Goal: Task Accomplishment & Management: Manage account settings

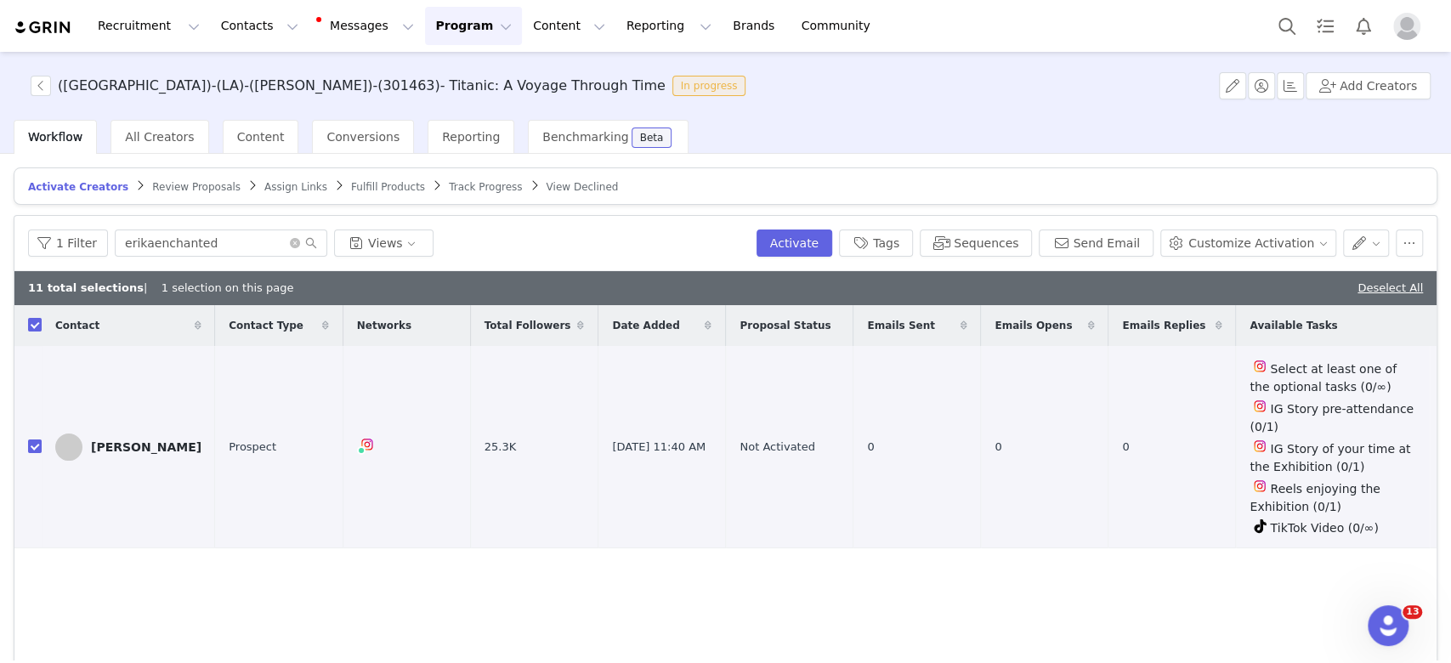
click at [425, 30] on button "Program Program" at bounding box center [473, 26] width 97 height 38
click at [455, 71] on p "Activations" at bounding box center [430, 75] width 65 height 18
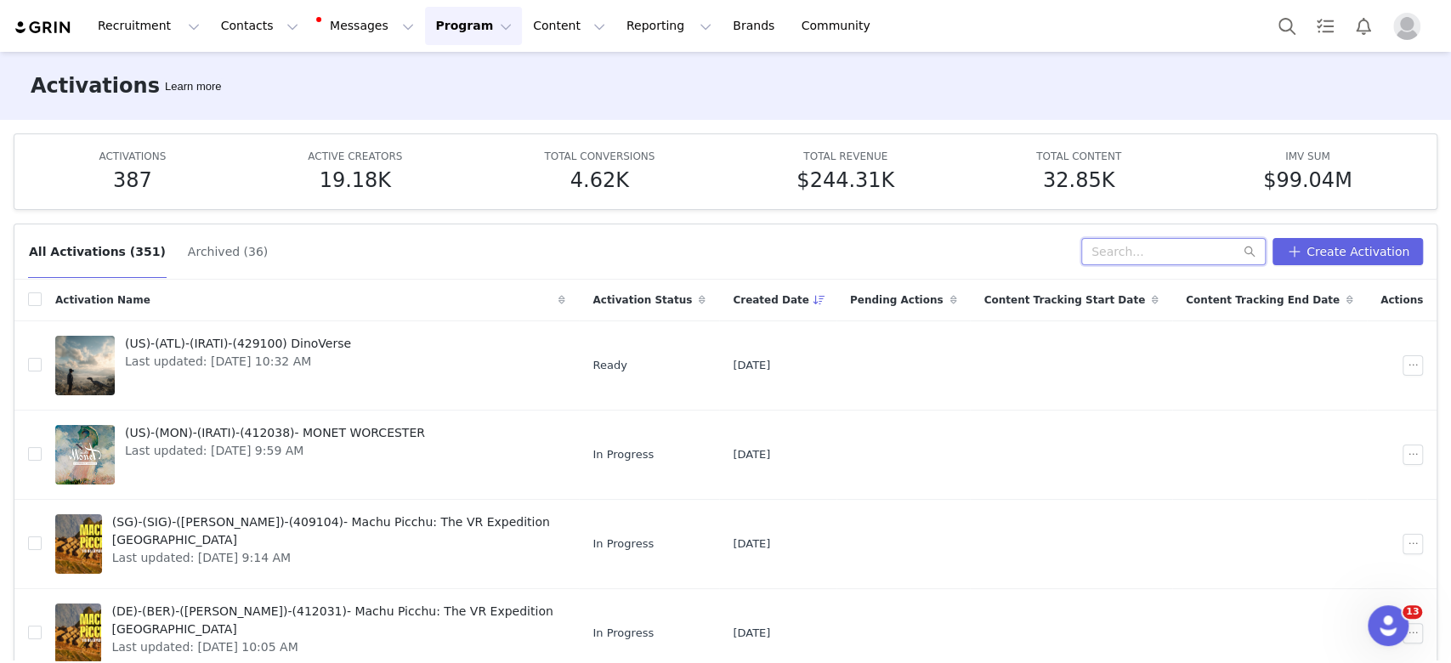
click at [1128, 255] on input "text" at bounding box center [1174, 251] width 185 height 27
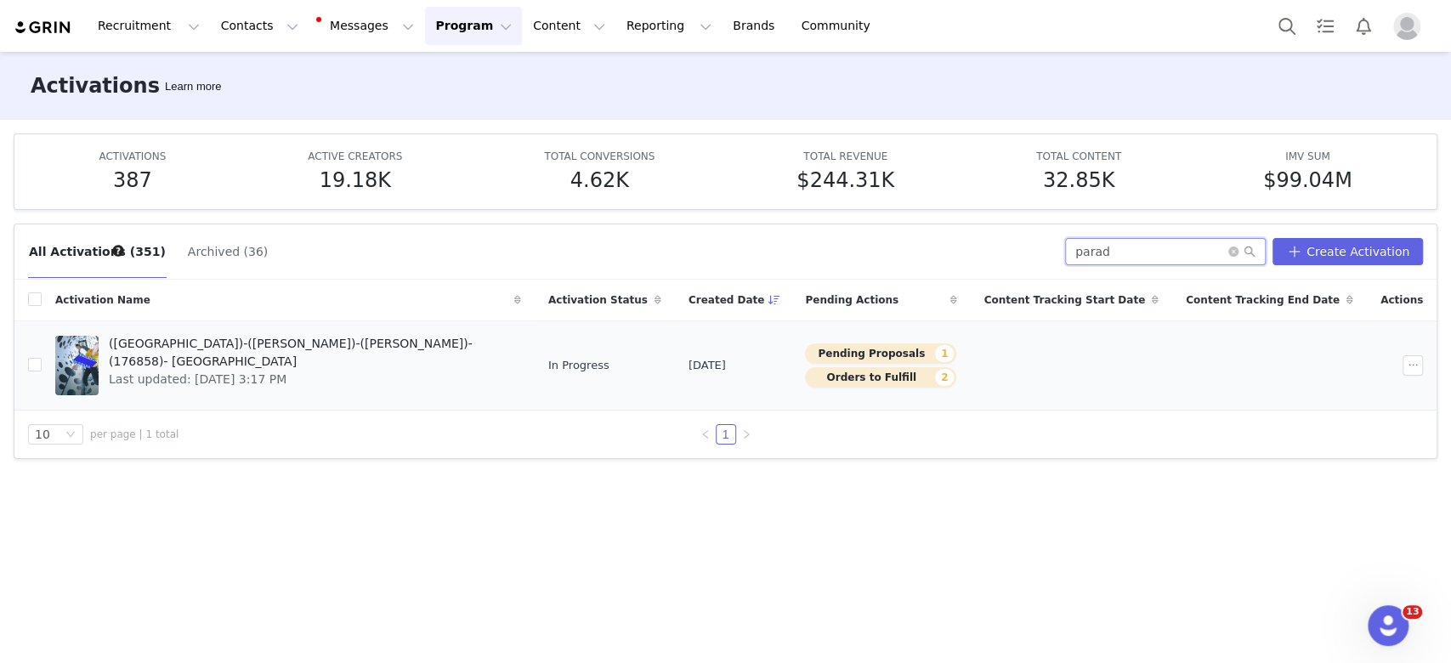
type input "parad"
click at [211, 371] on div "([GEOGRAPHIC_DATA])-([PERSON_NAME])-([PERSON_NAME])-(176858)- Paradox Museum La…" at bounding box center [310, 366] width 423 height 68
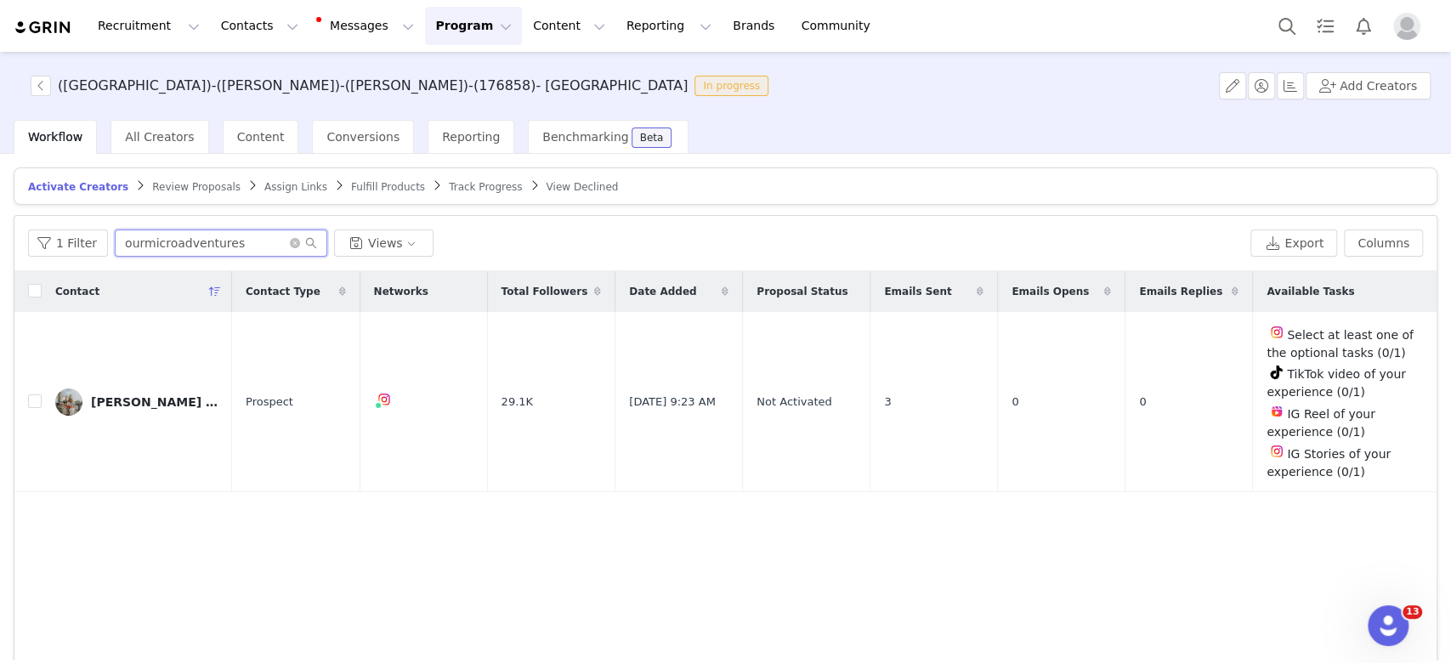
drag, startPoint x: 250, startPoint y: 244, endPoint x: 80, endPoint y: 224, distance: 171.2
click at [80, 224] on div "1 Filter ourmicroadventures Views Export Columns" at bounding box center [725, 243] width 1423 height 55
paste input "danandkita"
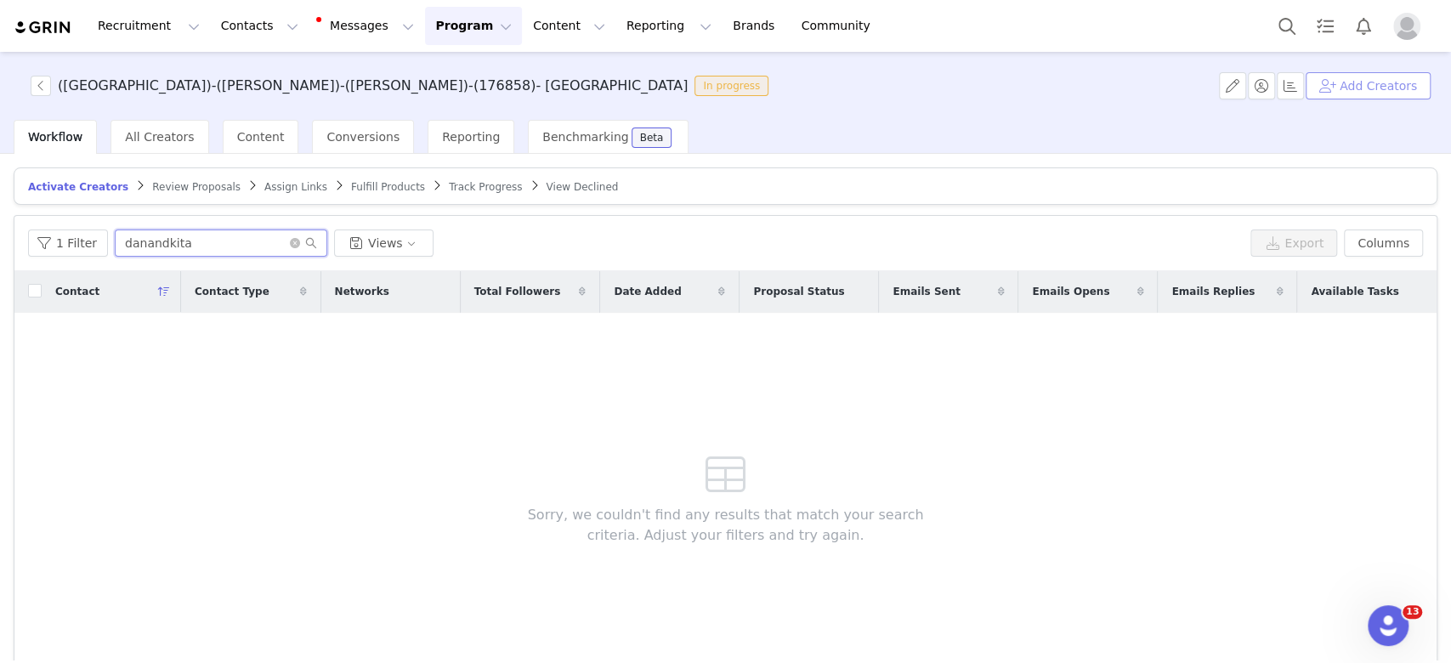
type input "danandkita"
click at [1399, 90] on button "Add Creators" at bounding box center [1368, 85] width 125 height 27
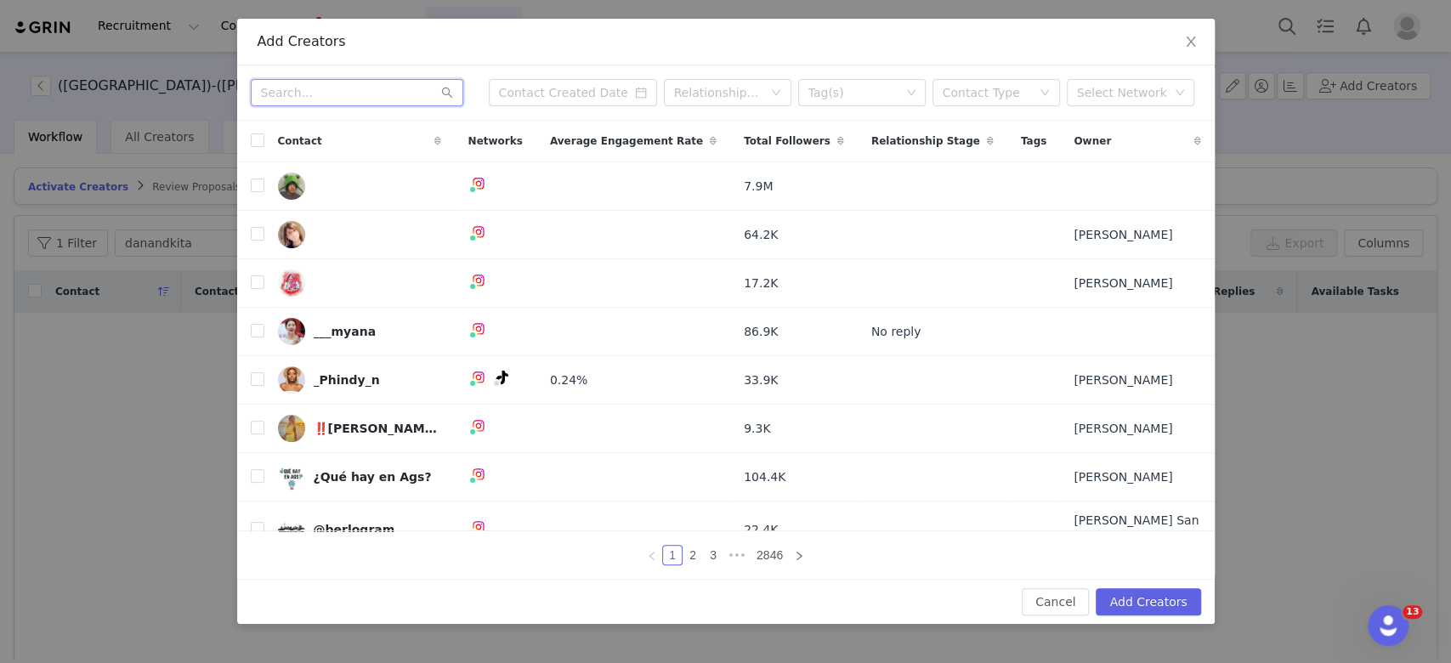
click at [378, 86] on input "text" at bounding box center [357, 92] width 213 height 27
paste input "danandkita"
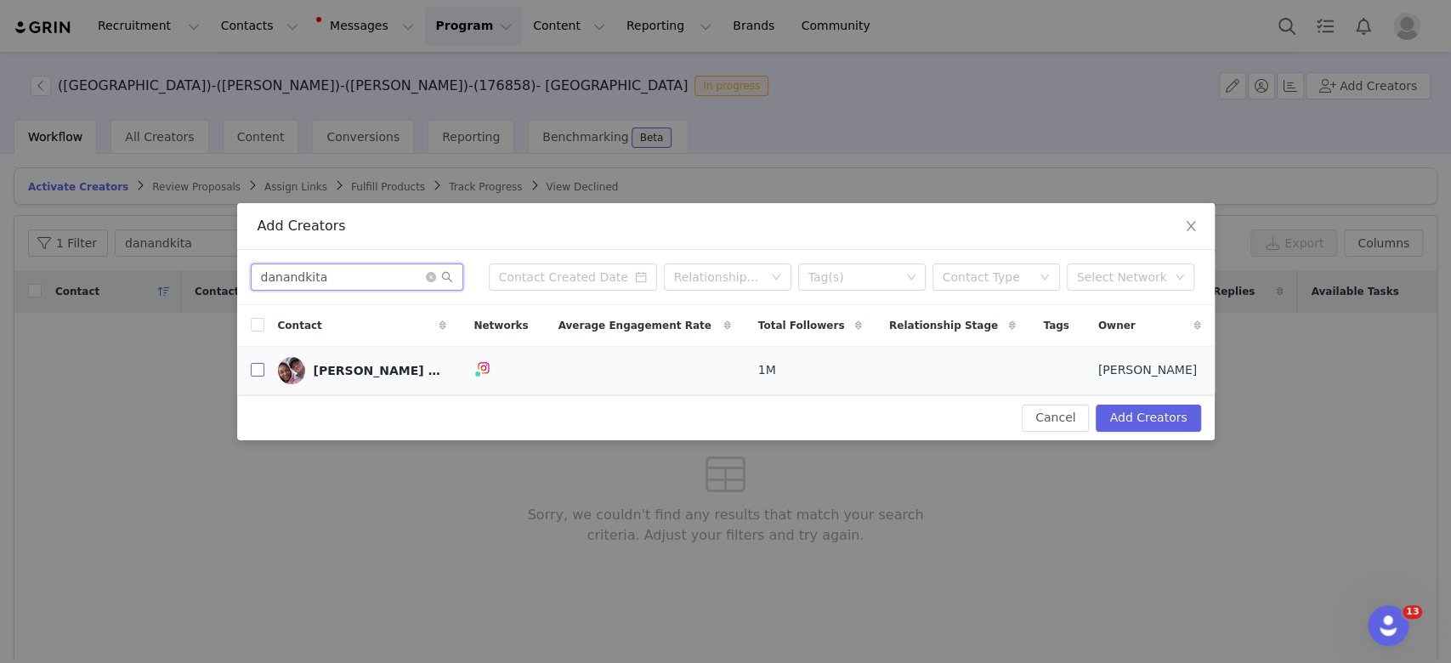
type input "danandkita"
click at [253, 369] on input "checkbox" at bounding box center [258, 370] width 14 height 14
checkbox input "true"
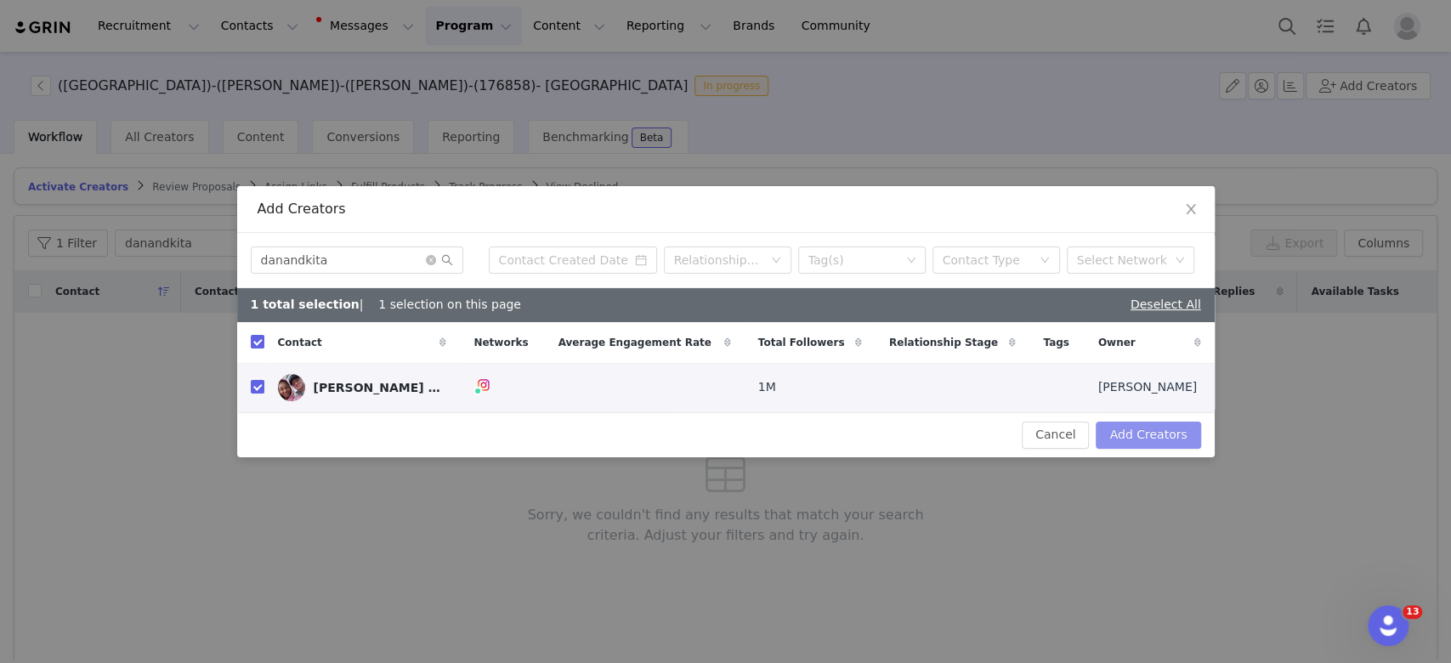
click at [1129, 423] on button "Add Creators" at bounding box center [1148, 435] width 105 height 27
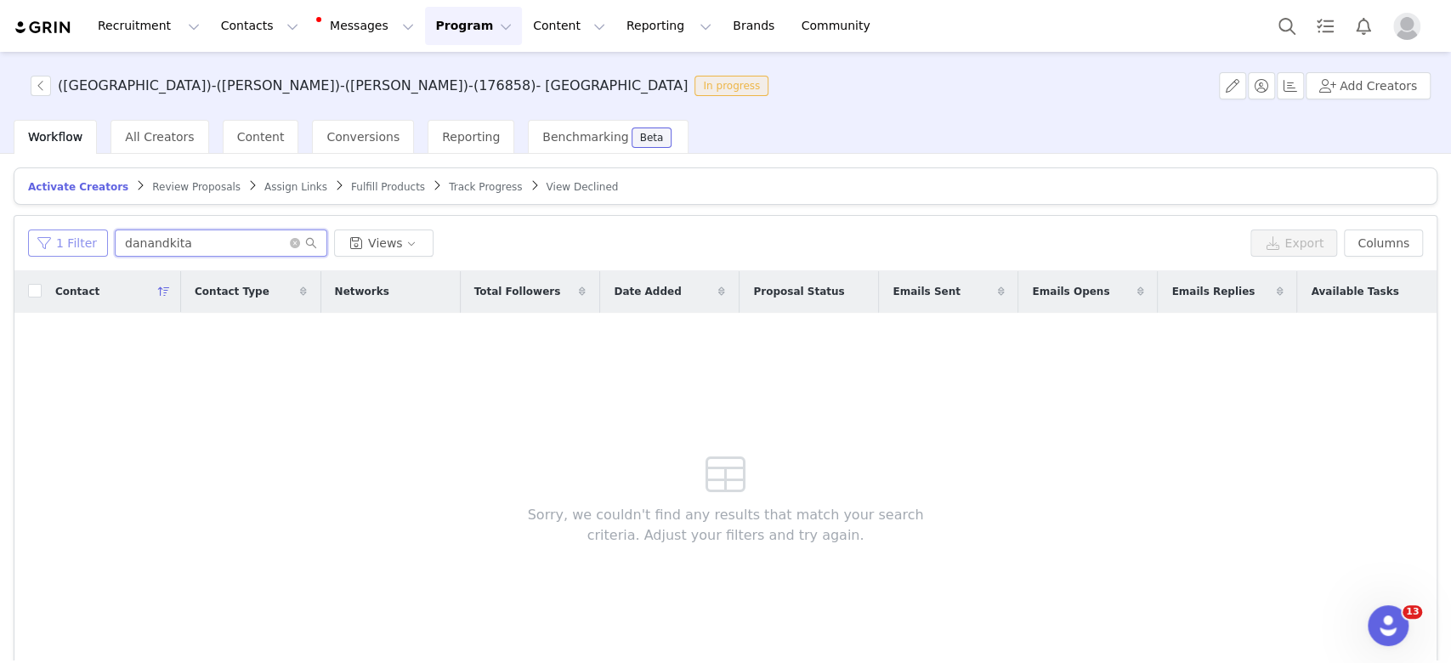
drag, startPoint x: 201, startPoint y: 230, endPoint x: 41, endPoint y: 230, distance: 159.9
click at [41, 230] on div "1 Filter danandkita Views" at bounding box center [636, 243] width 1216 height 27
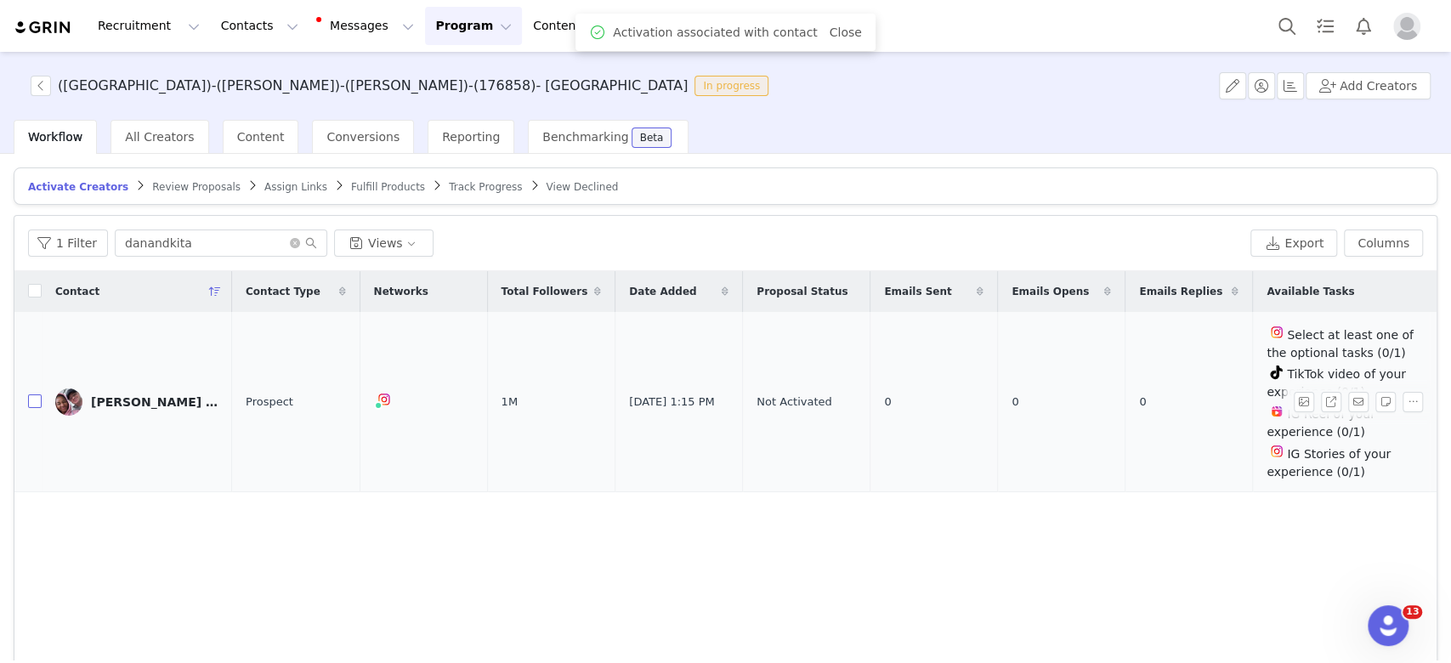
click at [31, 399] on input "checkbox" at bounding box center [35, 402] width 14 height 14
checkbox input "true"
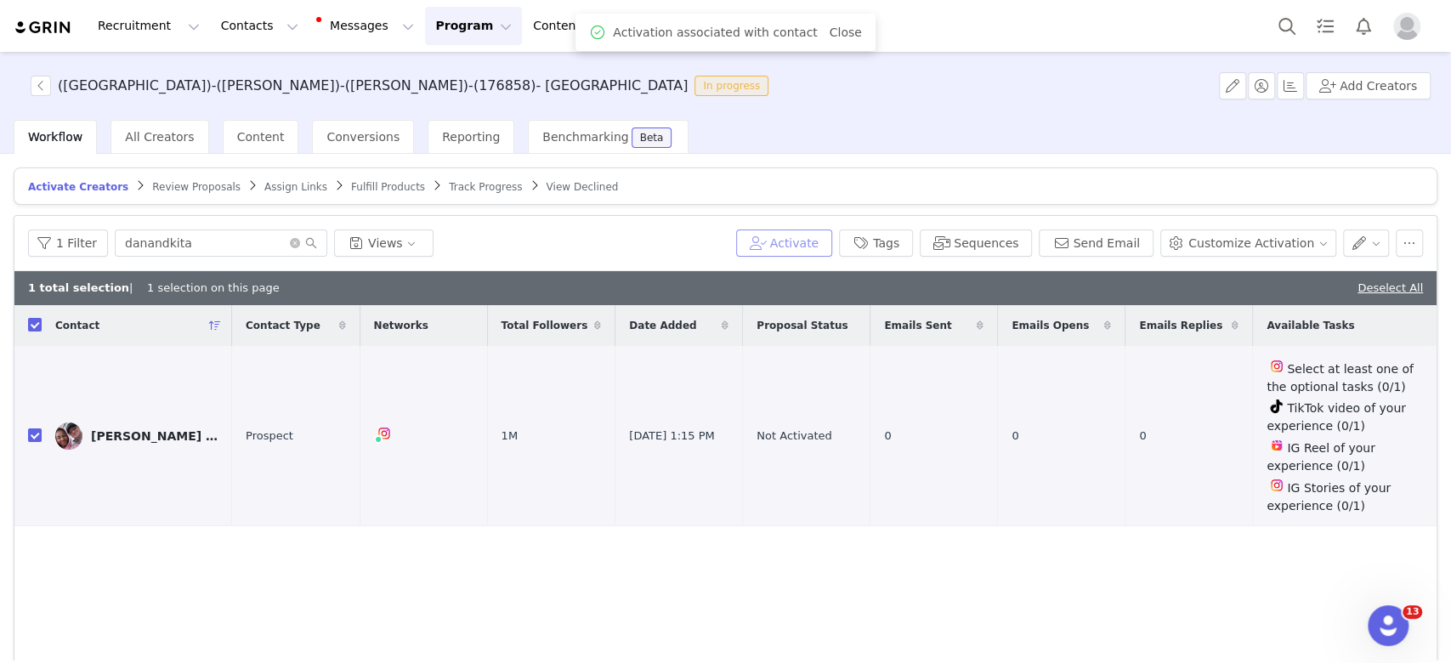
click at [800, 243] on button "Activate" at bounding box center [784, 243] width 96 height 27
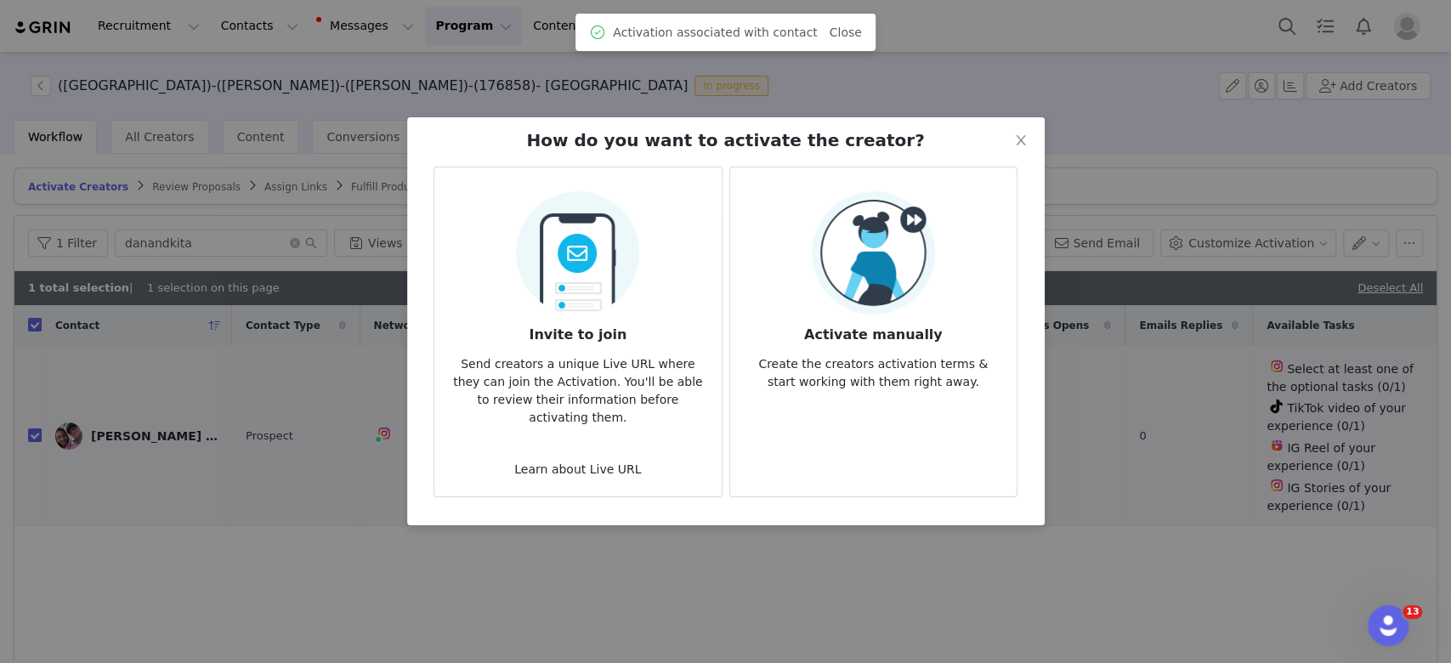
click at [851, 299] on img at bounding box center [873, 252] width 123 height 123
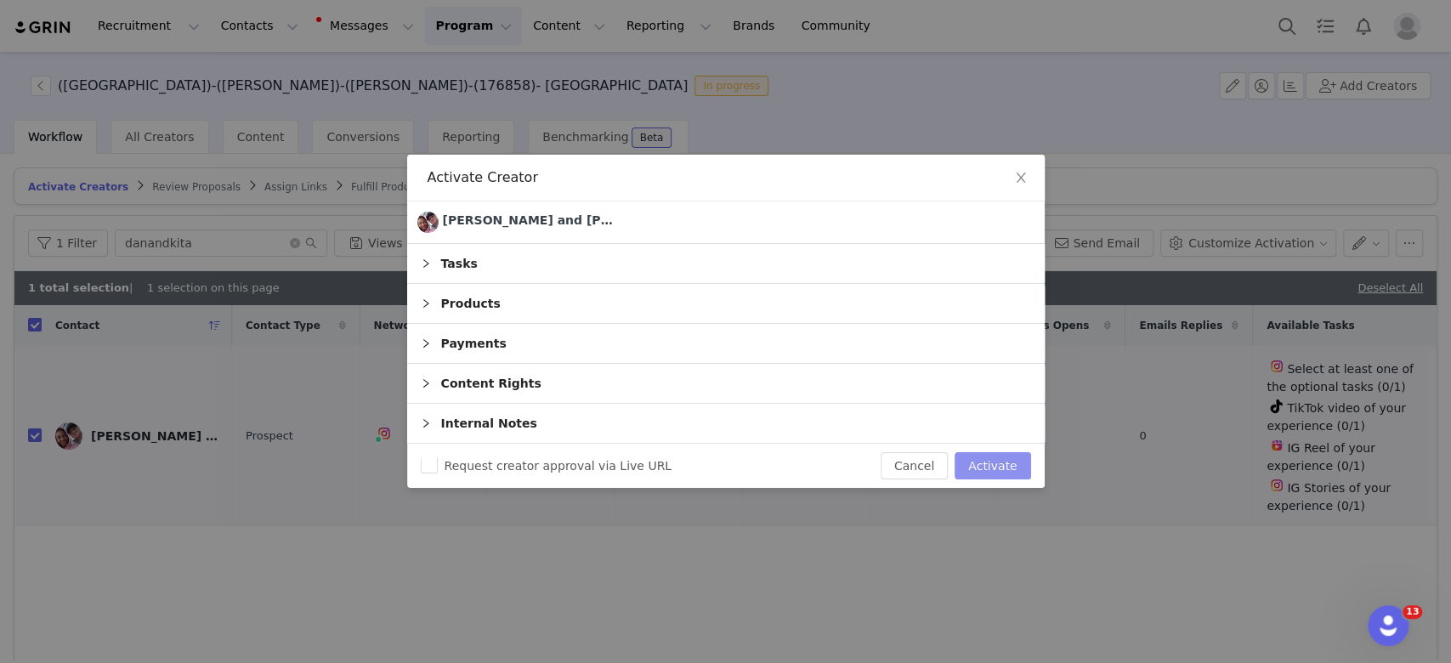
click at [1004, 466] on button "Activate" at bounding box center [993, 465] width 76 height 27
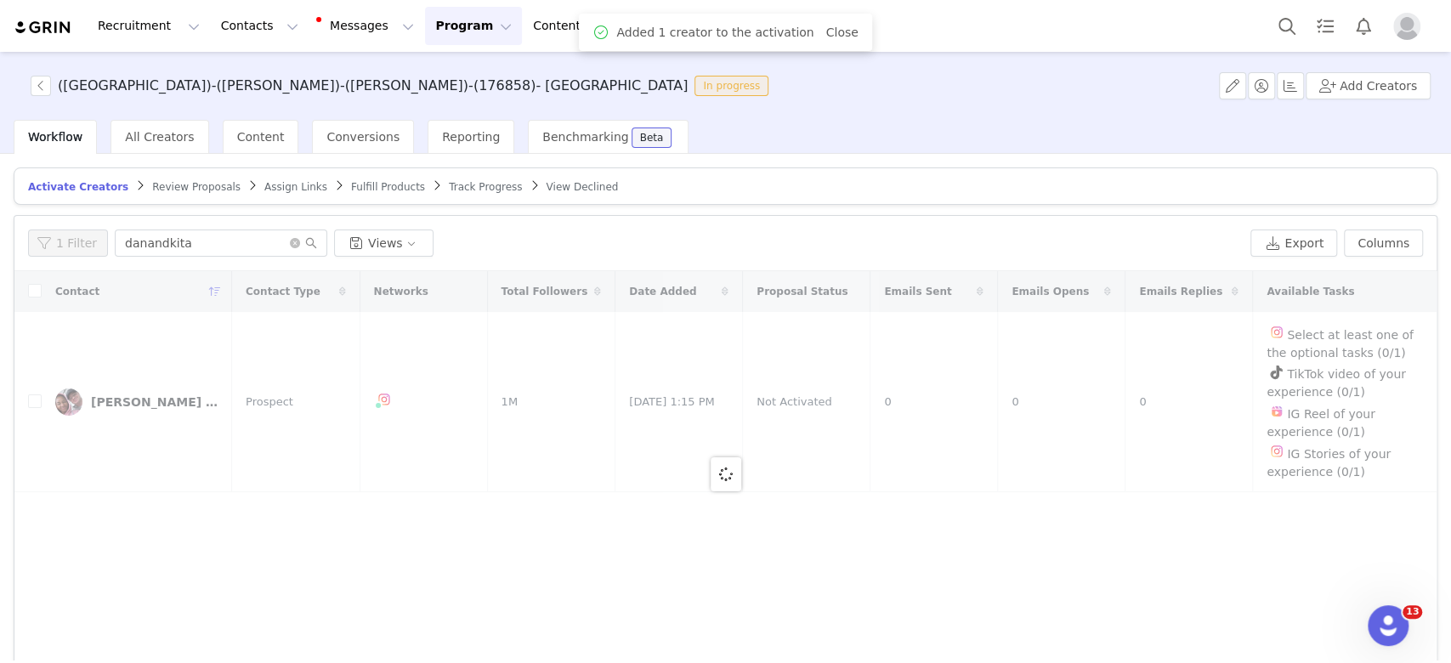
checkbox input "false"
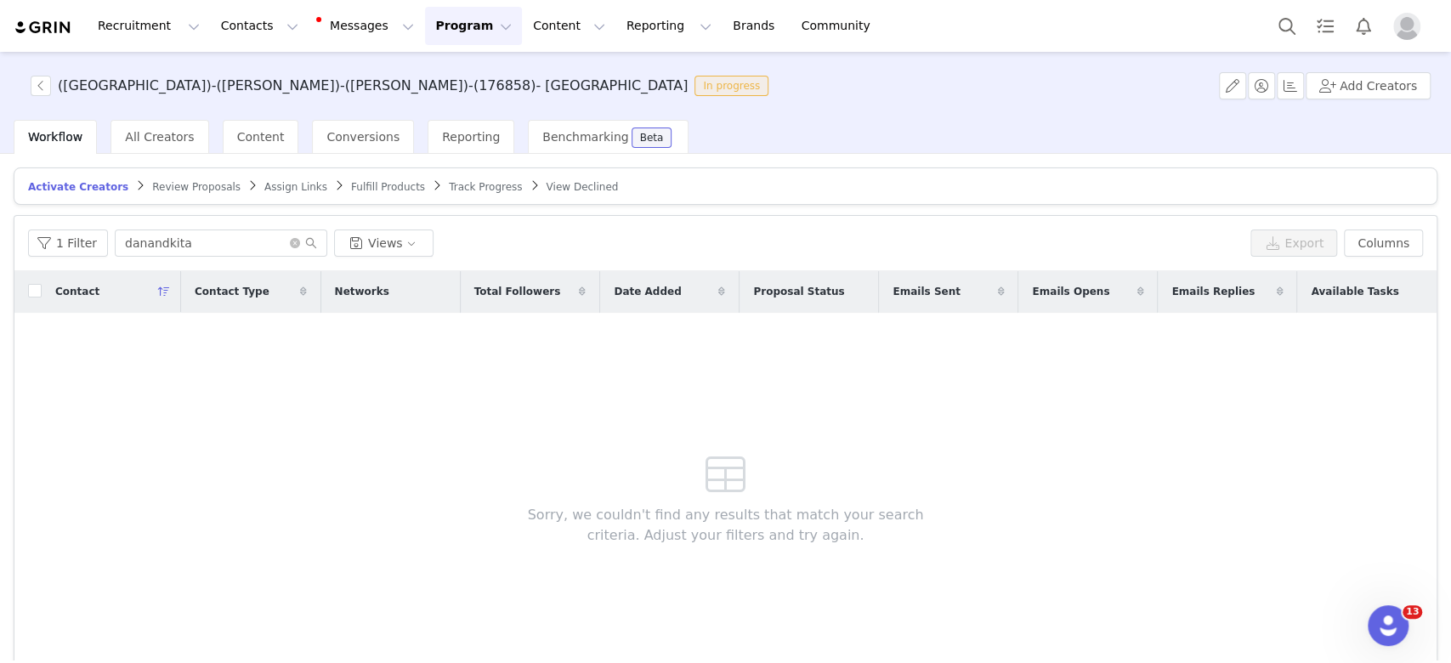
click at [264, 191] on span "Assign Links" at bounding box center [295, 187] width 63 height 12
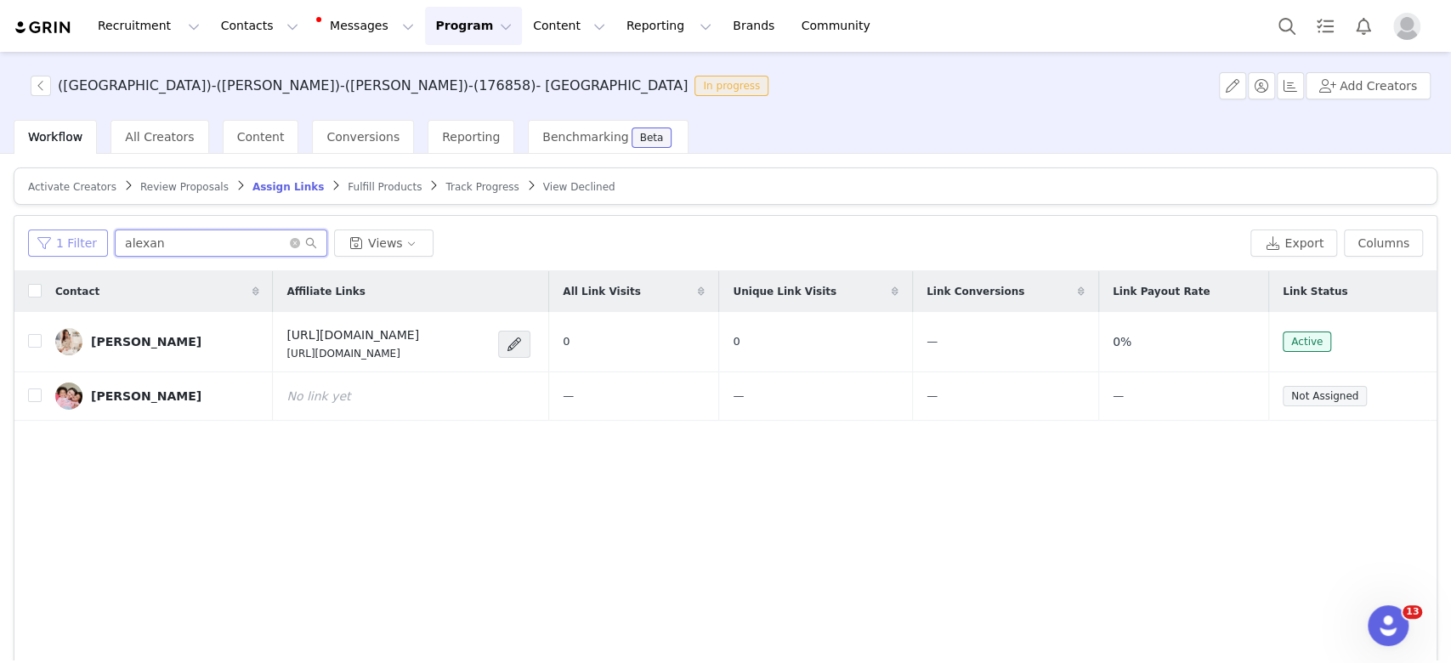
drag, startPoint x: 204, startPoint y: 245, endPoint x: 90, endPoint y: 241, distance: 114.0
click at [90, 241] on div "1 Filter alexan Views" at bounding box center [636, 243] width 1216 height 27
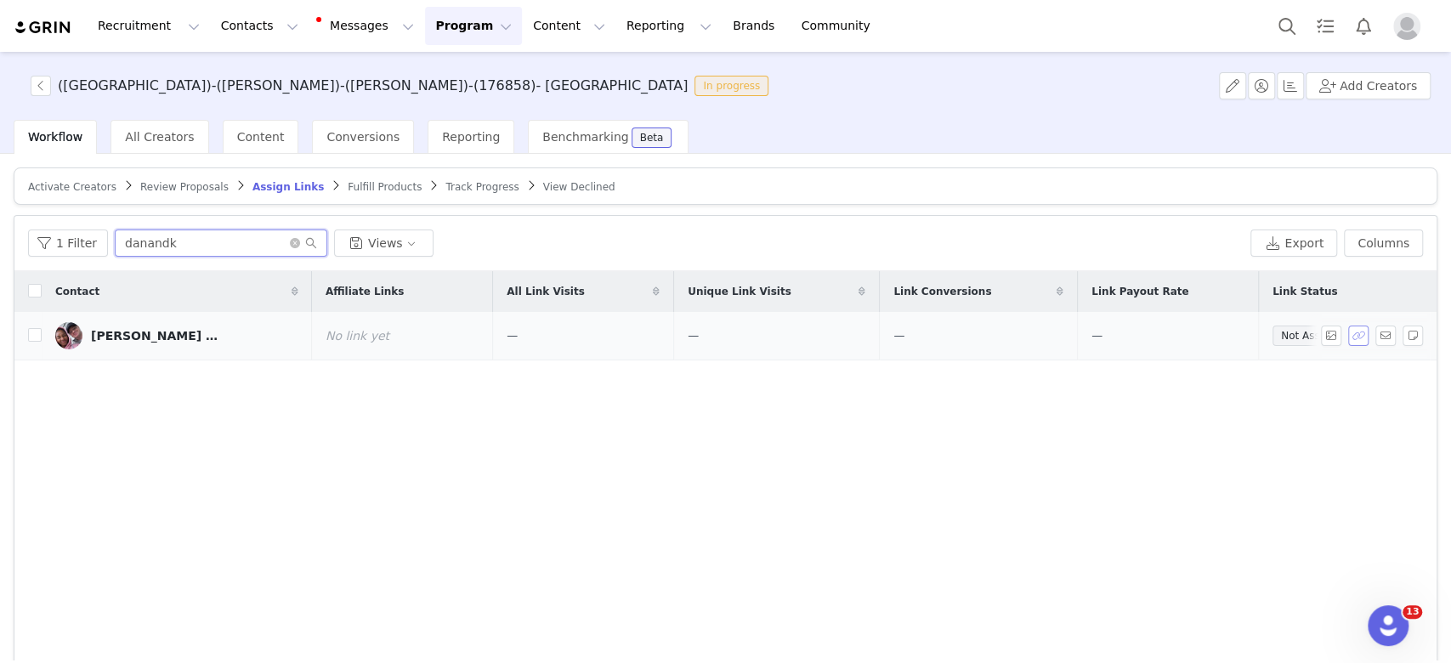
type input "danandk"
click at [1349, 327] on button "button" at bounding box center [1359, 336] width 20 height 20
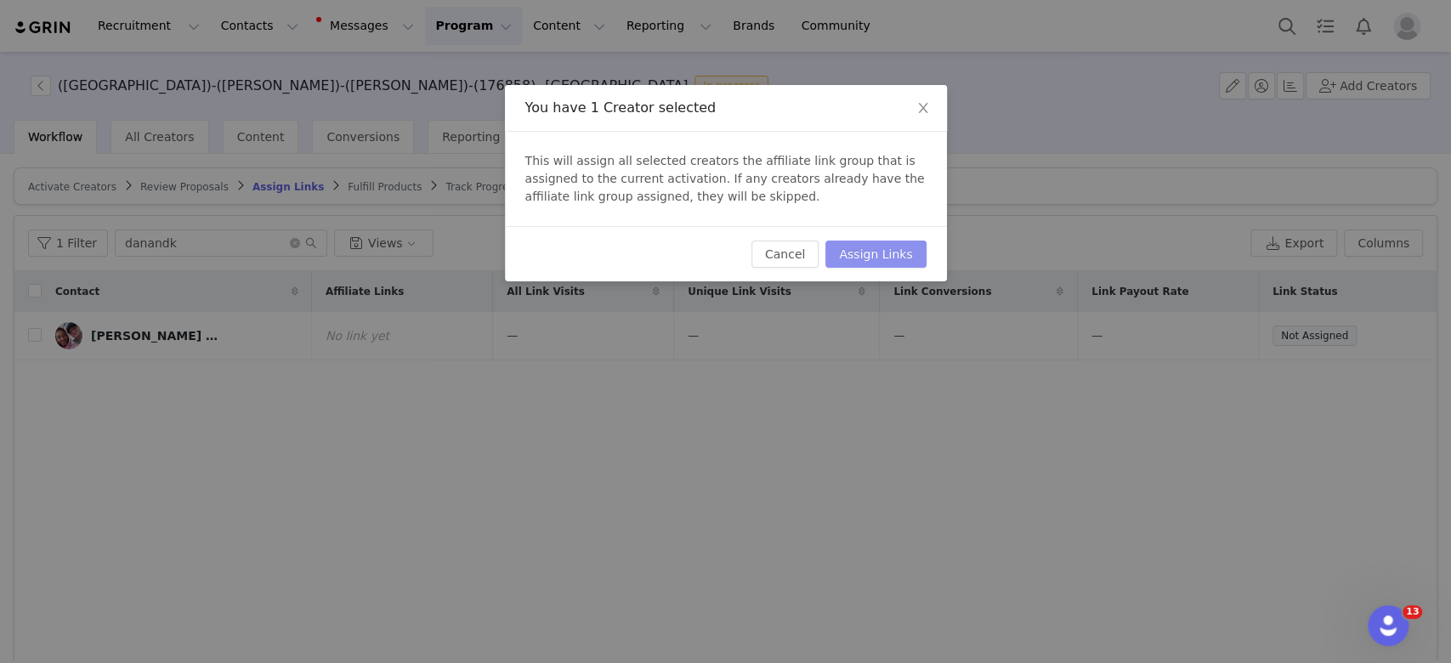
click at [860, 250] on button "Assign Links" at bounding box center [876, 254] width 100 height 27
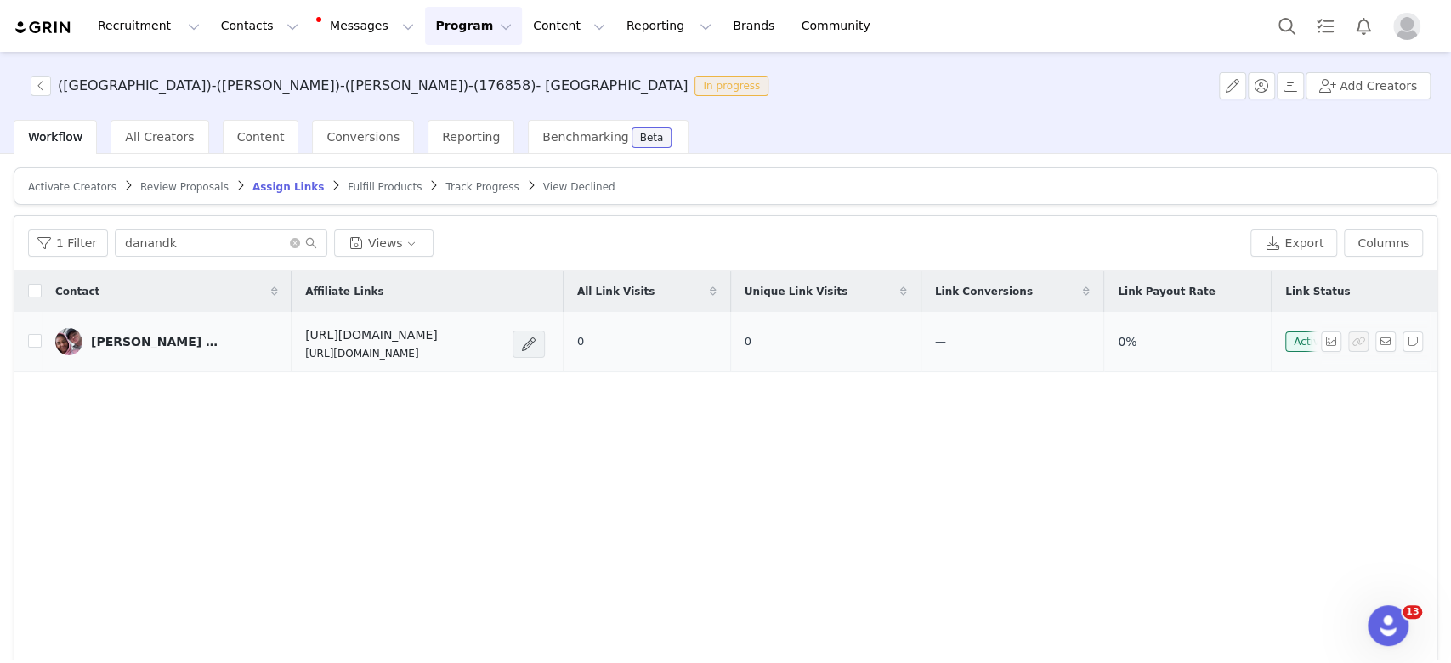
click at [528, 342] on span at bounding box center [528, 344] width 17 height 20
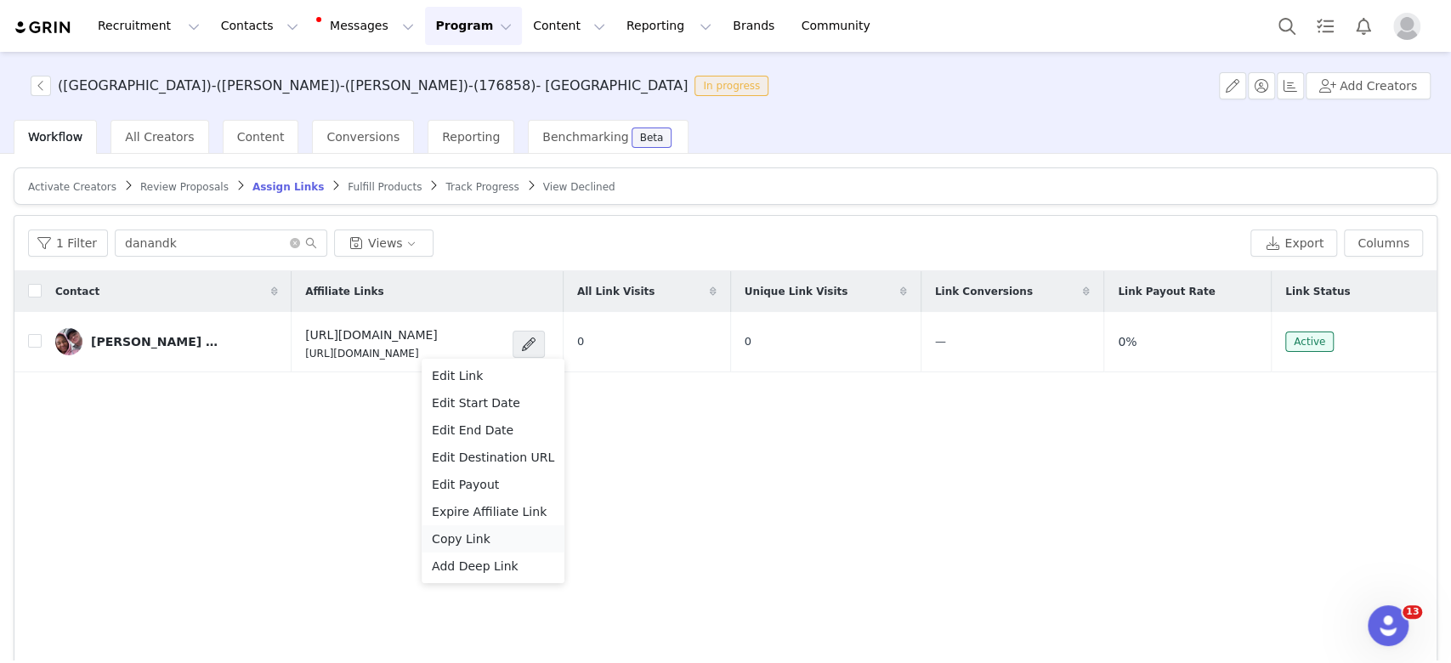
click at [451, 538] on span "Copy Link" at bounding box center [461, 539] width 59 height 19
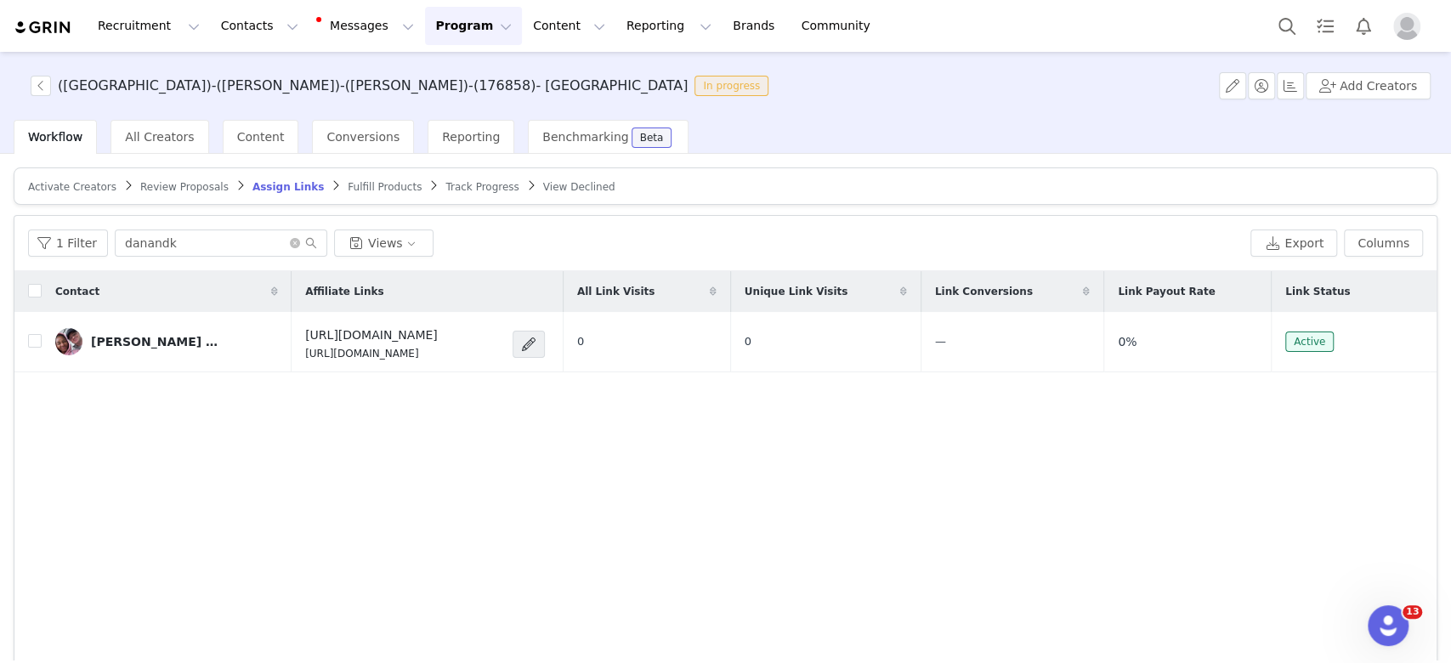
click at [425, 29] on button "Program Program" at bounding box center [473, 26] width 97 height 38
click at [434, 68] on p "Activations" at bounding box center [430, 75] width 65 height 18
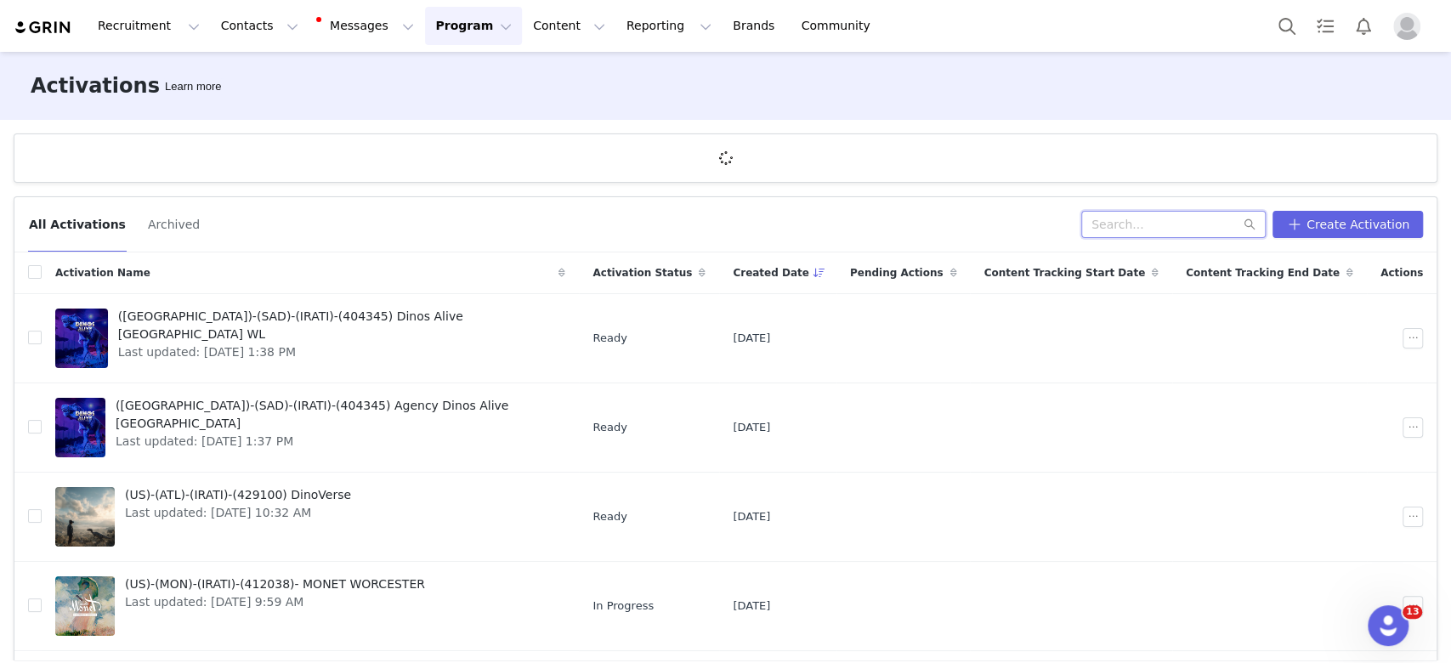
click at [1144, 220] on input "text" at bounding box center [1174, 224] width 185 height 27
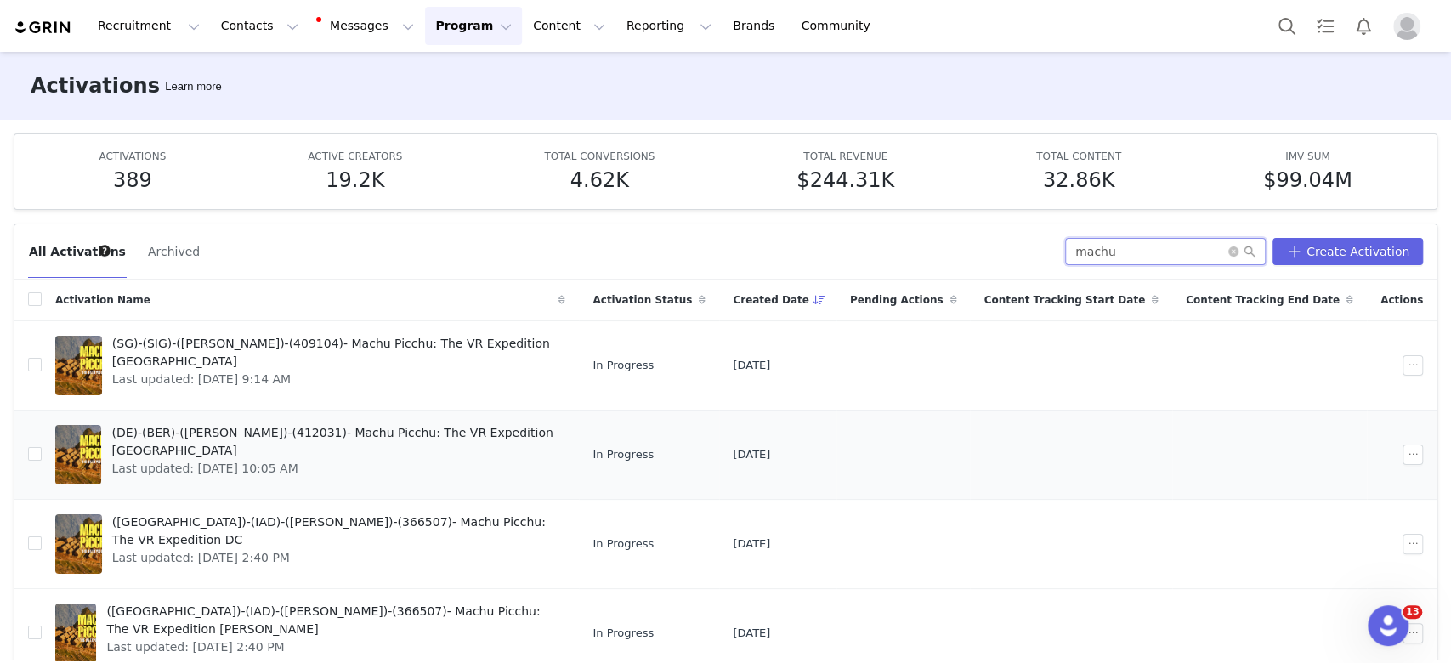
type input "machu"
click at [248, 435] on span "(DE)-(BER)-([PERSON_NAME])-(412031)- Machu Picchu: The VR Expedition [GEOGRAPHI…" at bounding box center [333, 442] width 444 height 36
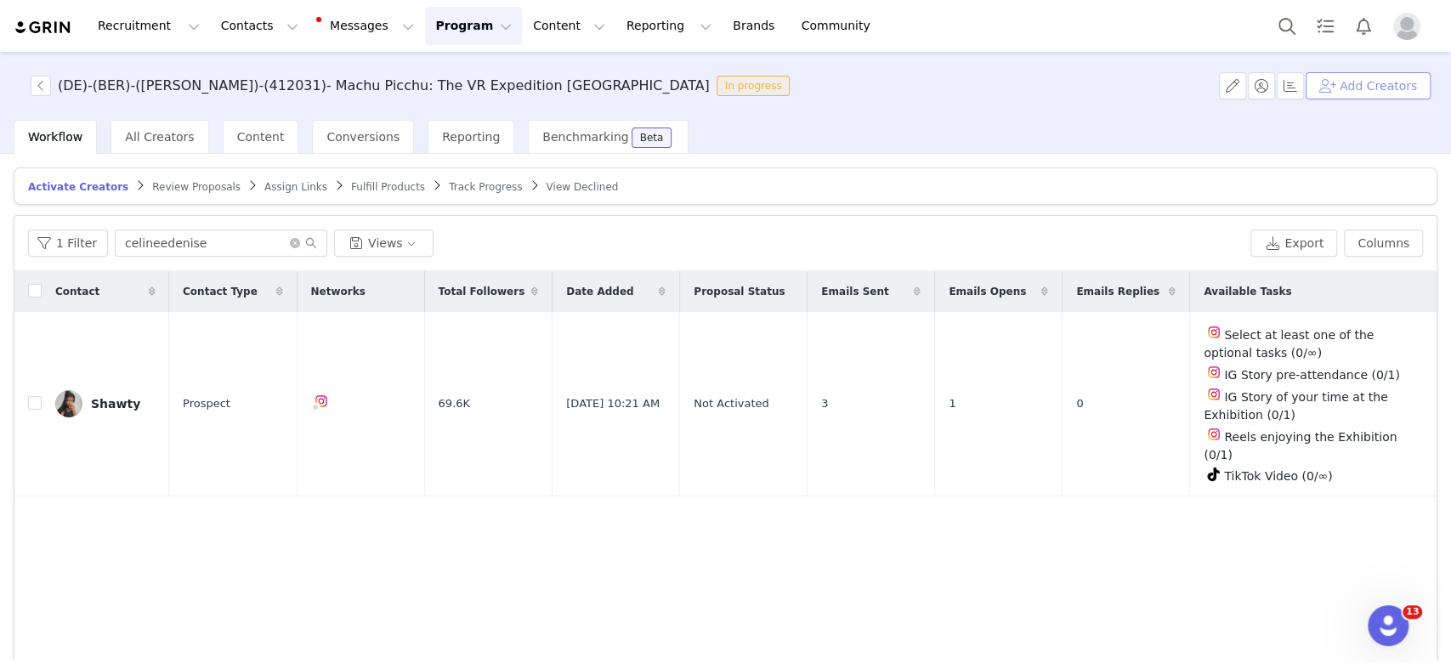
click at [1358, 81] on button "Add Creators" at bounding box center [1368, 85] width 125 height 27
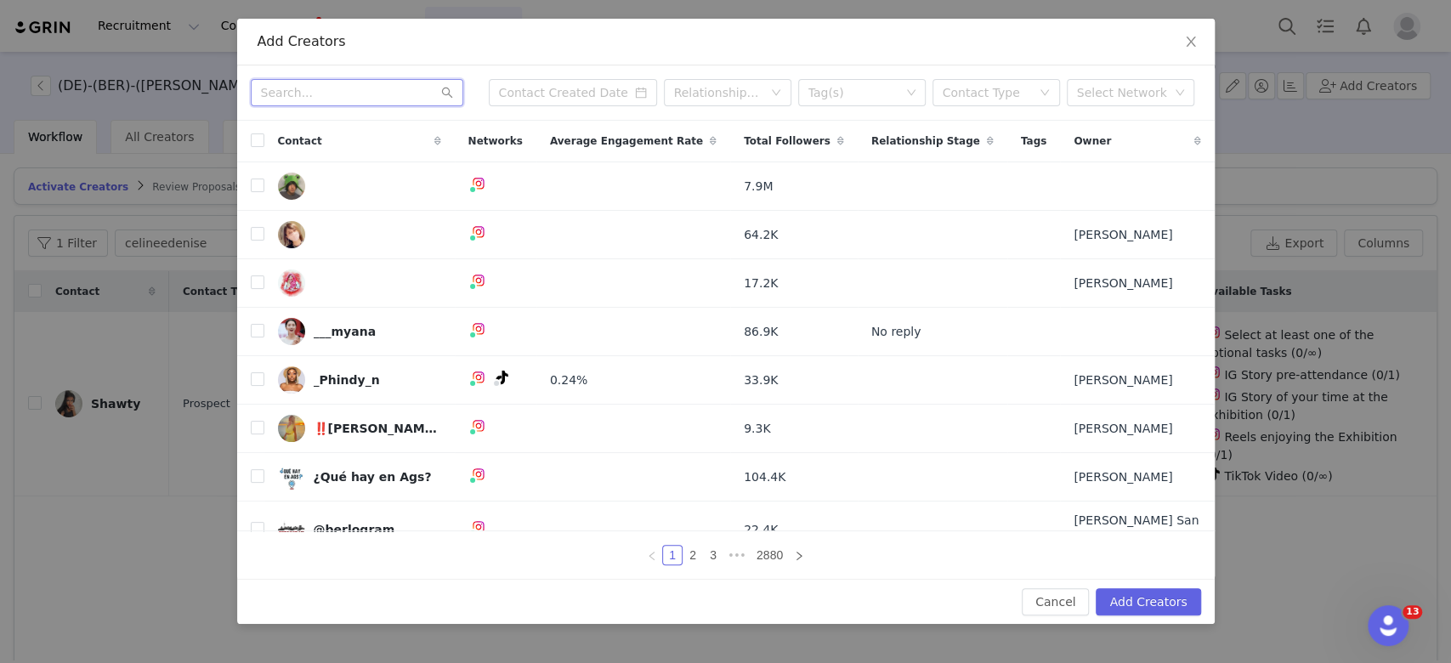
click at [320, 98] on input "text" at bounding box center [357, 92] width 213 height 27
paste input "assia_riad"
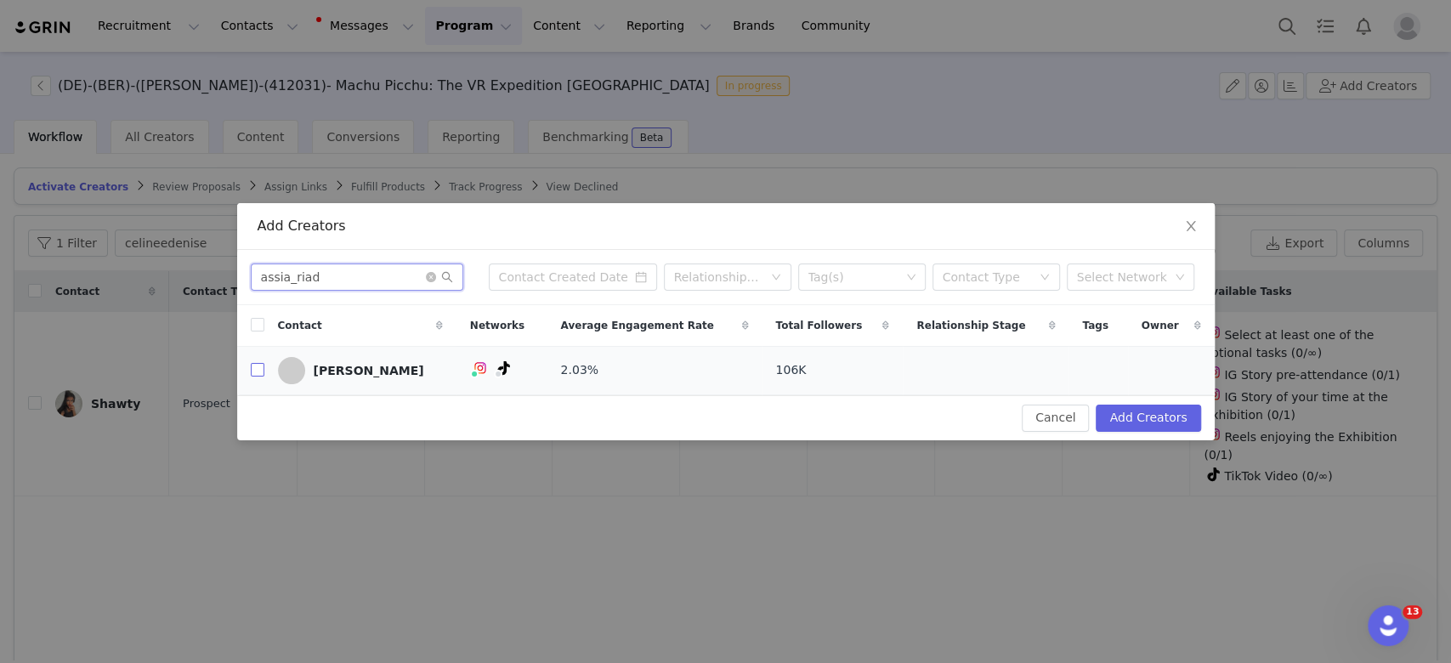
type input "assia_riad"
click at [251, 373] on input "checkbox" at bounding box center [258, 370] width 14 height 14
checkbox input "true"
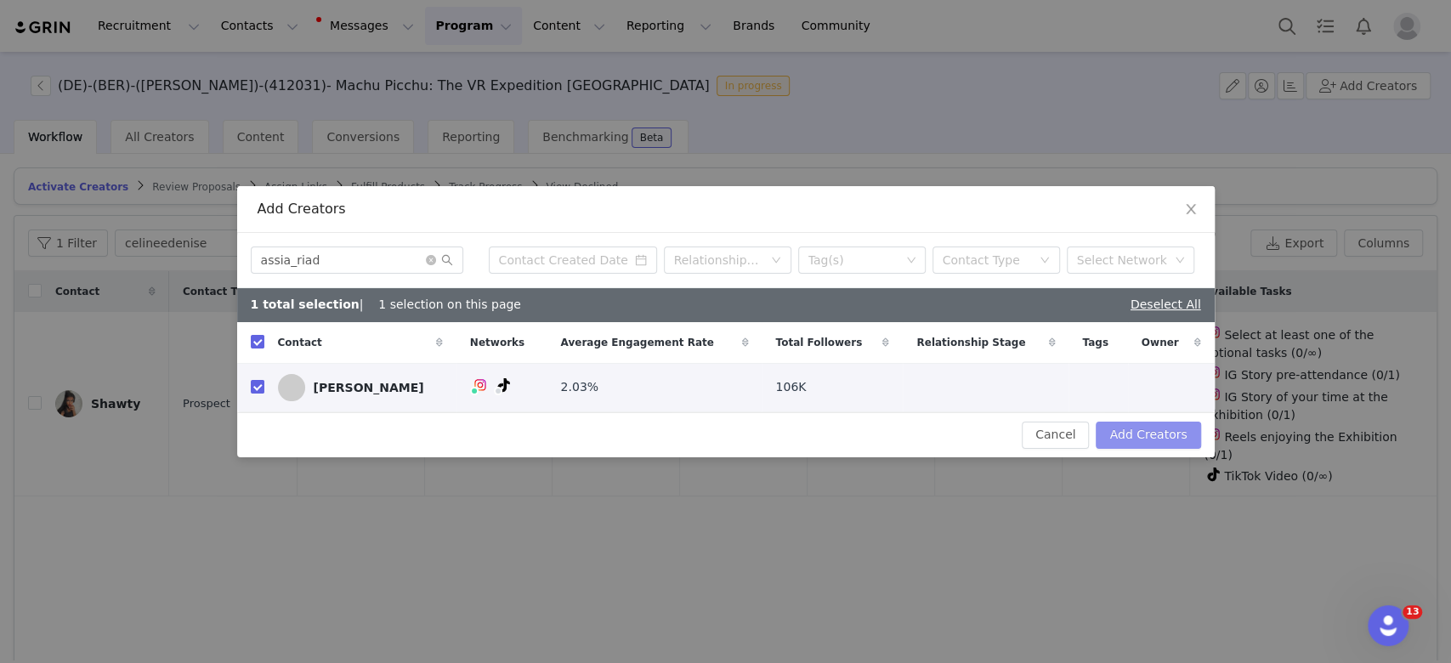
click at [1156, 432] on button "Add Creators" at bounding box center [1148, 435] width 105 height 27
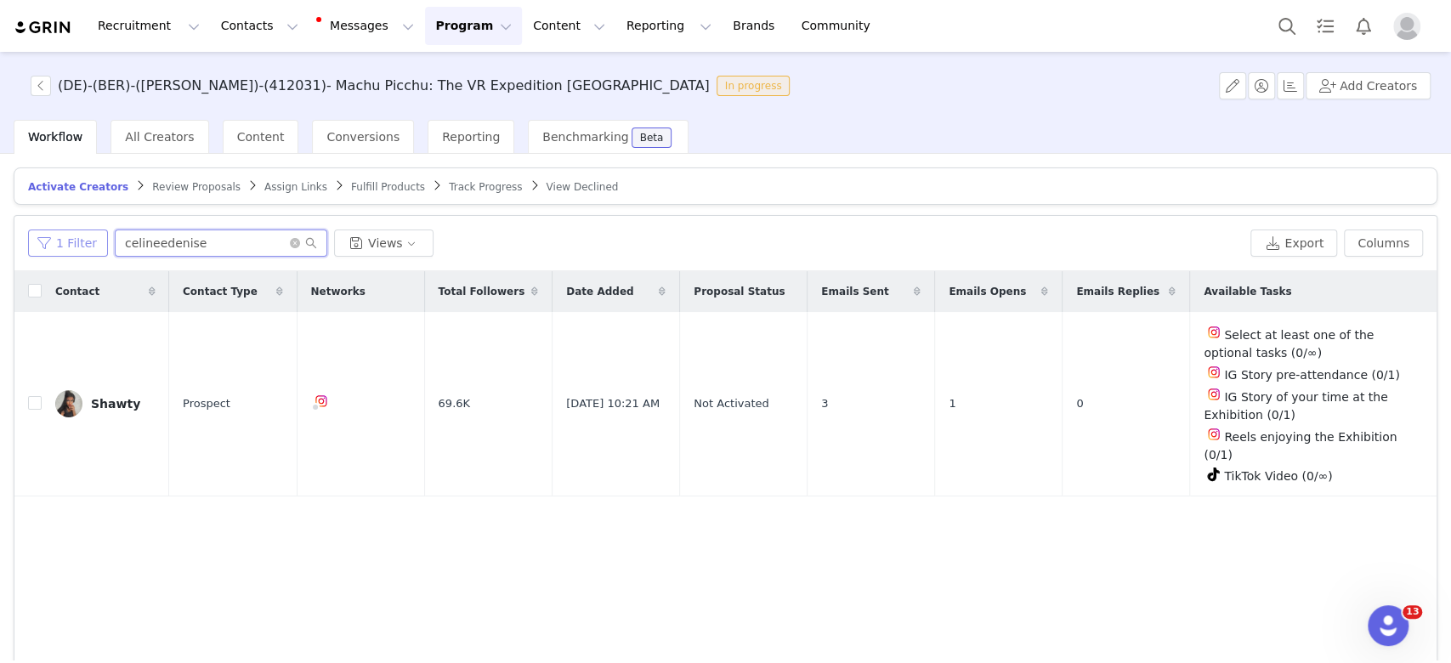
drag, startPoint x: 213, startPoint y: 241, endPoint x: 56, endPoint y: 229, distance: 157.0
click at [56, 230] on div "1 Filter celineedenise Views" at bounding box center [636, 243] width 1216 height 27
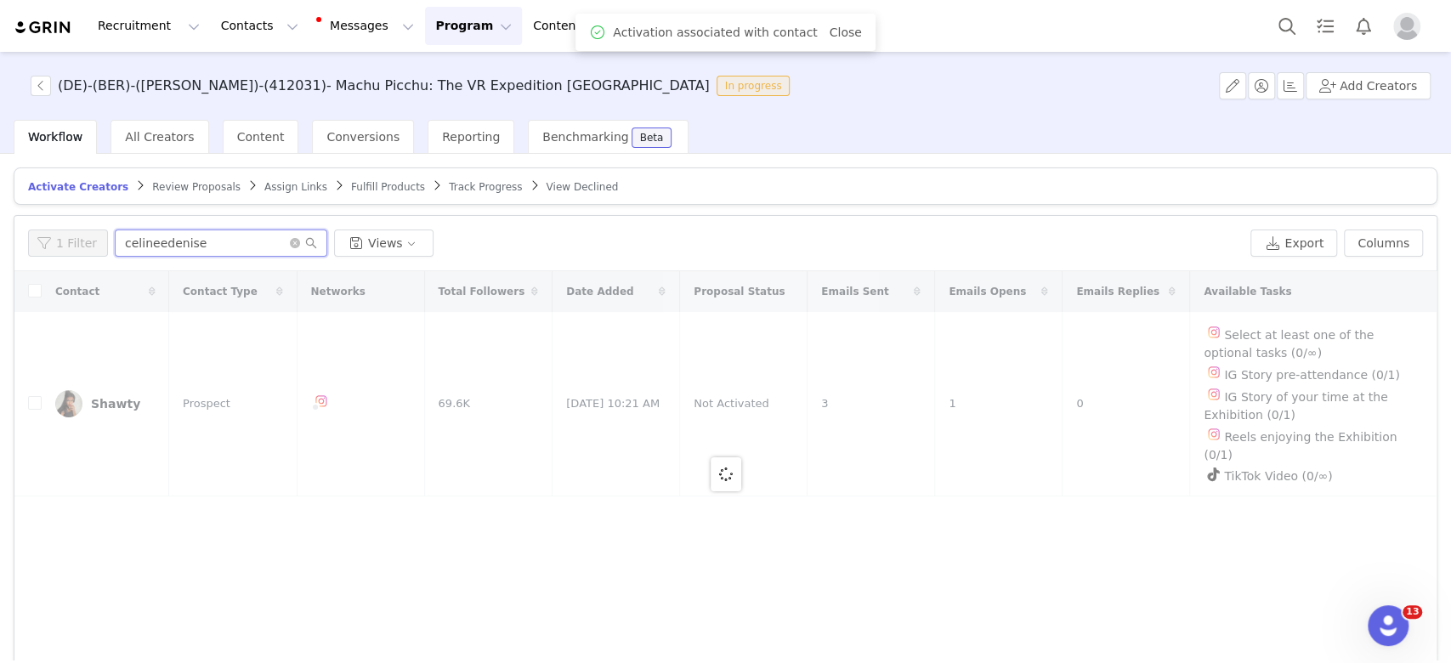
paste input "assia_riad"
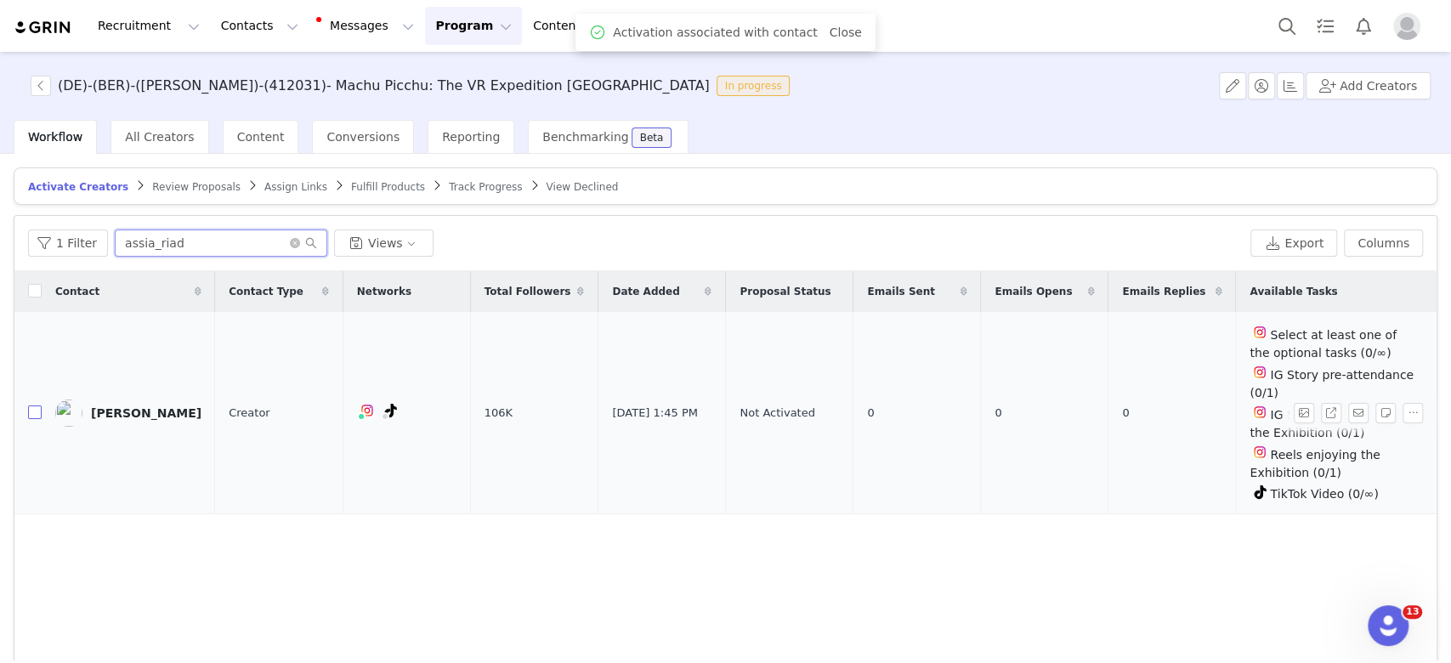
type input "assia_riad"
click at [34, 406] on input "checkbox" at bounding box center [35, 413] width 14 height 14
checkbox input "true"
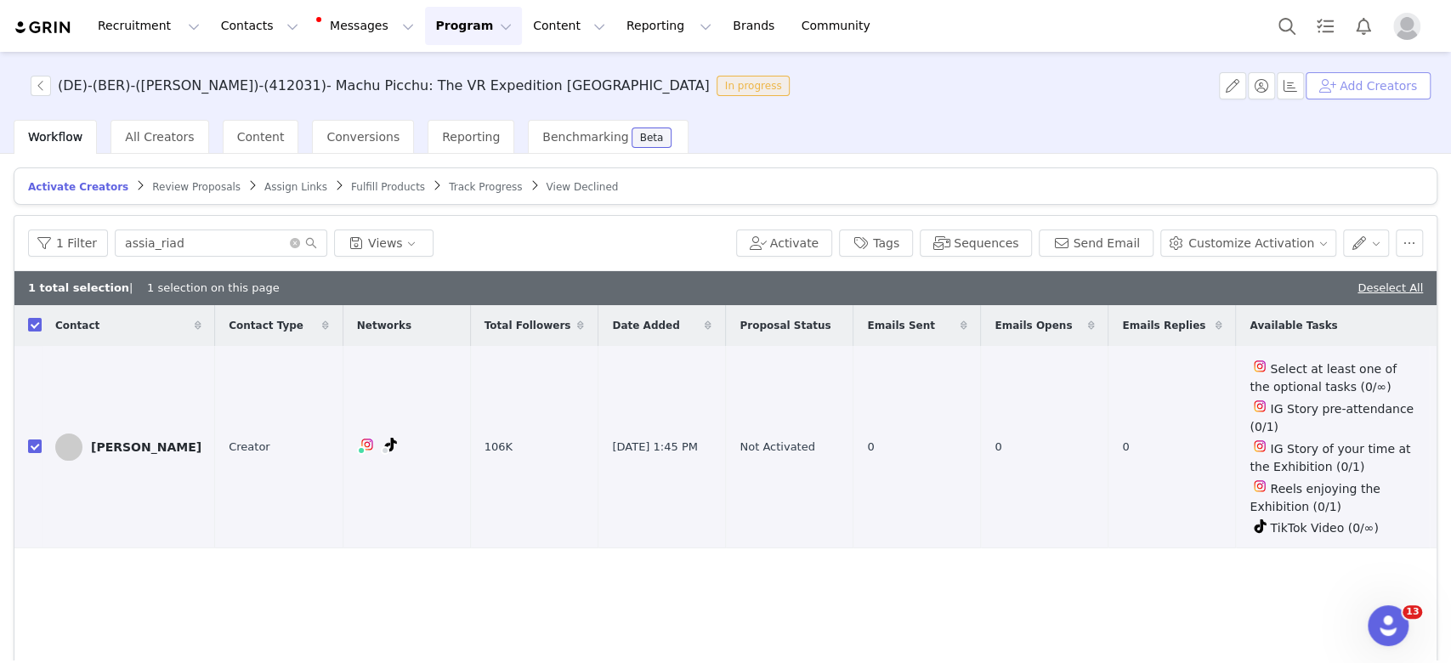
click at [1354, 78] on button "Add Creators" at bounding box center [1368, 85] width 125 height 27
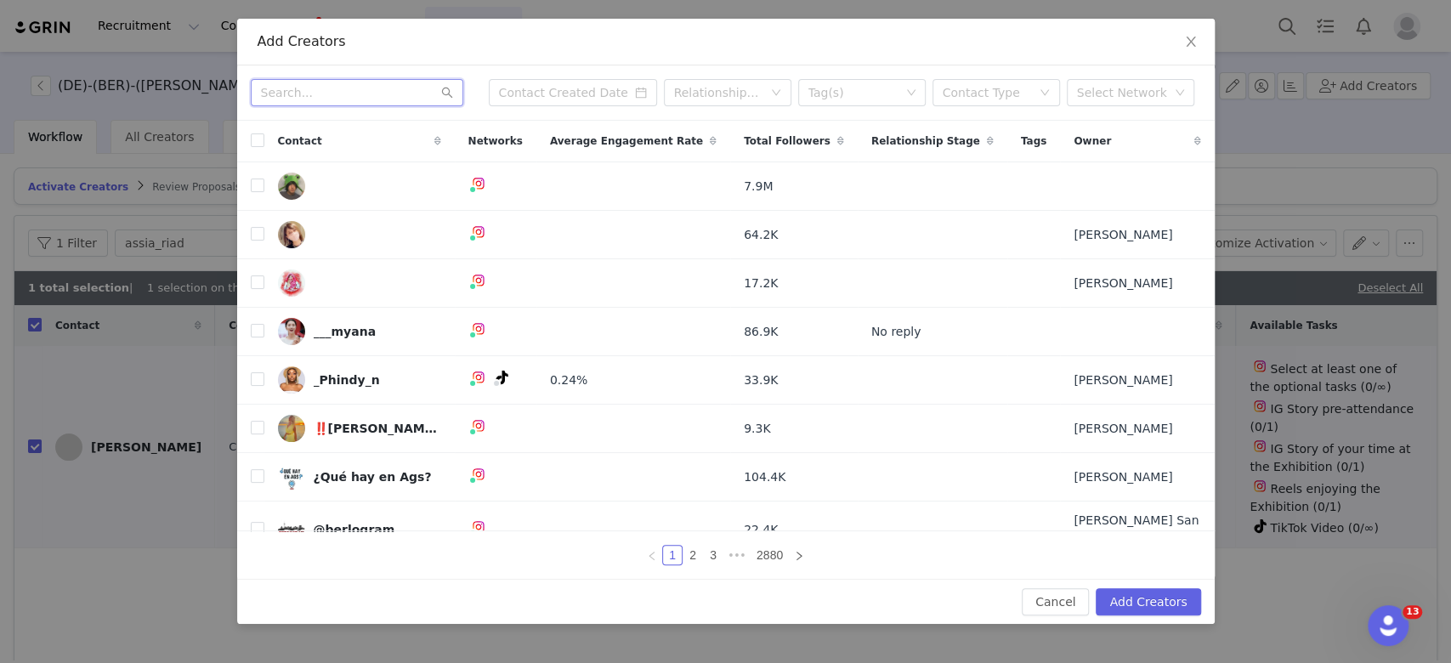
click at [323, 90] on input "text" at bounding box center [357, 92] width 213 height 27
paste input "" [PERSON_NAME].foxx""
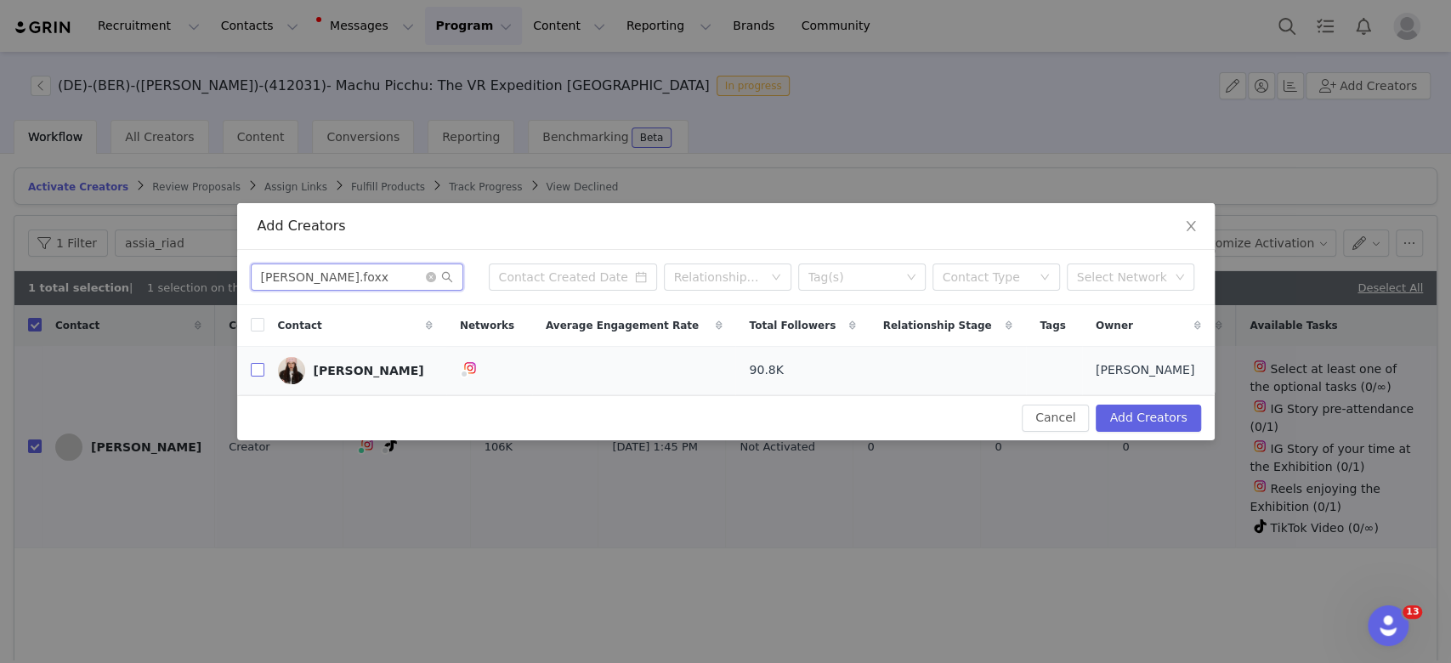
type input "[PERSON_NAME].foxx"
click at [253, 370] on input "checkbox" at bounding box center [258, 370] width 14 height 14
checkbox input "true"
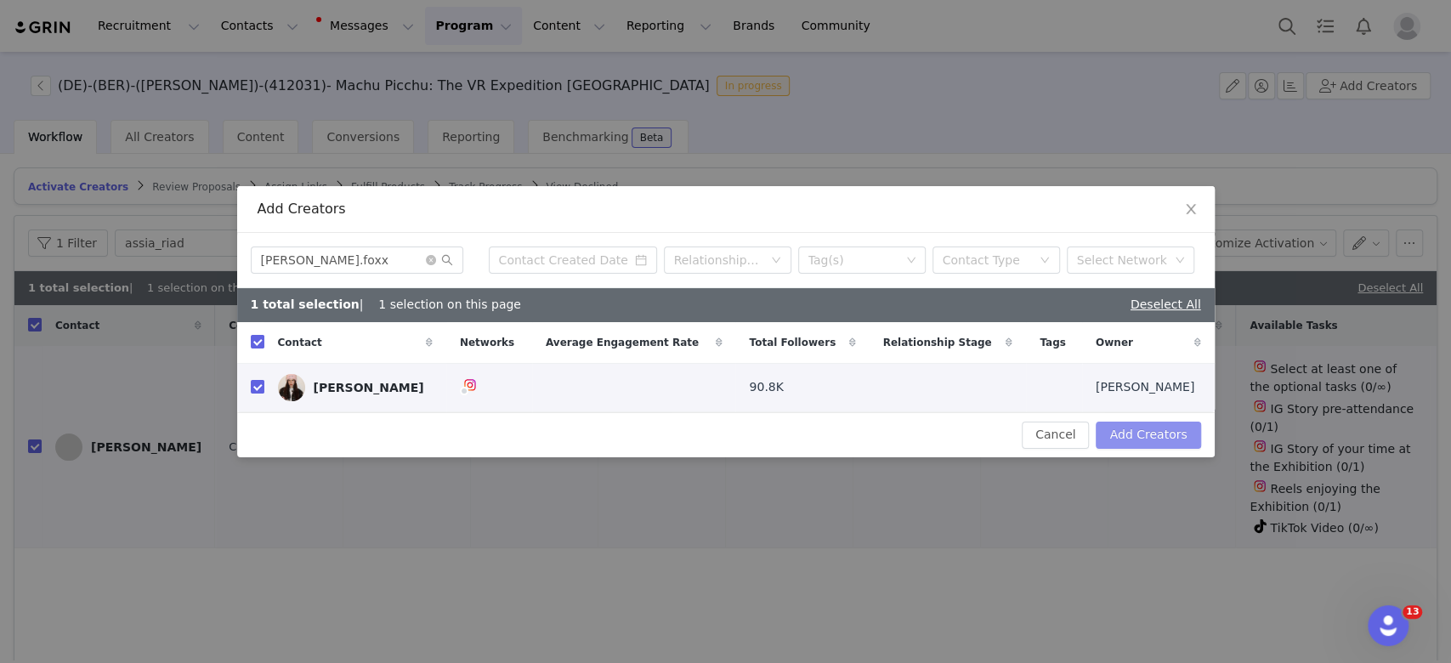
click at [1151, 447] on button "Add Creators" at bounding box center [1148, 435] width 105 height 27
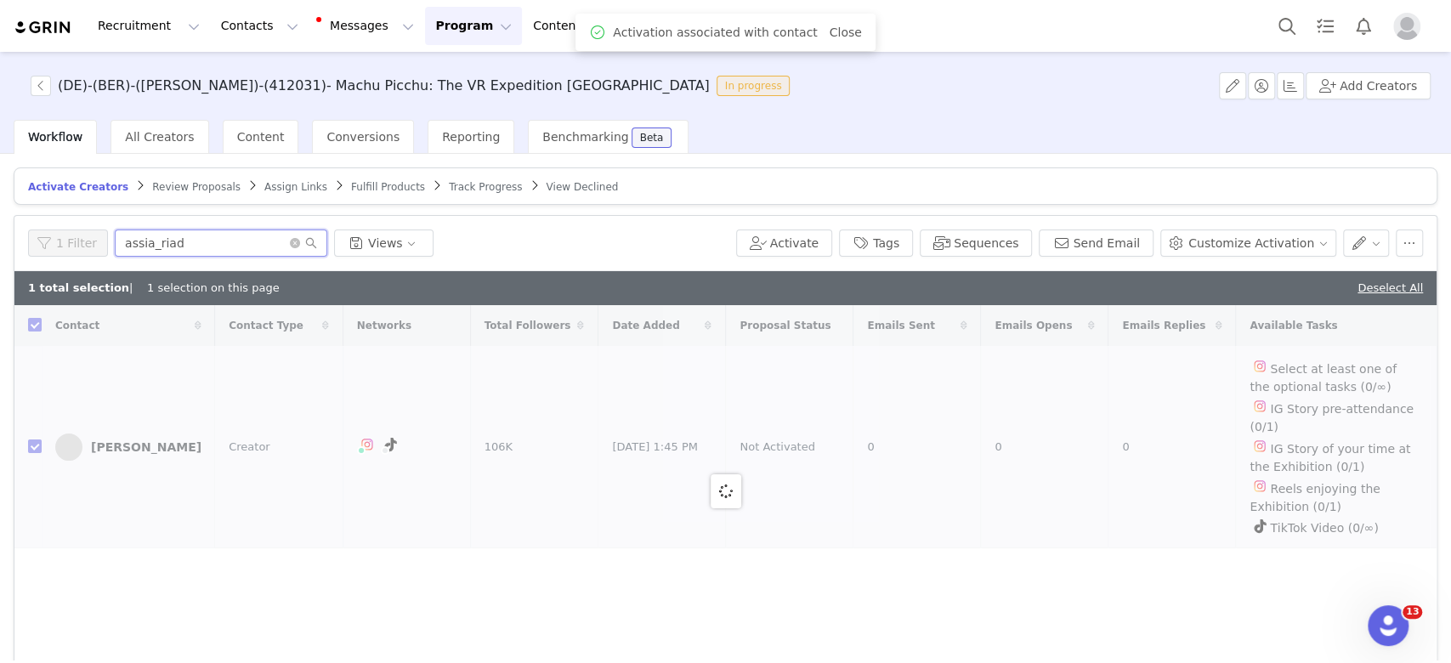
drag, startPoint x: 200, startPoint y: 241, endPoint x: 4, endPoint y: 245, distance: 195.6
click at [4, 245] on div "Activate Creators Review Proposals Assign Links Fulfill Products Track Progress…" at bounding box center [725, 407] width 1451 height 507
paste input "" [PERSON_NAME].foxx""
type input "" [PERSON_NAME].foxx"
checkbox input "false"
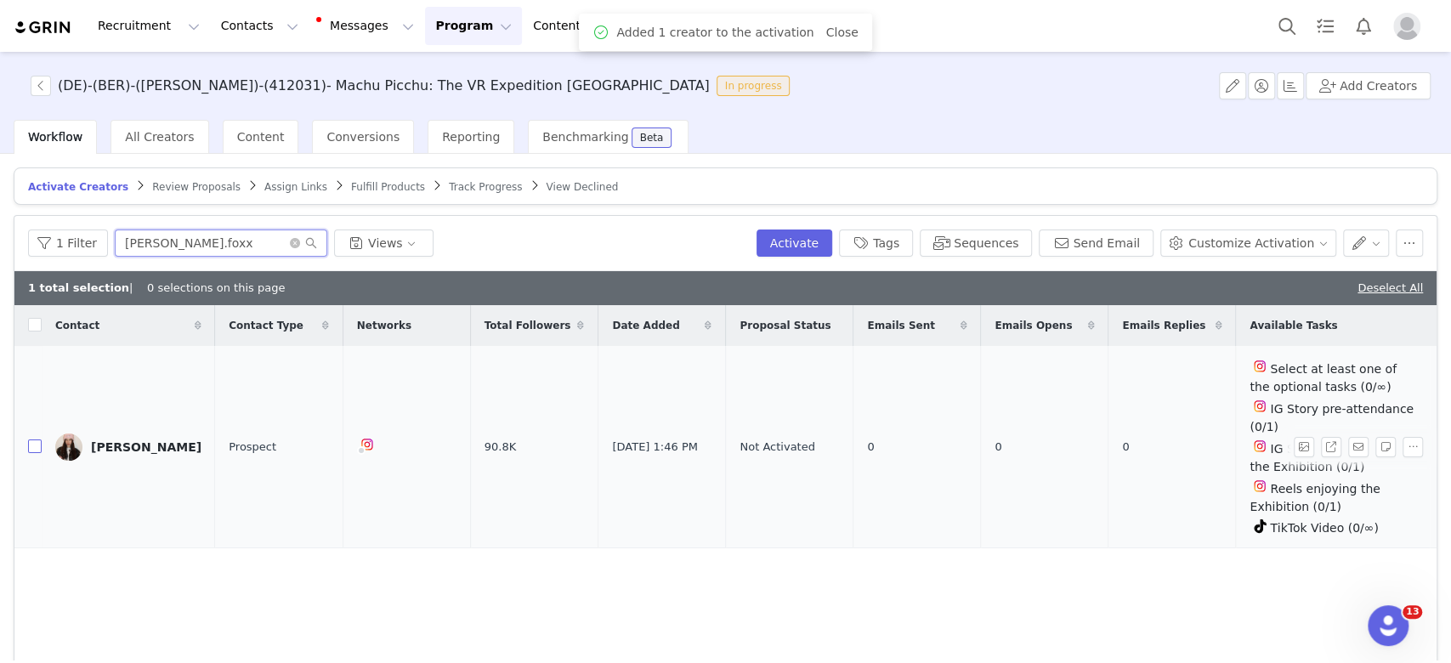
type input "[PERSON_NAME].foxx"
click at [28, 440] on input "checkbox" at bounding box center [35, 447] width 14 height 14
checkbox input "true"
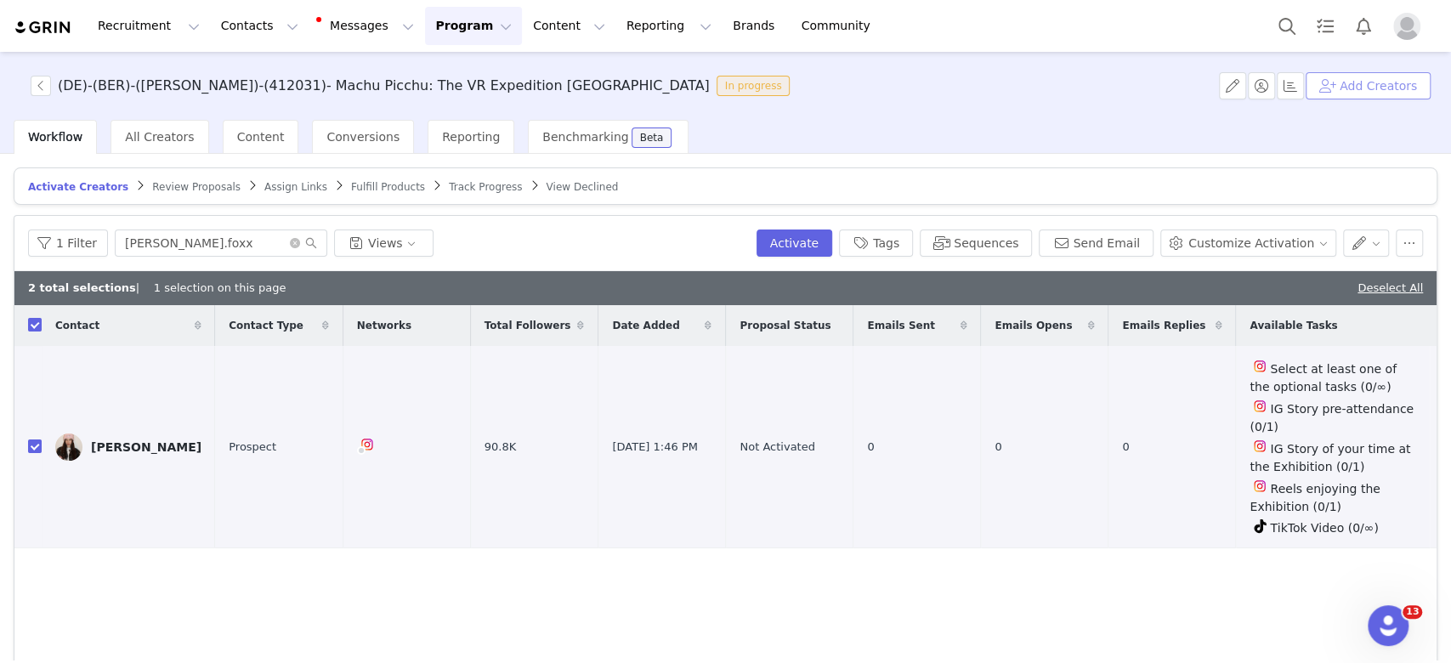
click at [1376, 89] on button "Add Creators" at bounding box center [1368, 85] width 125 height 27
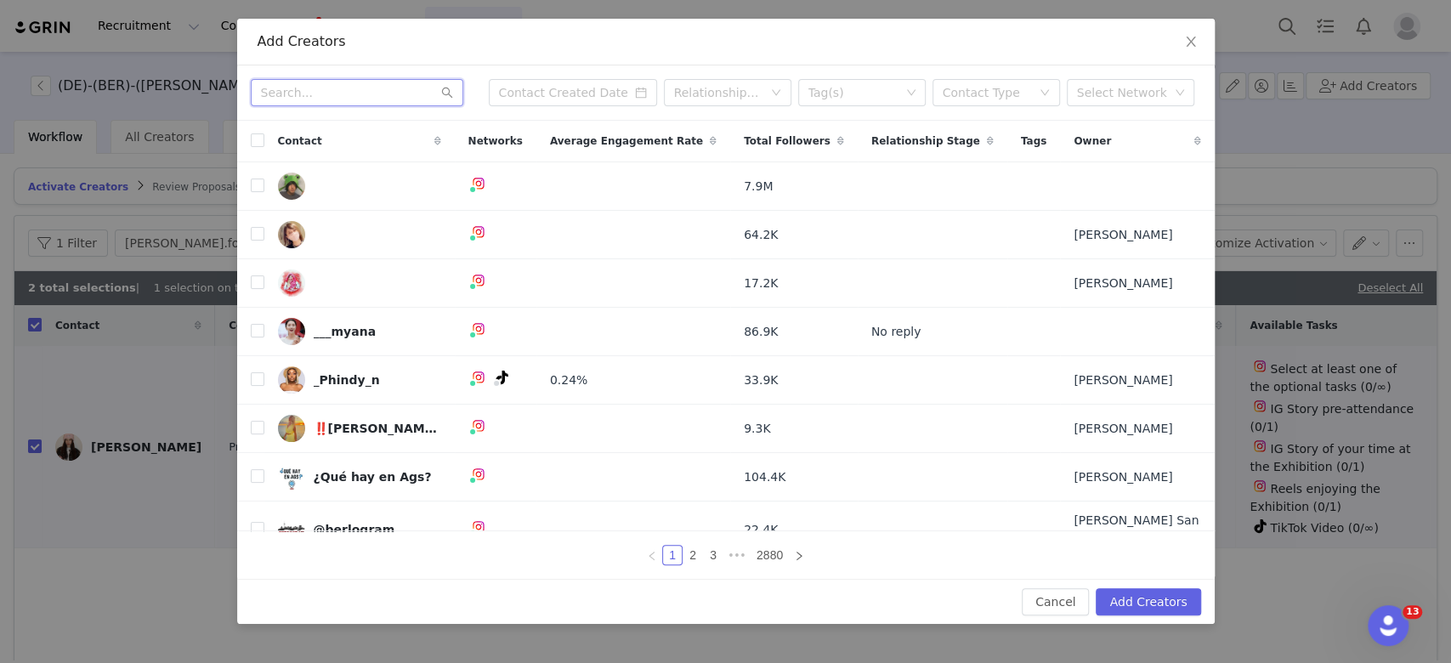
click at [315, 105] on input "text" at bounding box center [357, 92] width 213 height 27
paste input "[PERSON_NAME].foxx"
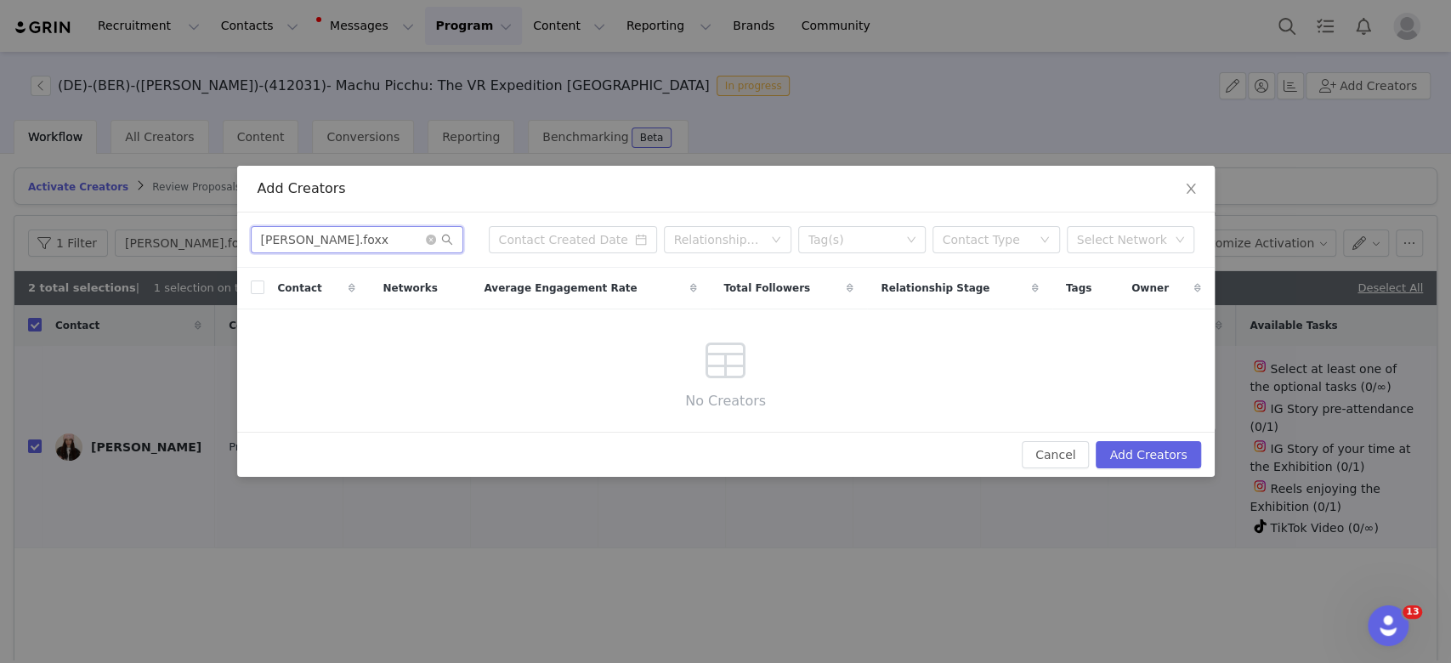
type input "[PERSON_NAME].foxx"
click at [265, 243] on input "[PERSON_NAME].foxx" at bounding box center [357, 239] width 213 height 27
click at [1190, 181] on span "Close" at bounding box center [1191, 190] width 48 height 48
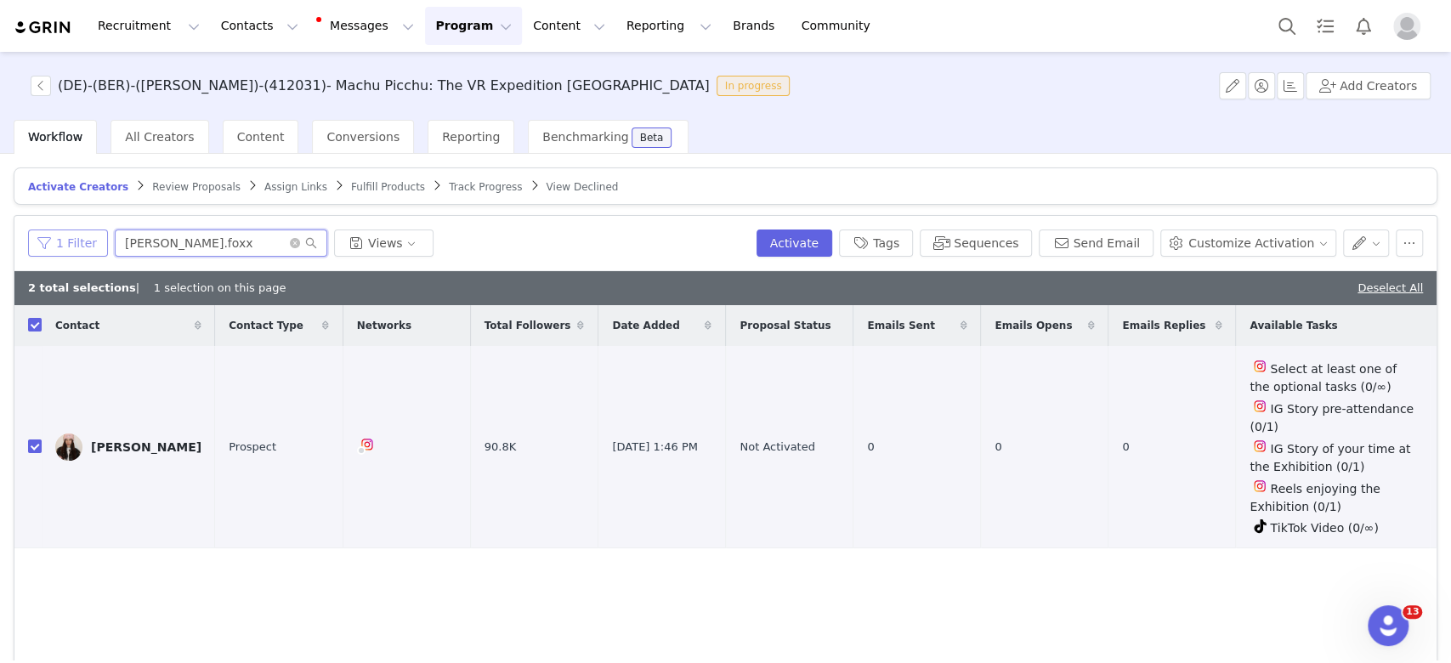
drag, startPoint x: 209, startPoint y: 247, endPoint x: 74, endPoint y: 242, distance: 135.3
click at [74, 242] on div "1 Filter [PERSON_NAME].foxx Views" at bounding box center [389, 243] width 722 height 27
click at [1388, 83] on button "Add Creators" at bounding box center [1368, 85] width 125 height 27
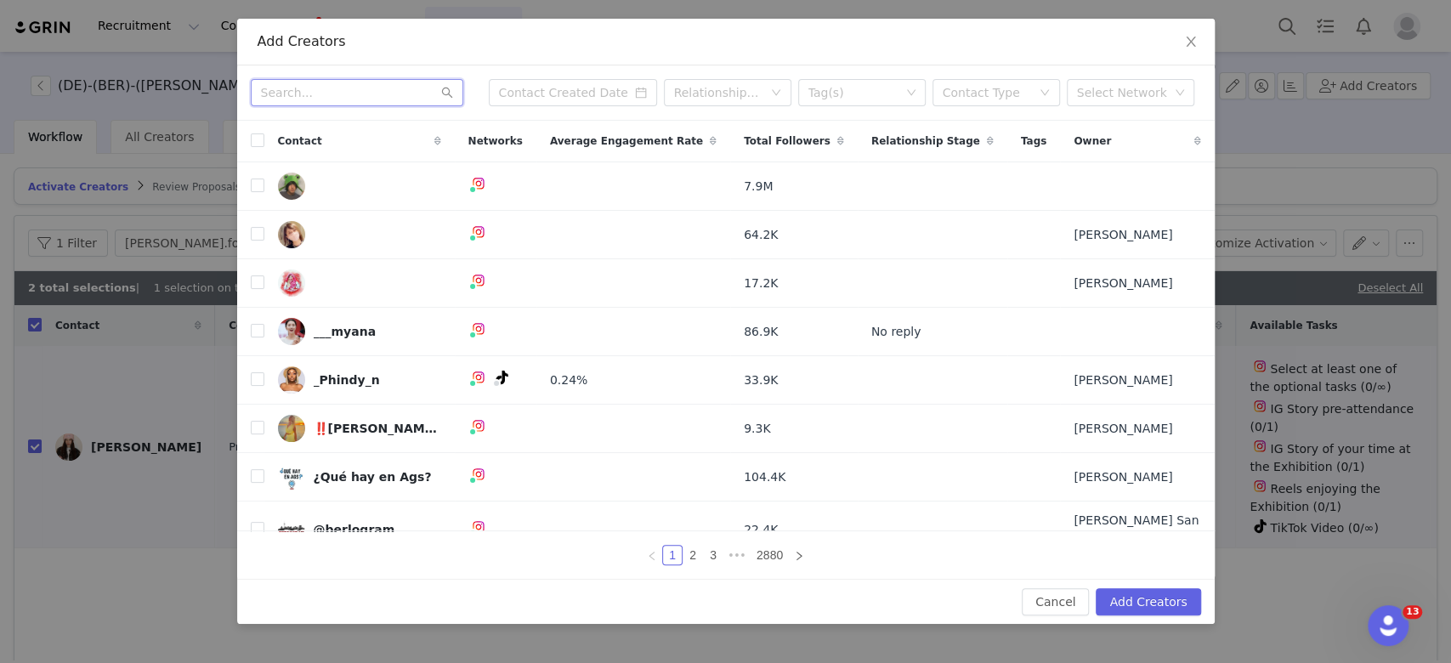
click at [304, 97] on input "text" at bounding box center [357, 92] width 213 height 27
paste input "miaguethe"
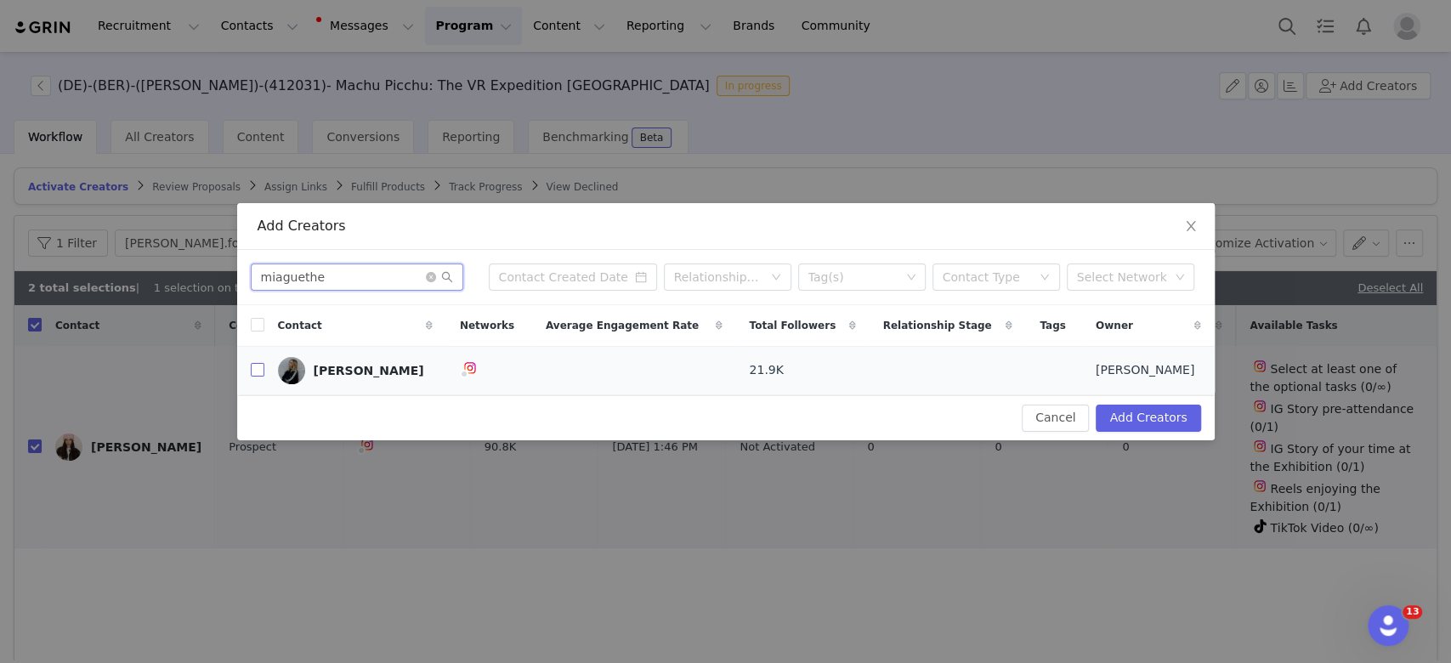
type input "miaguethe"
click at [253, 373] on input "checkbox" at bounding box center [258, 370] width 14 height 14
checkbox input "true"
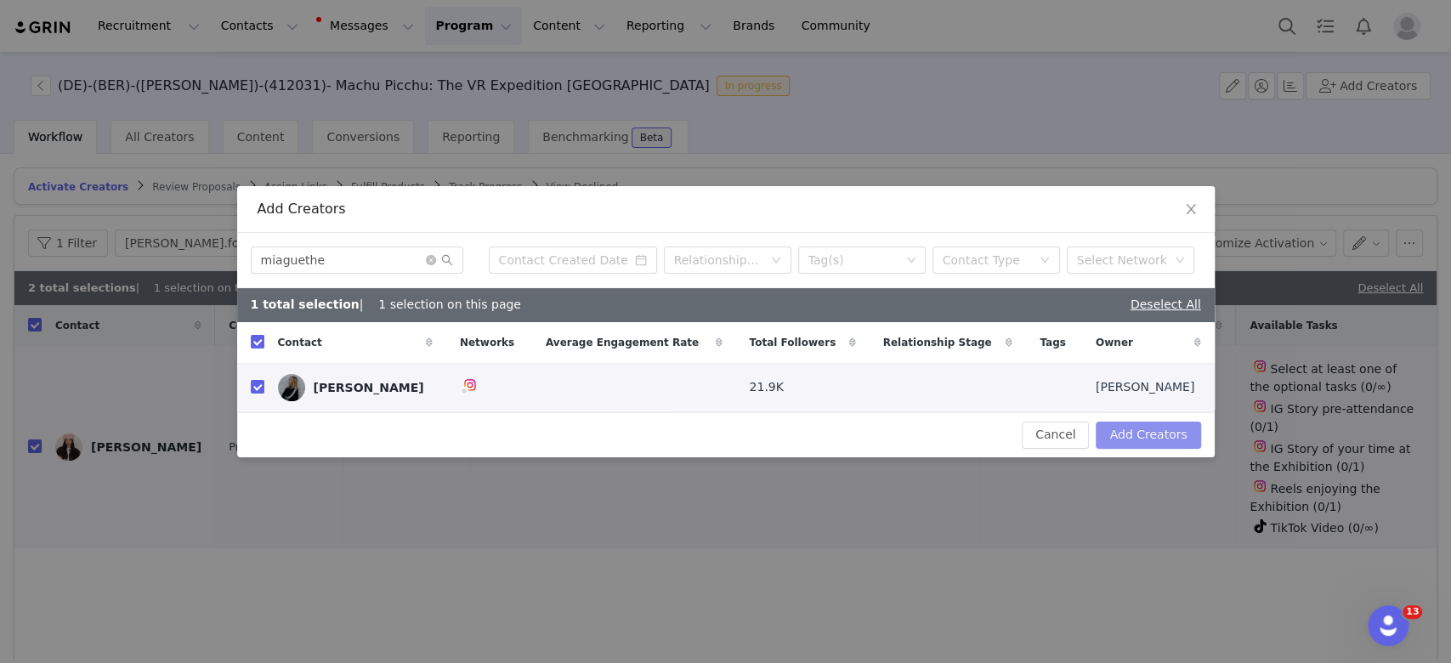
click at [1175, 439] on button "Add Creators" at bounding box center [1148, 435] width 105 height 27
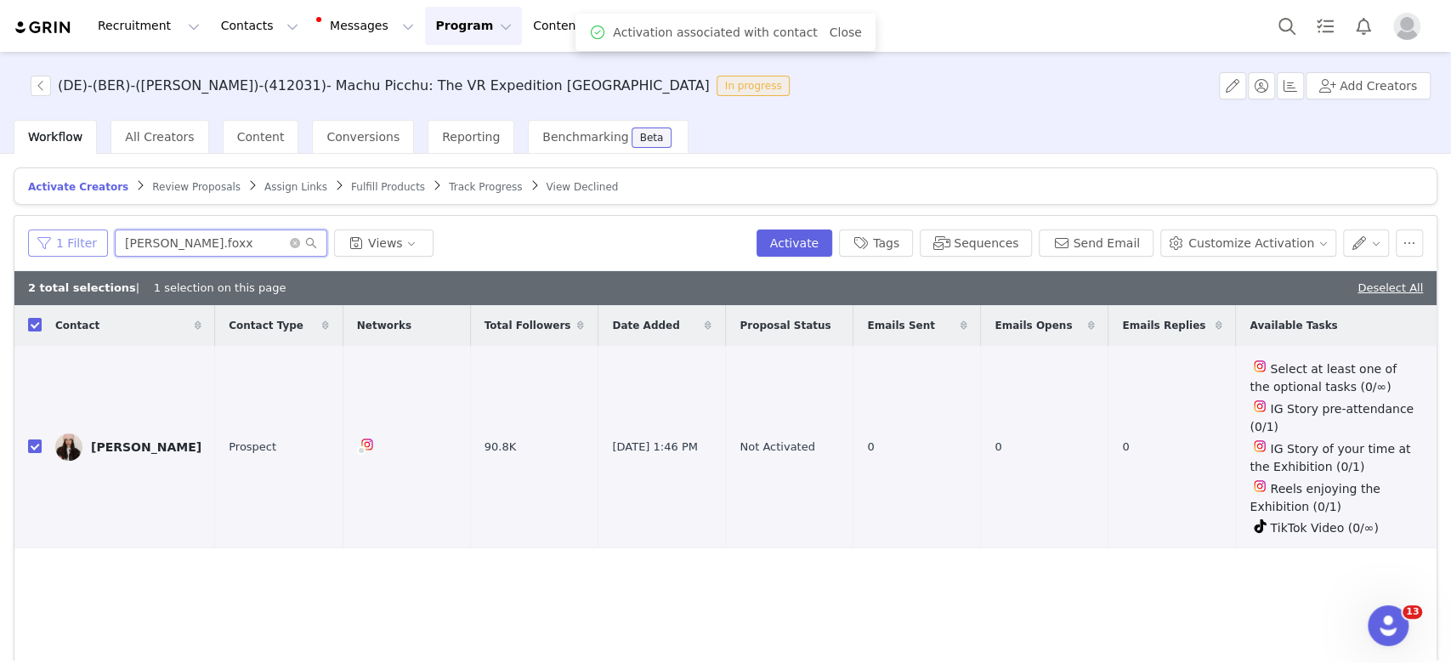
drag, startPoint x: 170, startPoint y: 241, endPoint x: 82, endPoint y: 236, distance: 87.8
click at [82, 236] on div "1 Filter [PERSON_NAME].foxx Views" at bounding box center [389, 243] width 722 height 27
paste input "miaguethe"
type input "miaguethe"
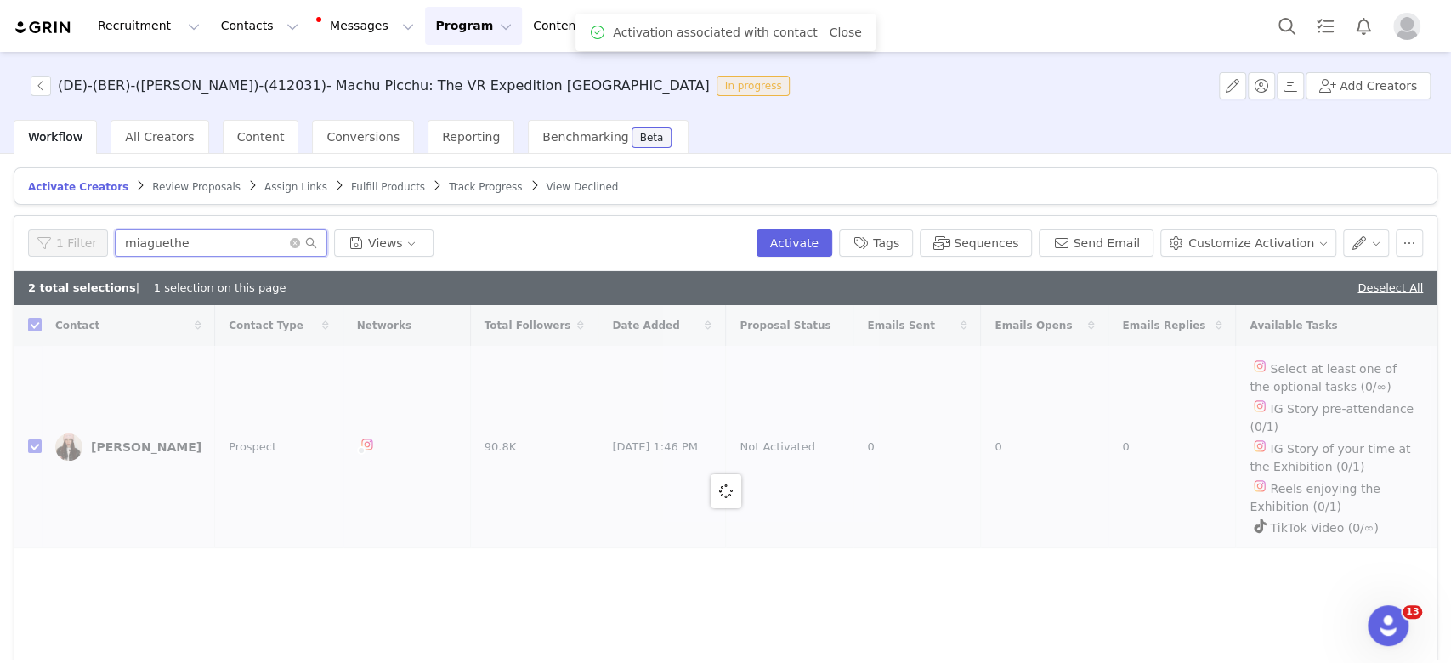
checkbox input "false"
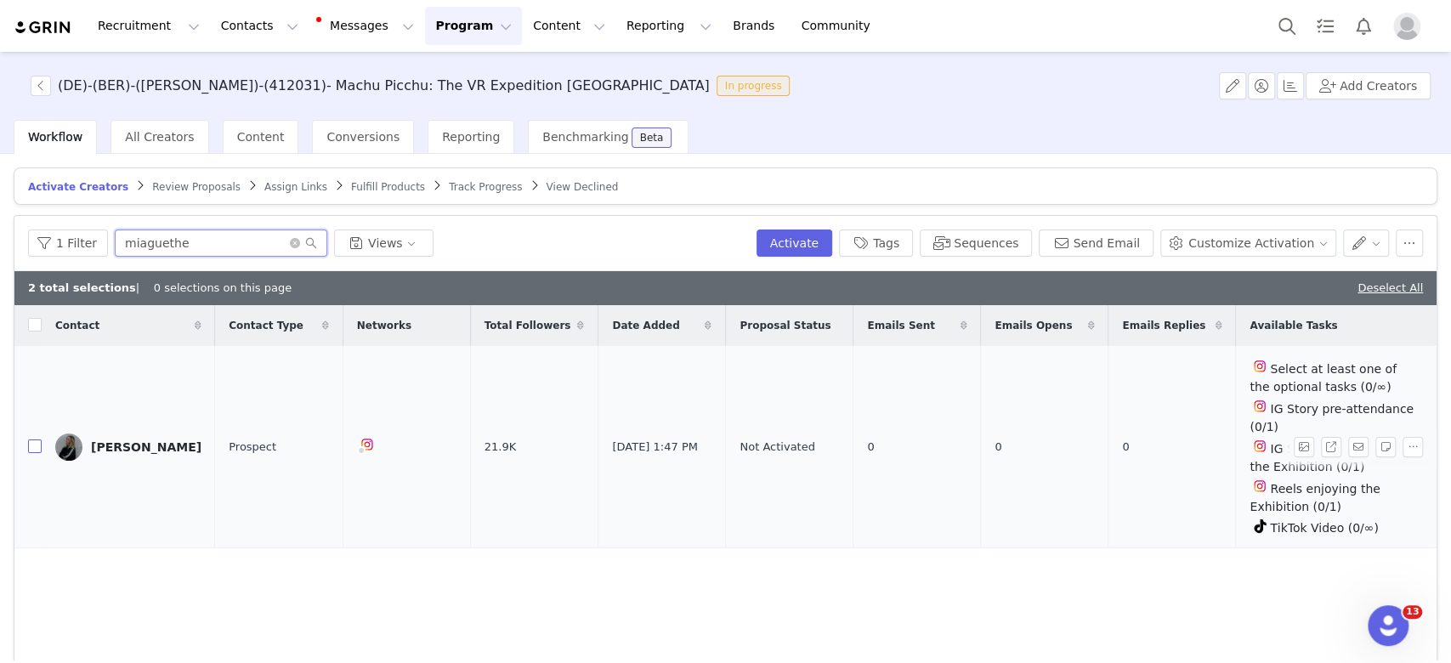
type input "miaguethe"
click at [35, 440] on input "checkbox" at bounding box center [35, 447] width 14 height 14
checkbox input "true"
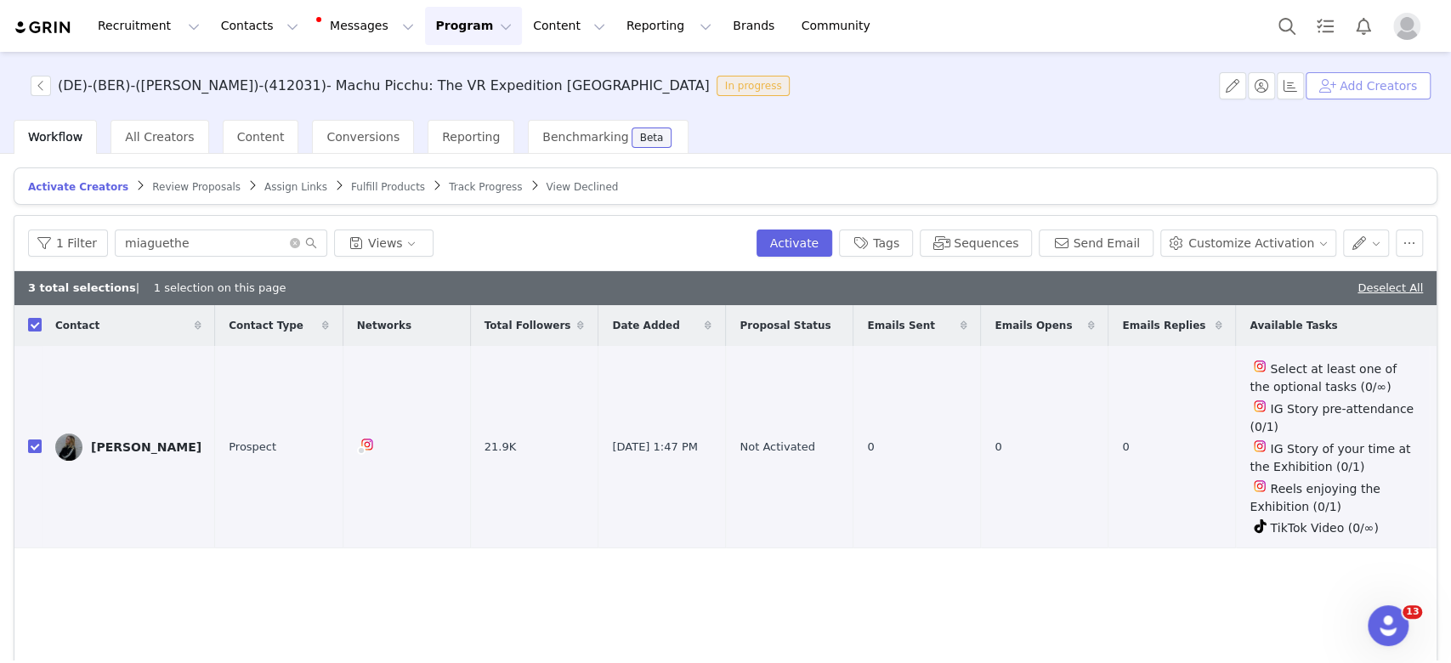
click at [1367, 87] on button "Add Creators" at bounding box center [1368, 85] width 125 height 27
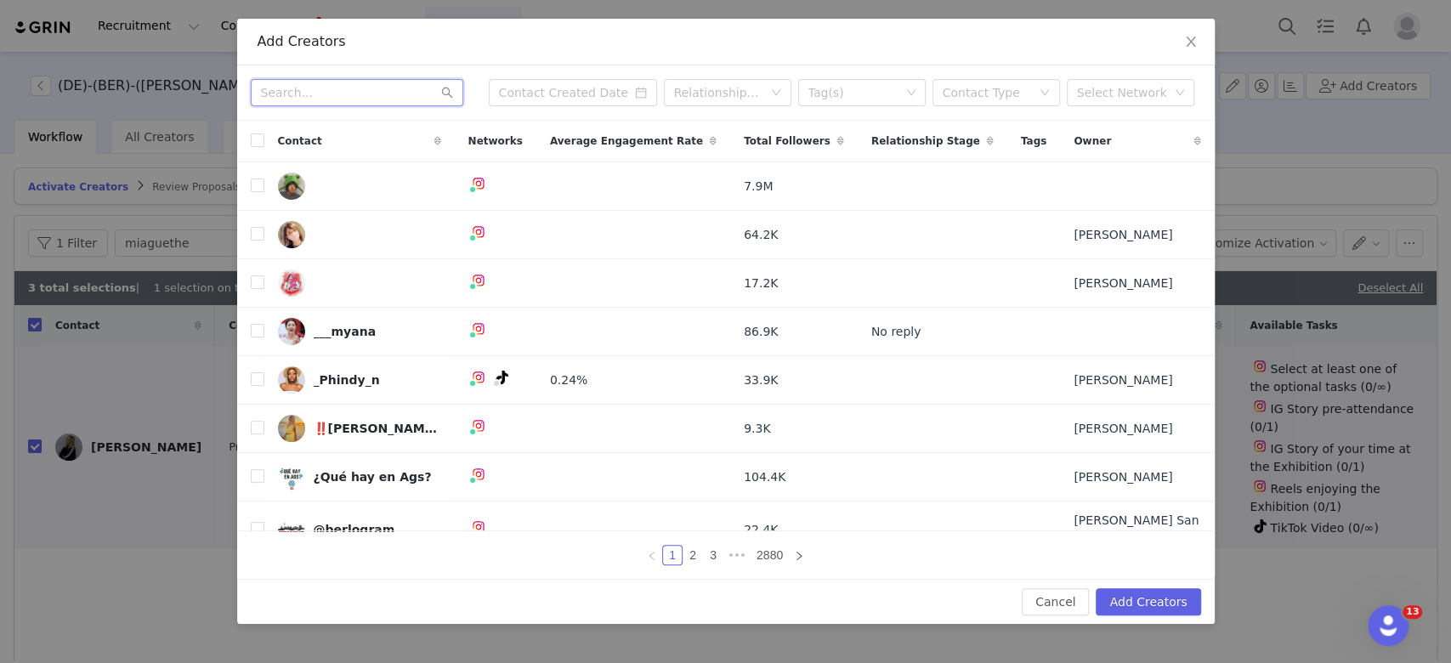
click at [337, 92] on input "text" at bounding box center [357, 92] width 213 height 27
paste input "levanpham"
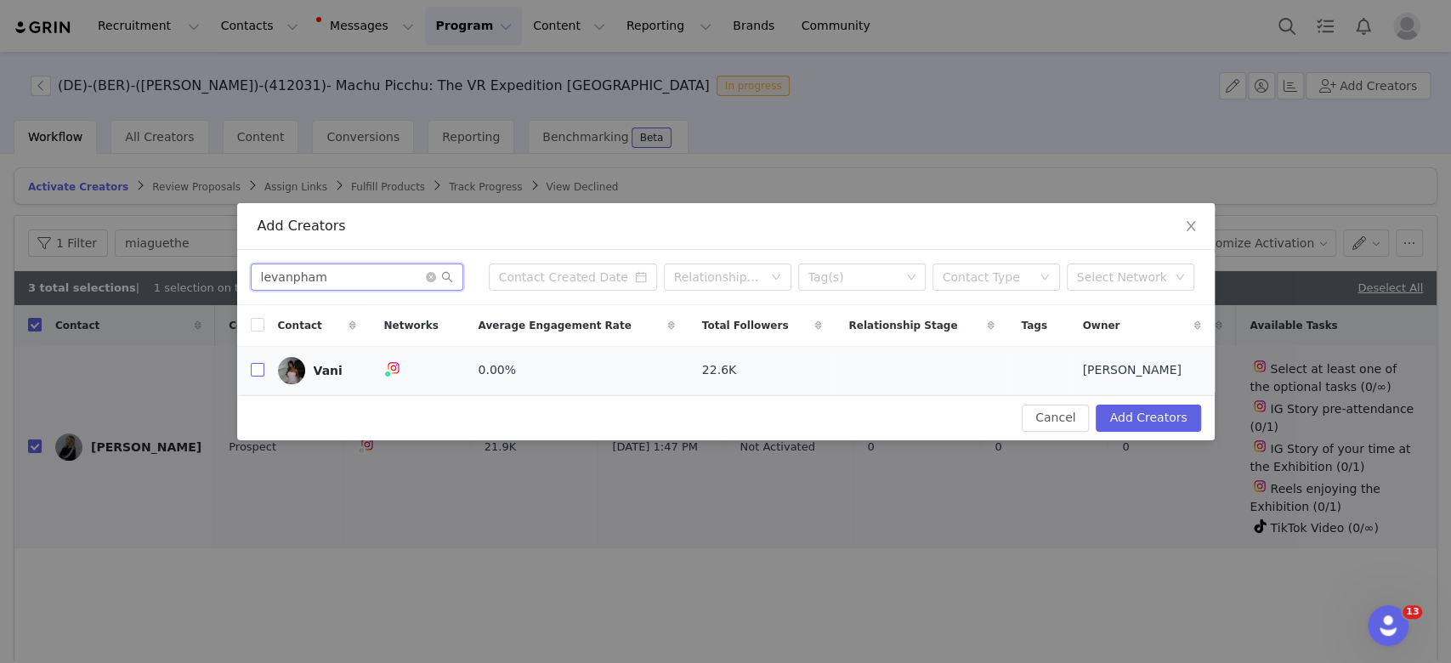
type input "levanpham"
click at [258, 371] on input "checkbox" at bounding box center [258, 370] width 14 height 14
checkbox input "true"
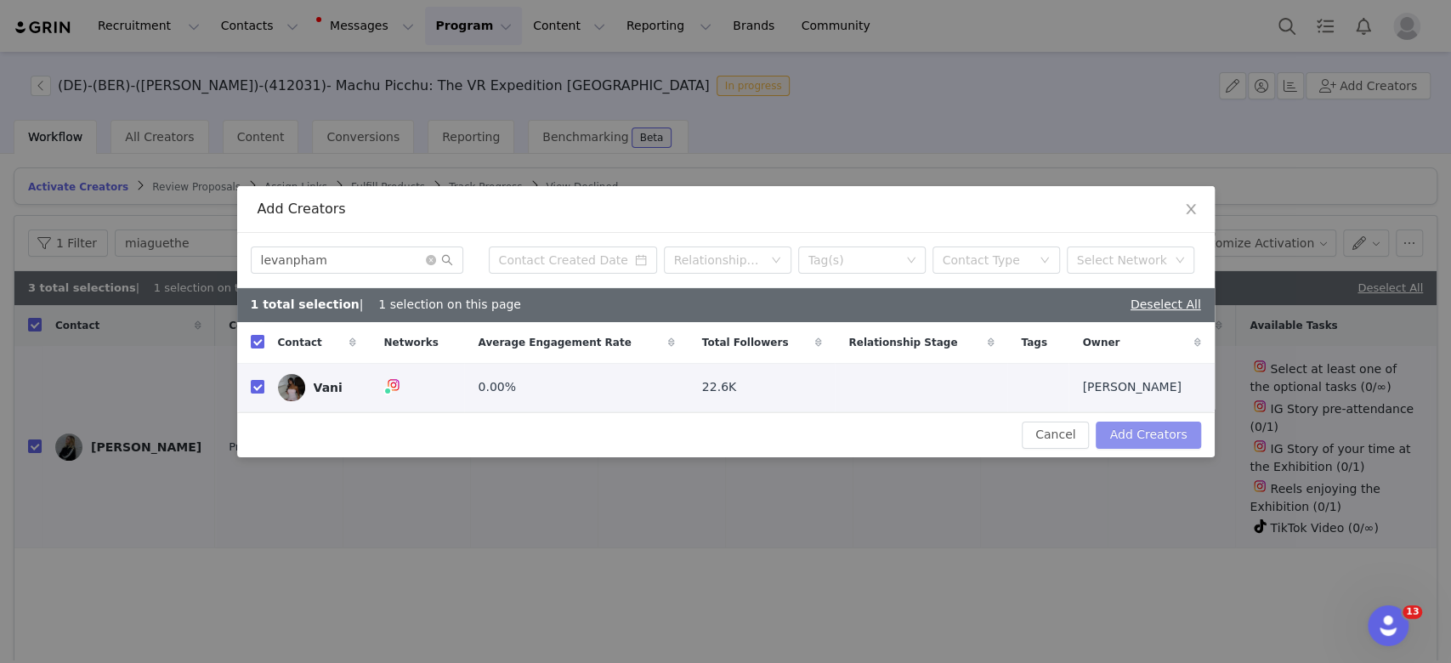
click at [1144, 422] on button "Add Creators" at bounding box center [1148, 435] width 105 height 27
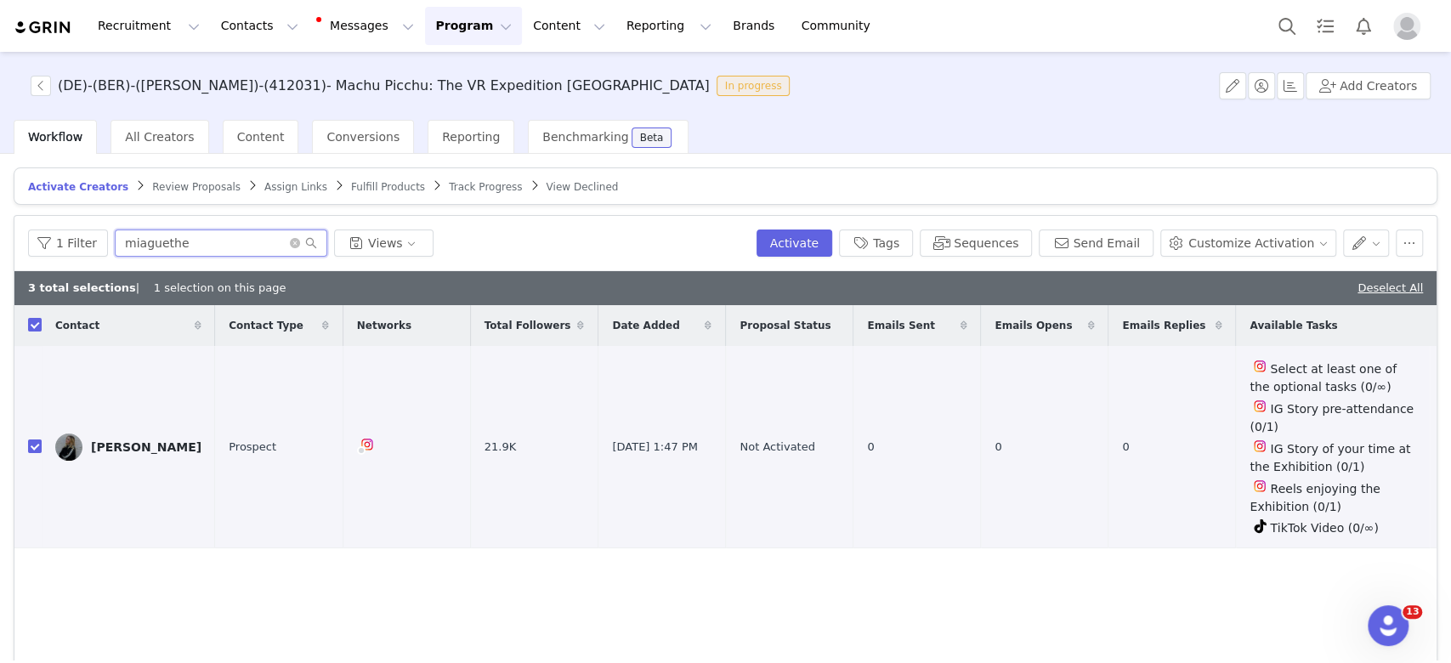
drag, startPoint x: 206, startPoint y: 241, endPoint x: 12, endPoint y: 264, distance: 195.2
click at [12, 264] on div "Activate Creators Review Proposals Assign Links Fulfill Products Track Progress…" at bounding box center [725, 407] width 1451 height 507
paste input "levanpham"
type input "levanpham"
checkbox input "false"
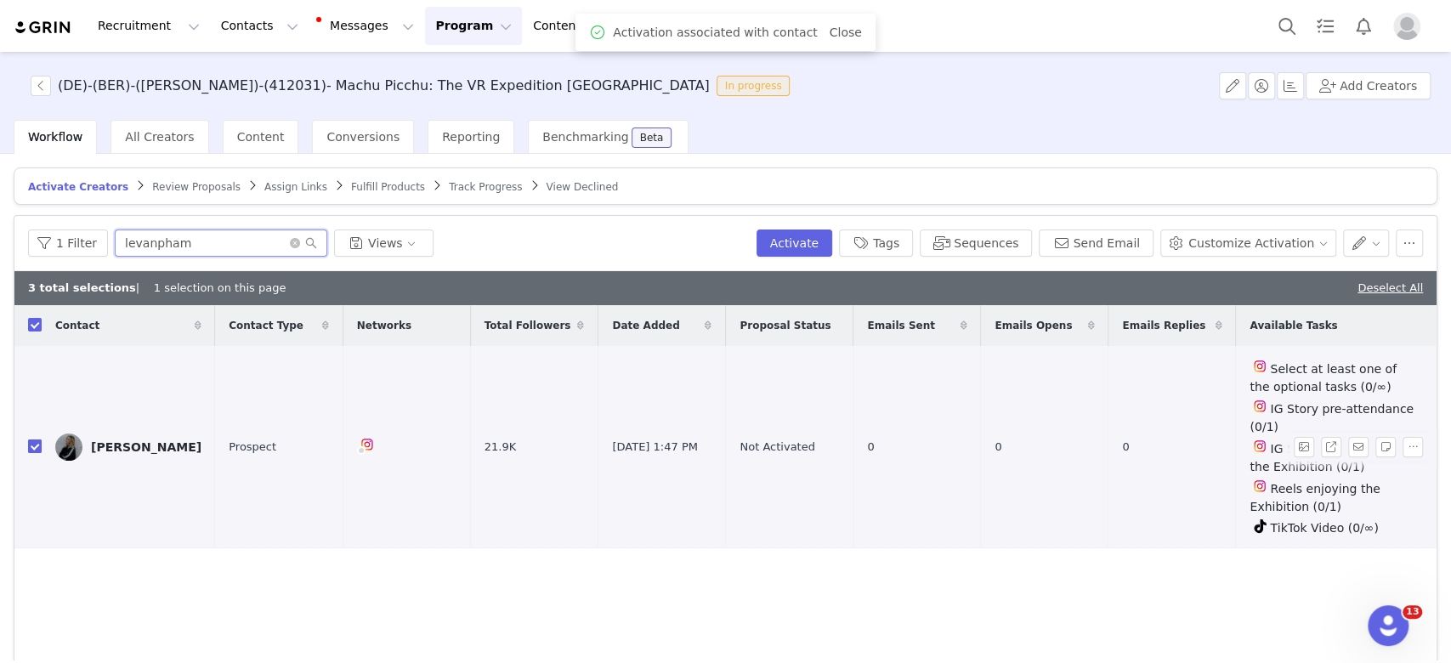
checkbox input "false"
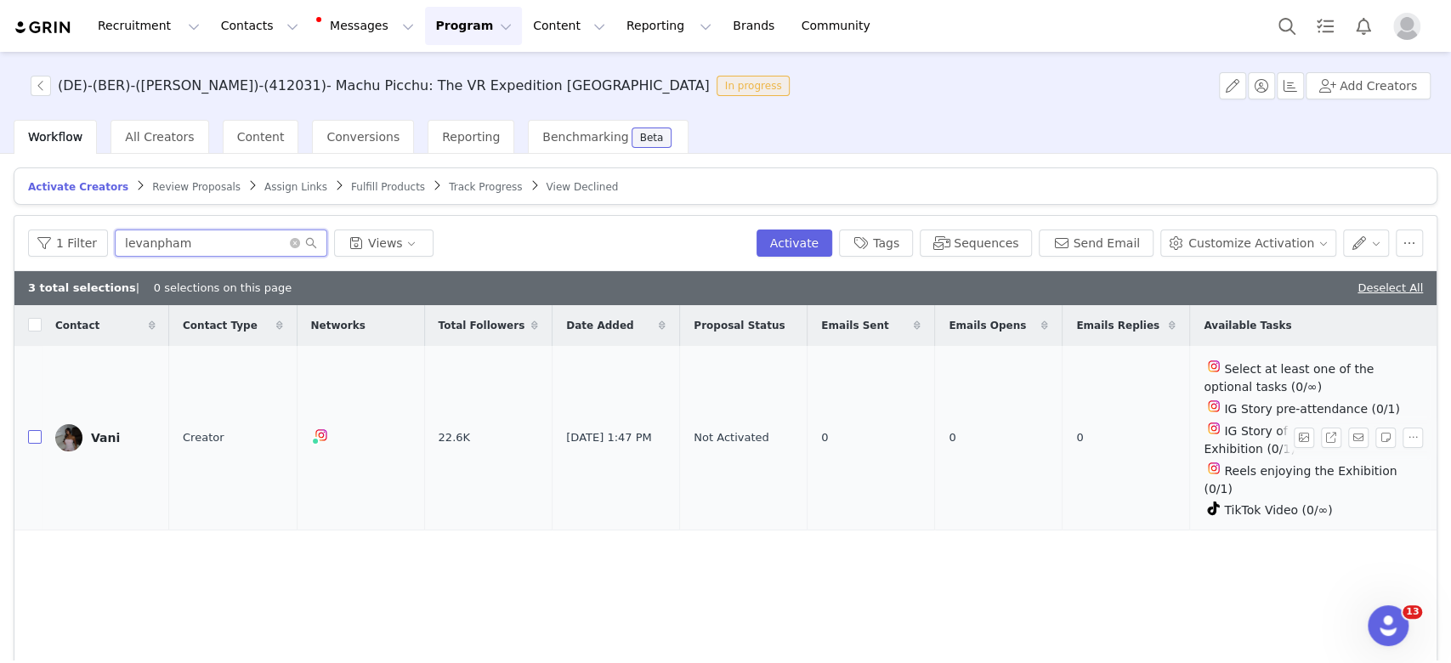
type input "levanpham"
click at [34, 434] on input "checkbox" at bounding box center [35, 437] width 14 height 14
checkbox input "true"
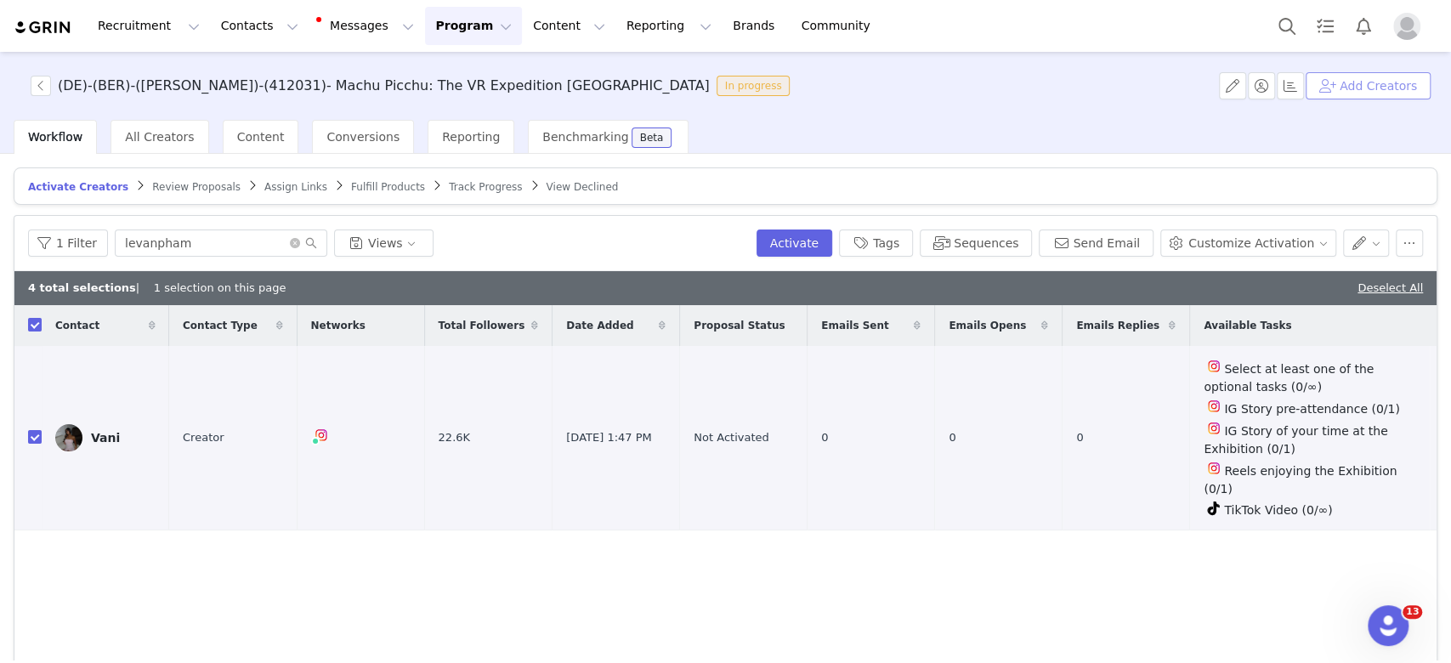
click at [1410, 92] on button "Add Creators" at bounding box center [1368, 85] width 125 height 27
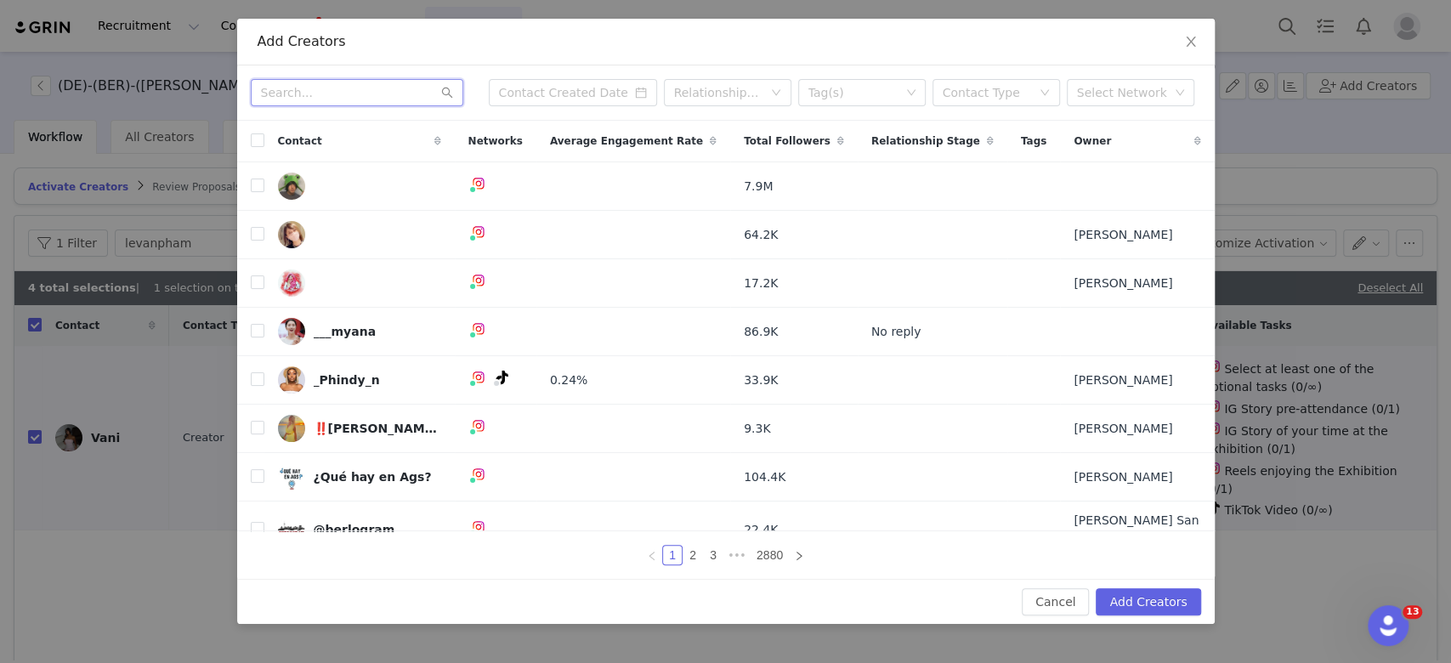
click at [352, 94] on input "text" at bounding box center [357, 92] width 213 height 27
paste input "mqriiaa"
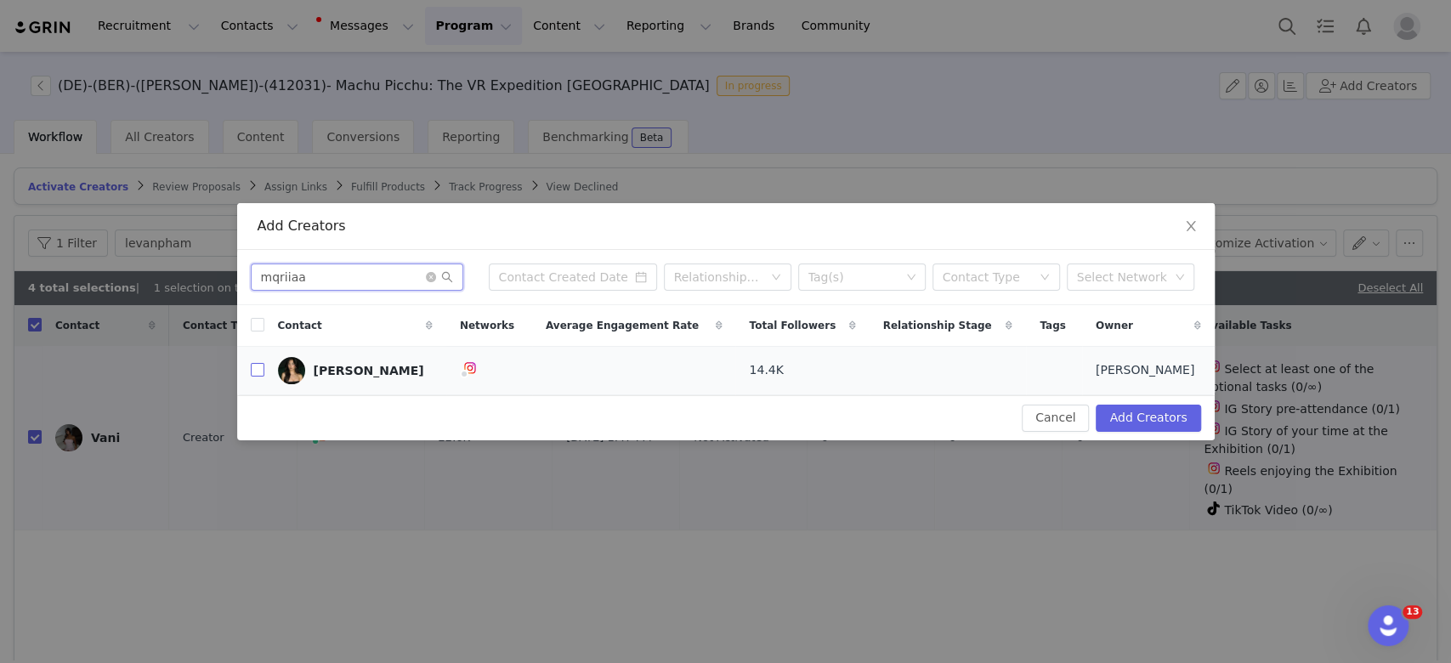
type input "mqriiaa"
click at [259, 374] on input "checkbox" at bounding box center [258, 370] width 14 height 14
checkbox input "true"
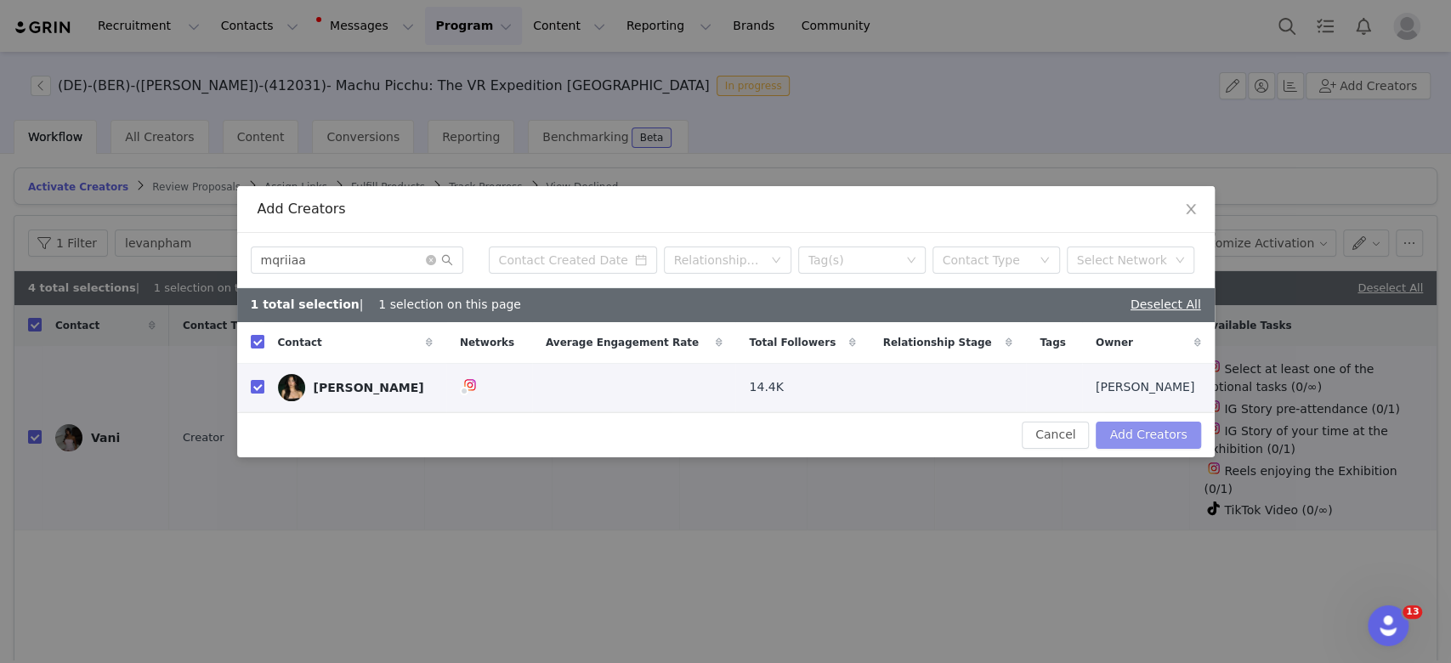
click at [1148, 434] on button "Add Creators" at bounding box center [1148, 435] width 105 height 27
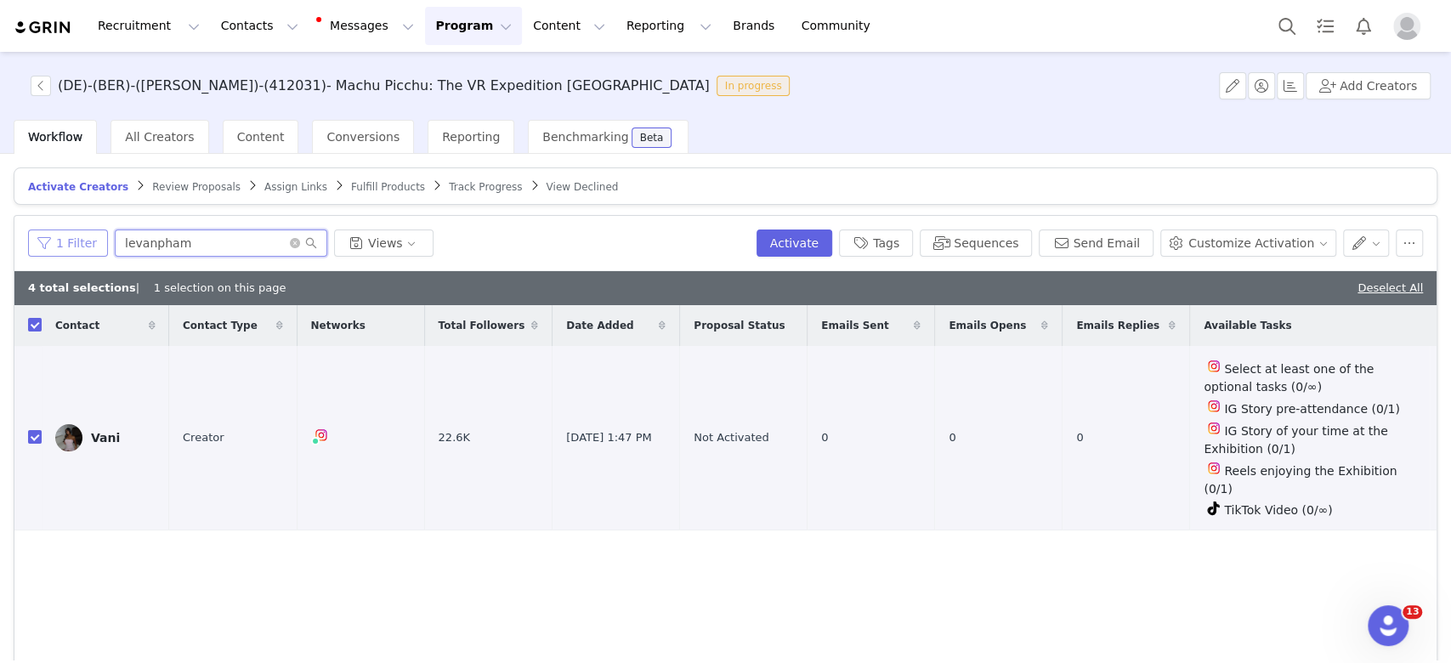
drag, startPoint x: 194, startPoint y: 249, endPoint x: 75, endPoint y: 242, distance: 119.2
click at [75, 242] on div "1 Filter levanpham Views" at bounding box center [389, 243] width 722 height 27
paste input "mqriiaa"
type input "mqriiaa"
checkbox input "false"
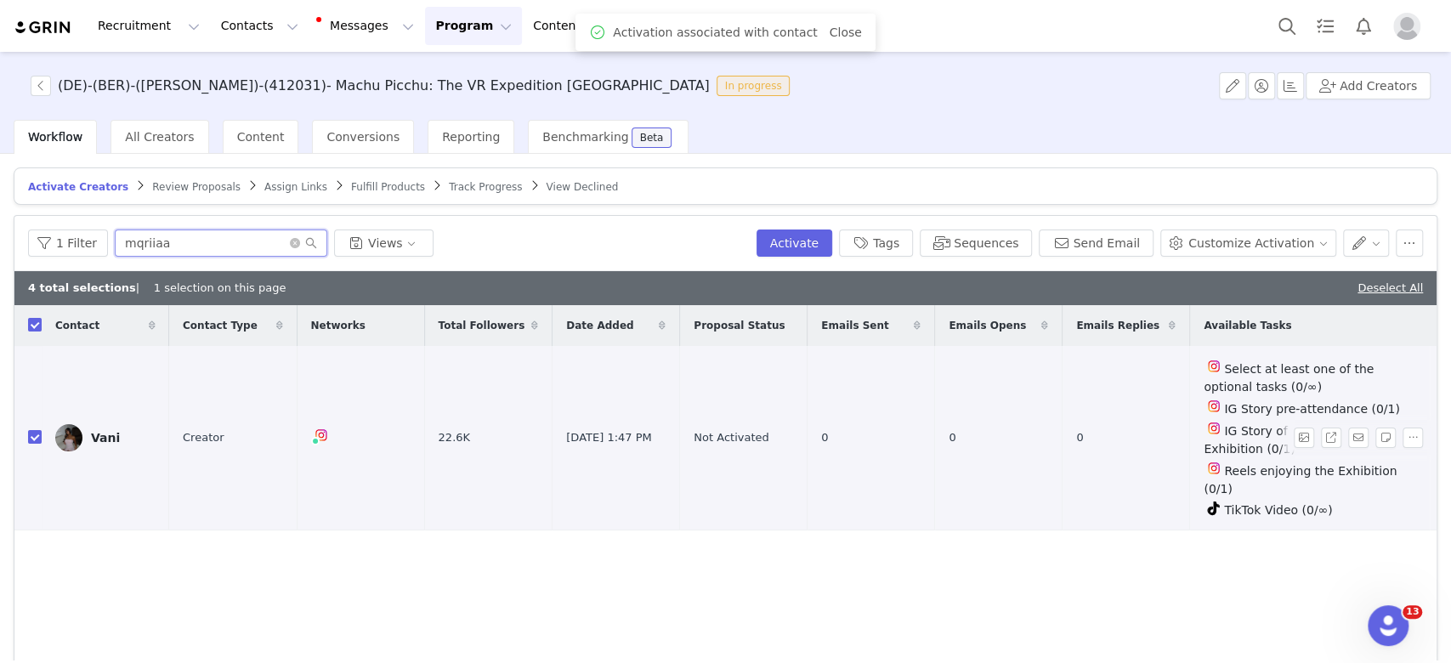
checkbox input "false"
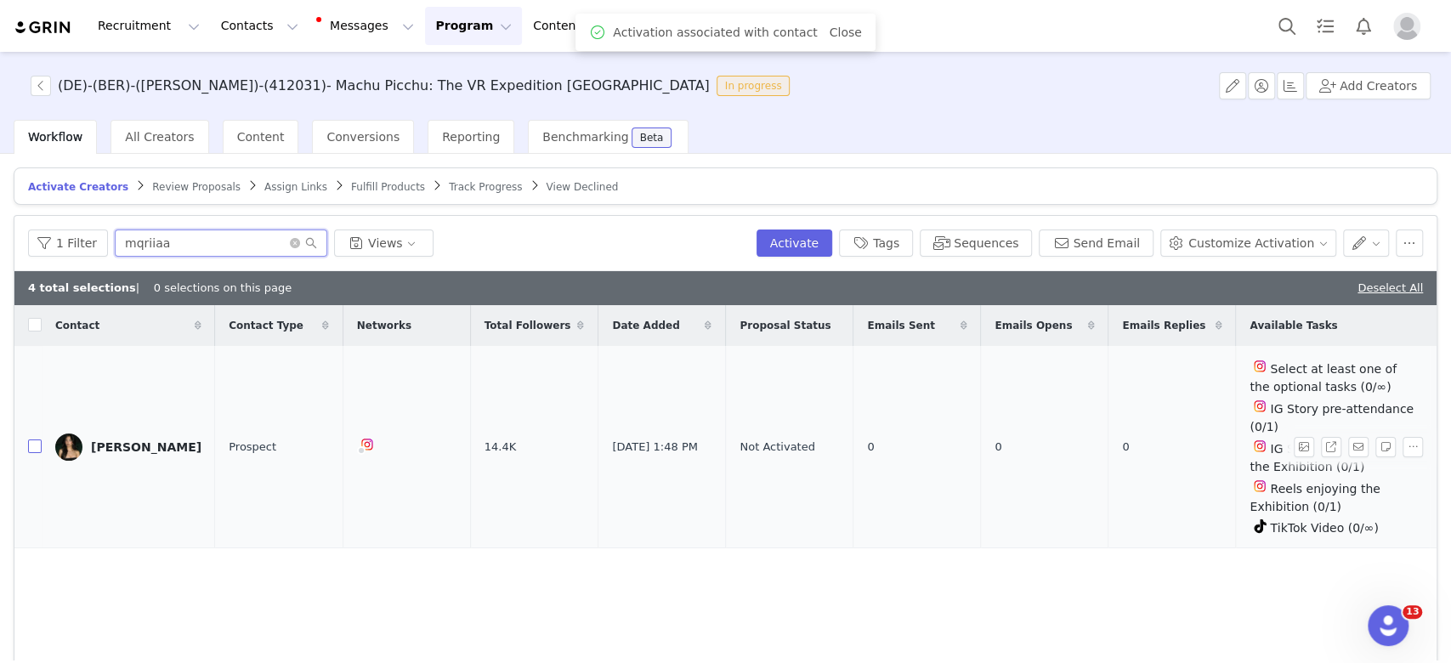
type input "mqriiaa"
click at [28, 440] on input "checkbox" at bounding box center [35, 447] width 14 height 14
checkbox input "true"
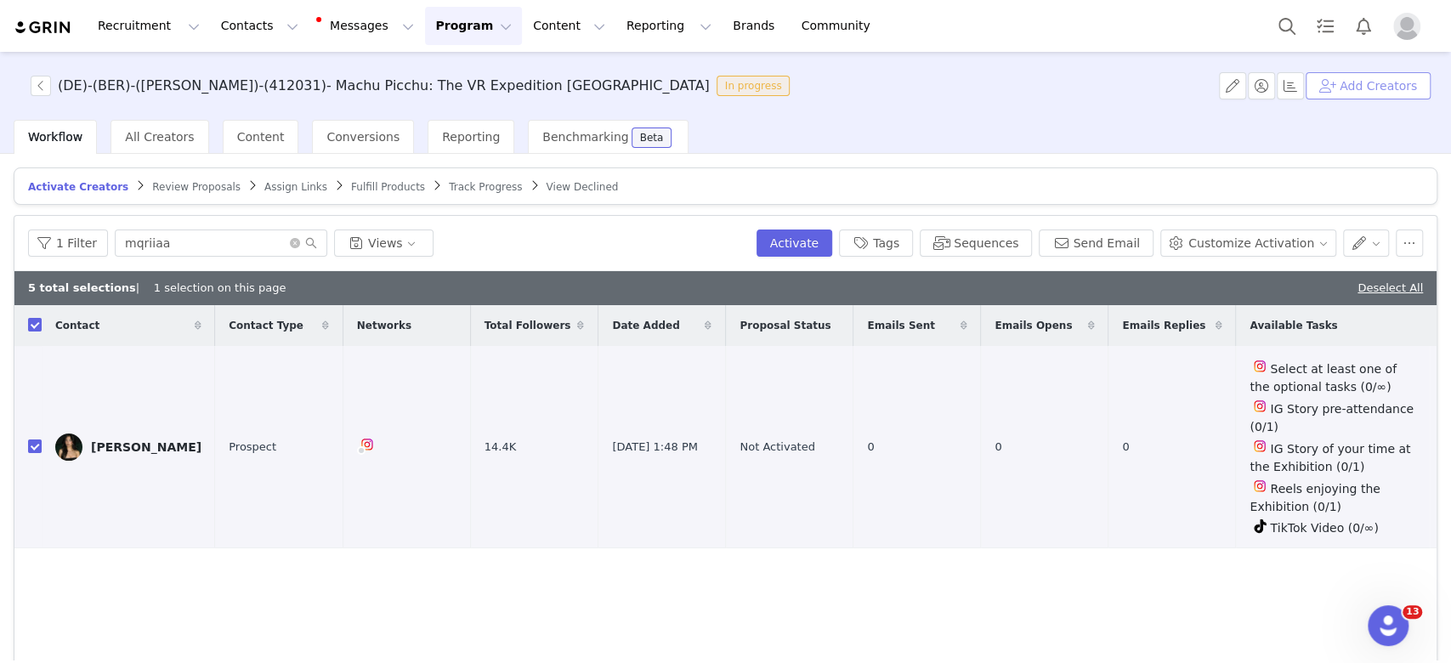
click at [1382, 84] on button "Add Creators" at bounding box center [1368, 85] width 125 height 27
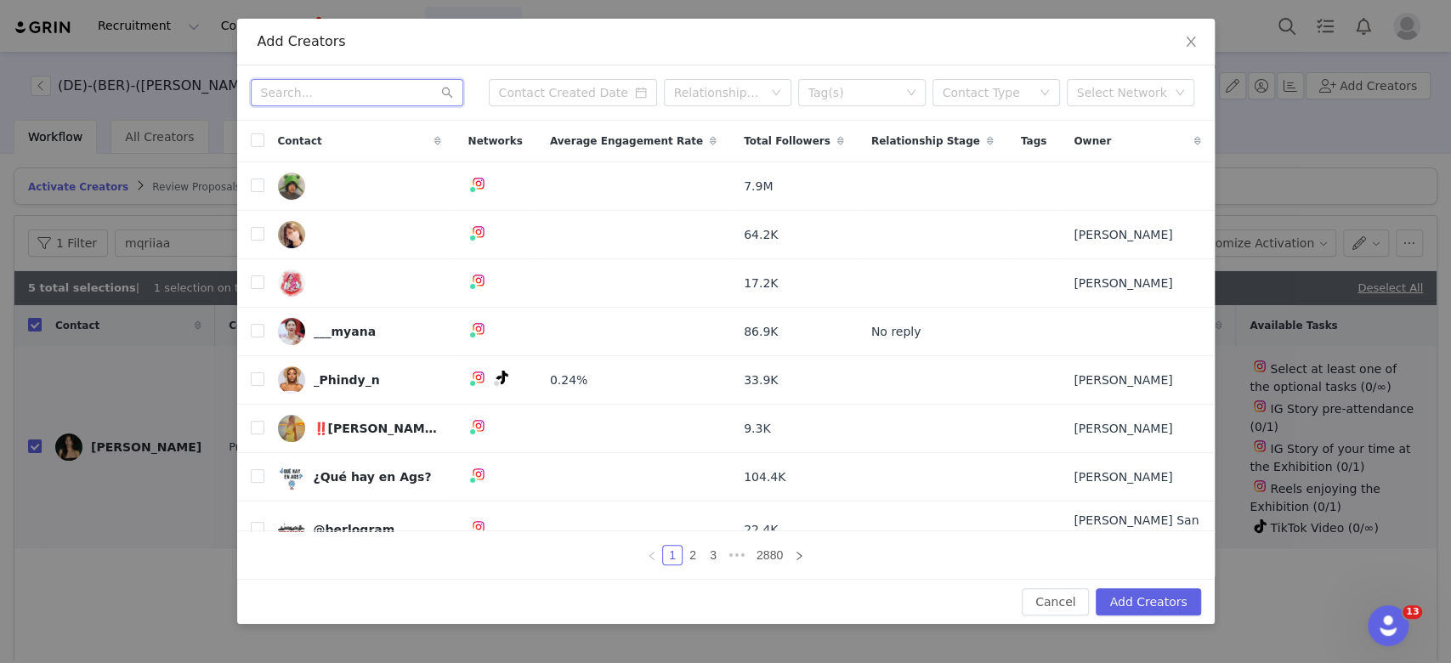
click at [346, 92] on input "text" at bounding box center [357, 92] width 213 height 27
paste input "anaisvibin"
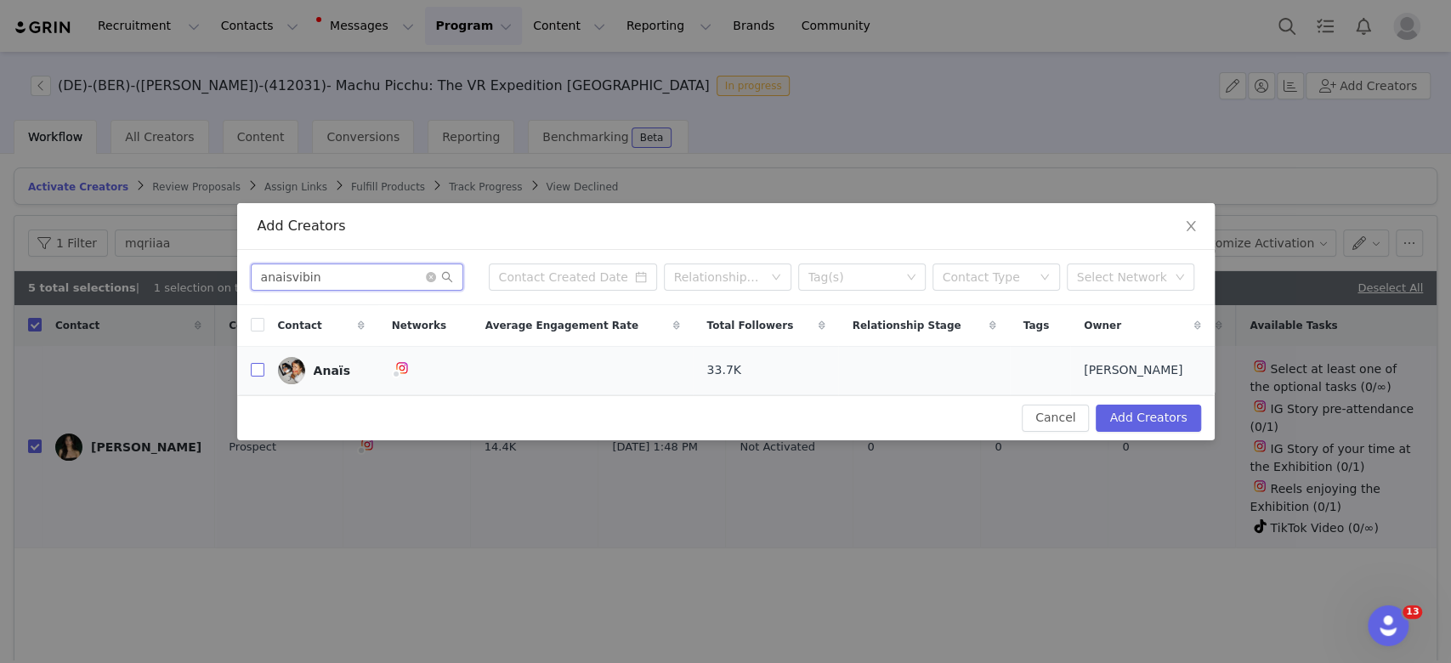
type input "anaisvibin"
click at [252, 373] on input "checkbox" at bounding box center [258, 370] width 14 height 14
checkbox input "true"
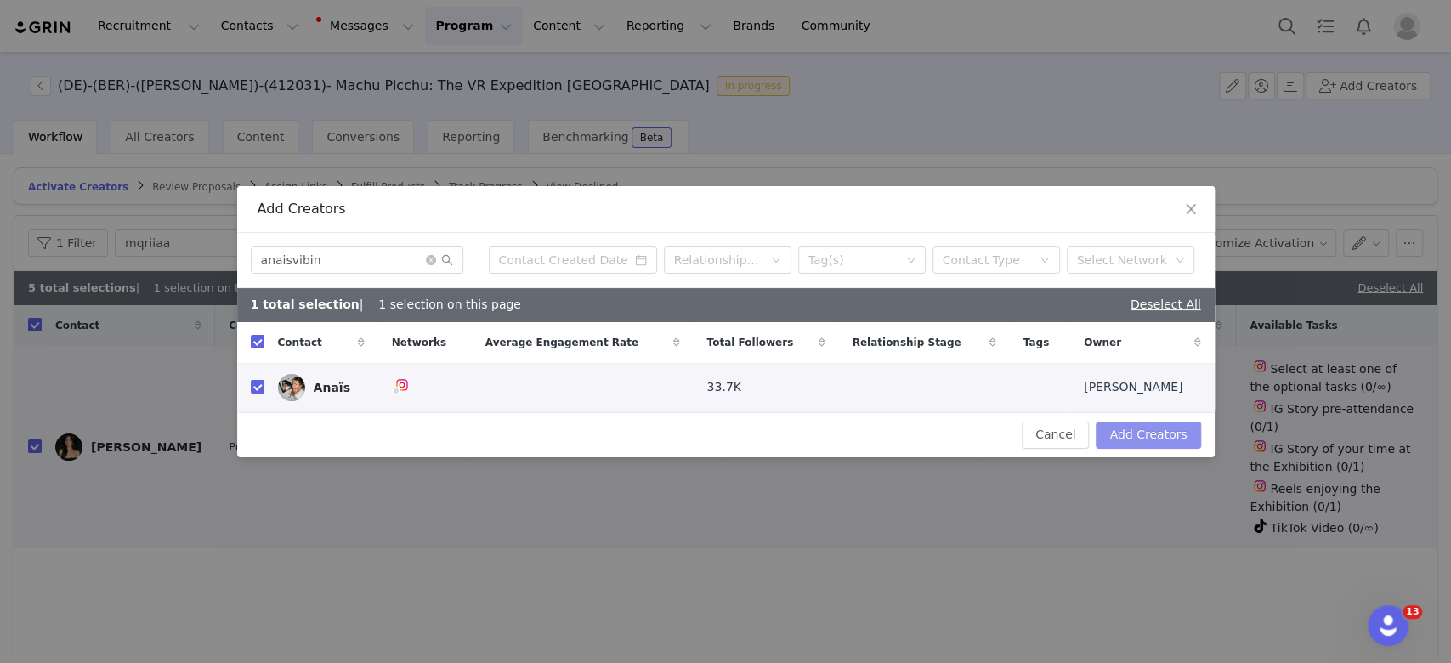
click at [1127, 426] on button "Add Creators" at bounding box center [1148, 435] width 105 height 27
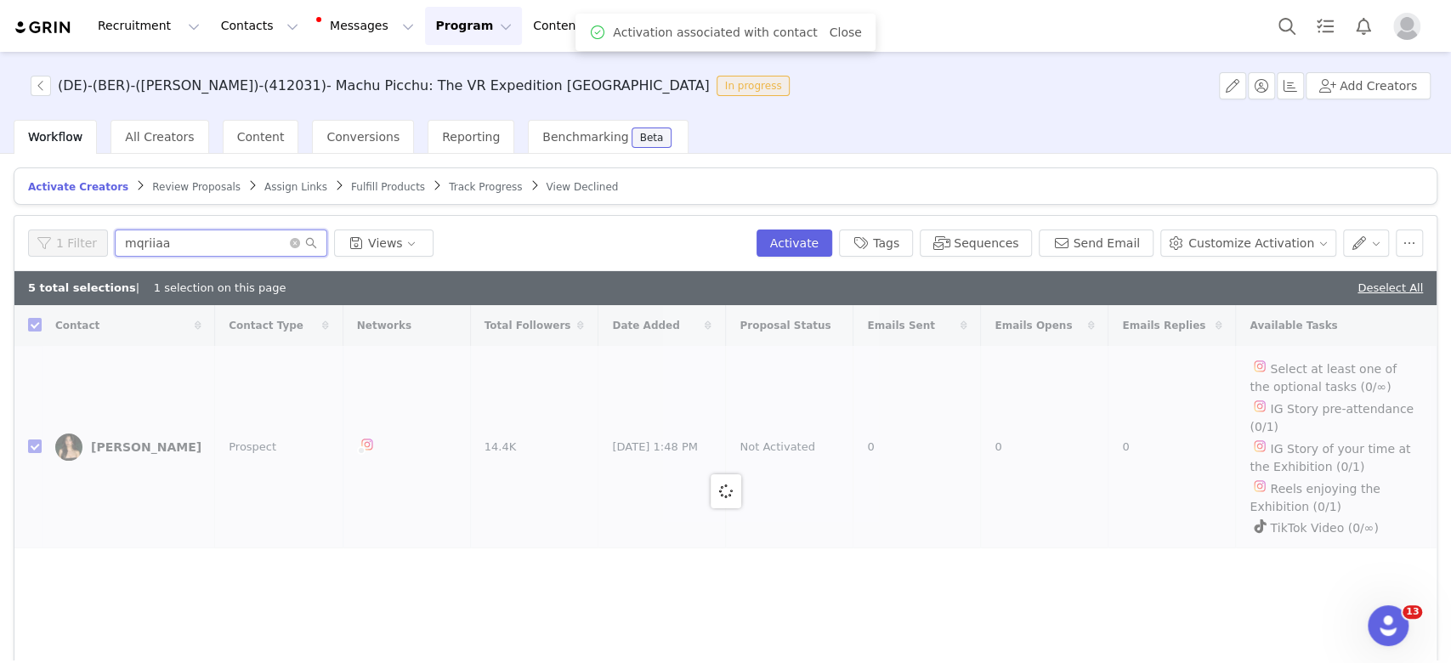
click at [45, 253] on div "1 Filter mqriiaa Views" at bounding box center [389, 243] width 722 height 27
paste input "anaisvibin"
type input "anaisvibin"
checkbox input "false"
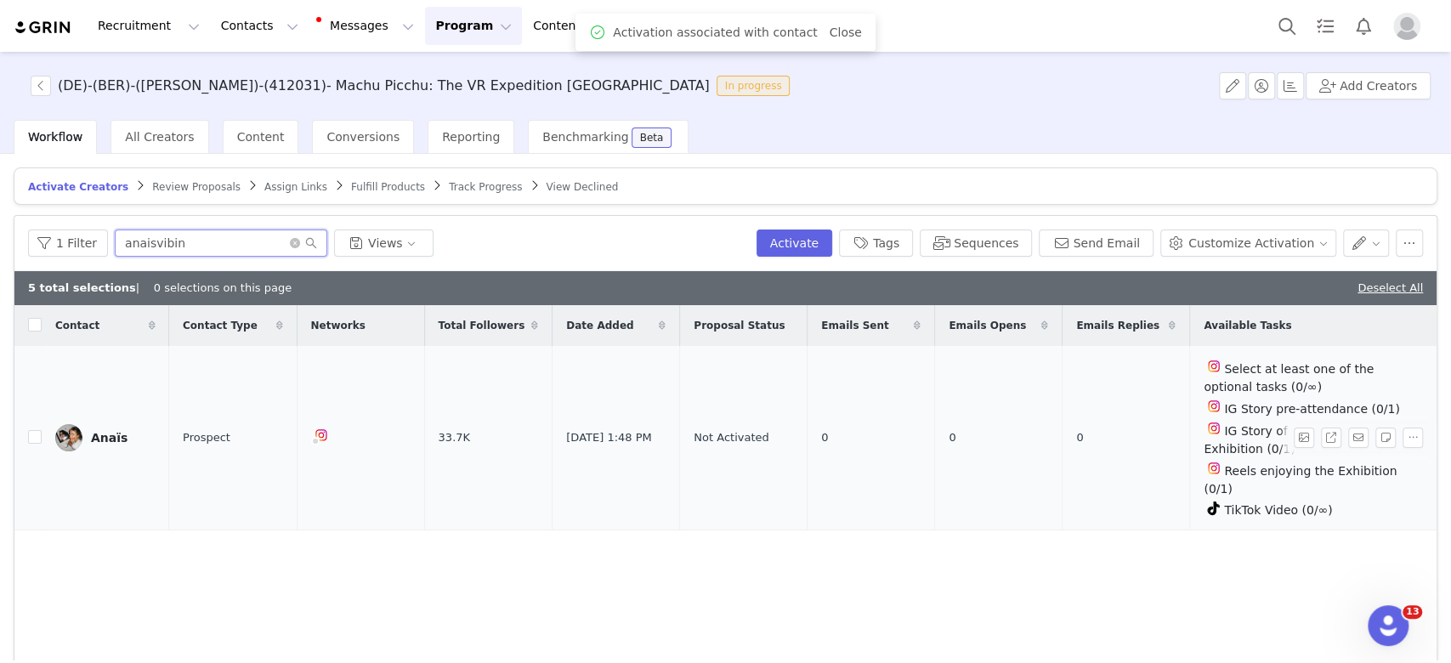
type input "anaisvibin"
click at [26, 423] on td at bounding box center [27, 438] width 27 height 185
click at [31, 430] on input "checkbox" at bounding box center [35, 437] width 14 height 14
checkbox input "true"
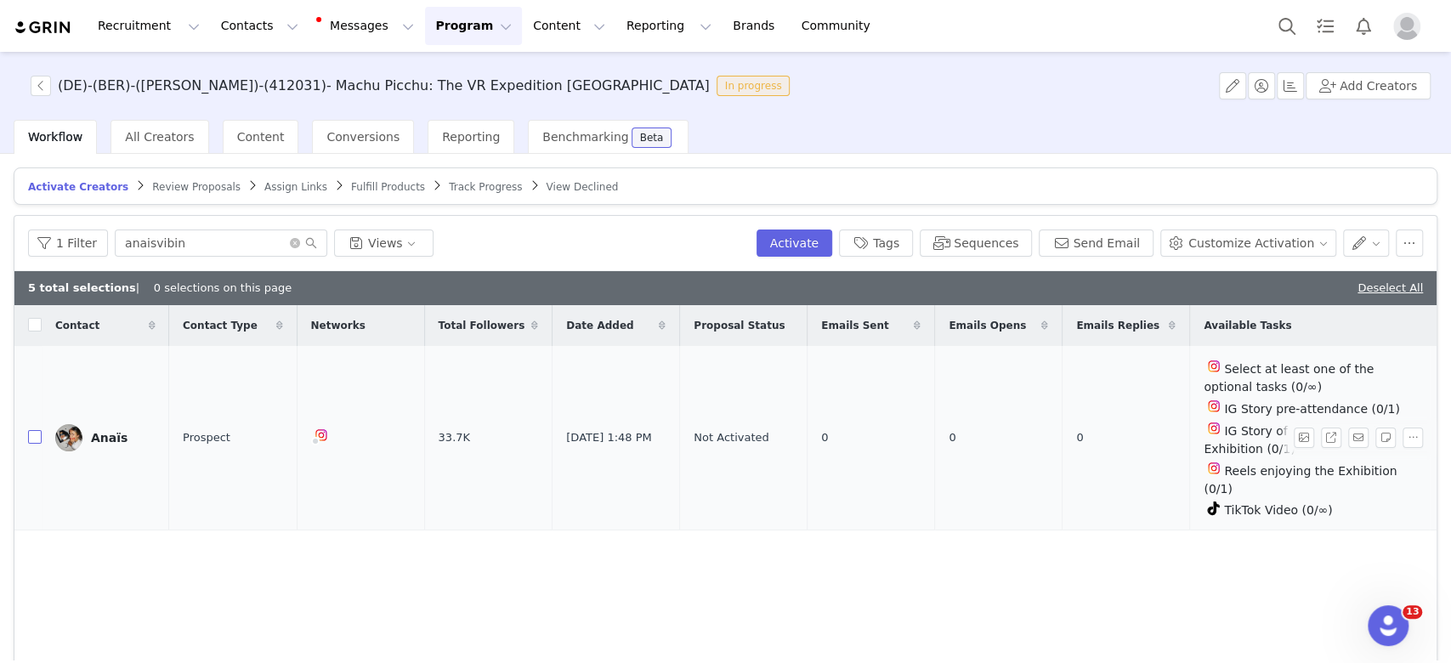
checkbox input "true"
click at [1373, 92] on button "Add Creators" at bounding box center [1368, 85] width 125 height 27
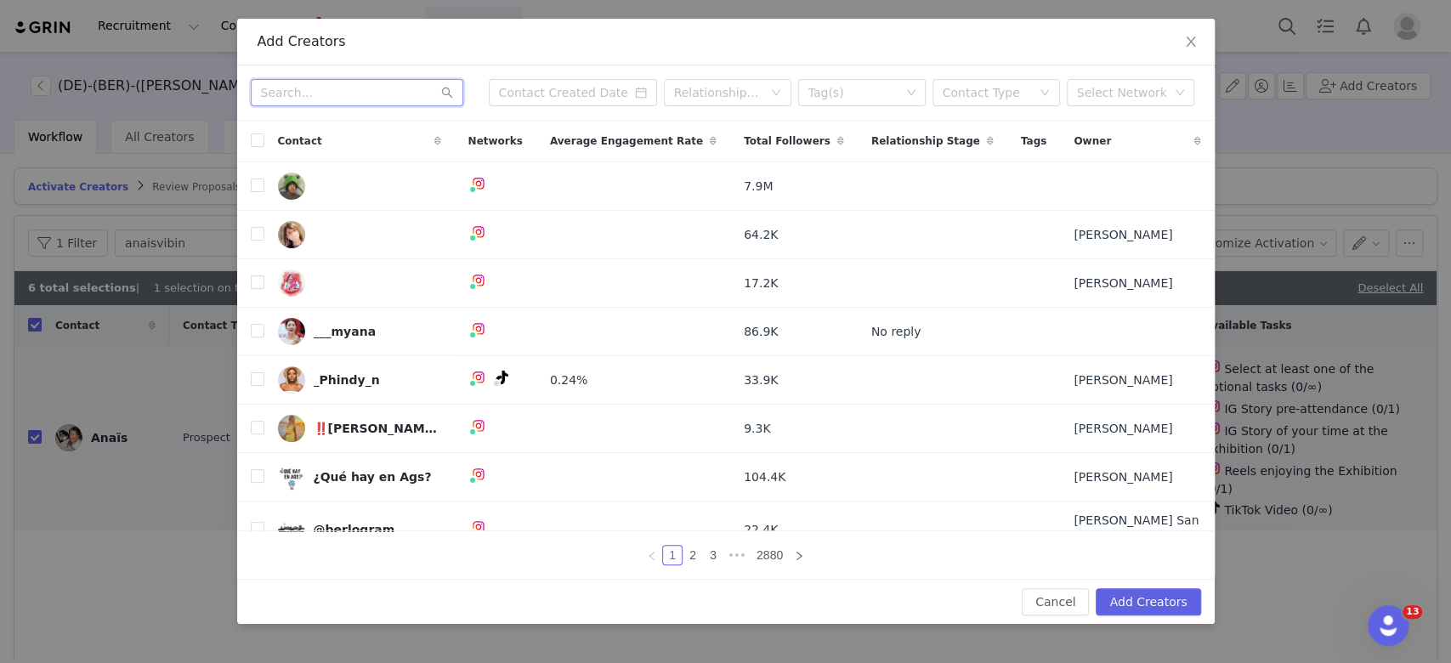
click at [340, 92] on input "text" at bounding box center [357, 92] width 213 height 27
paste input "monamassoussi"
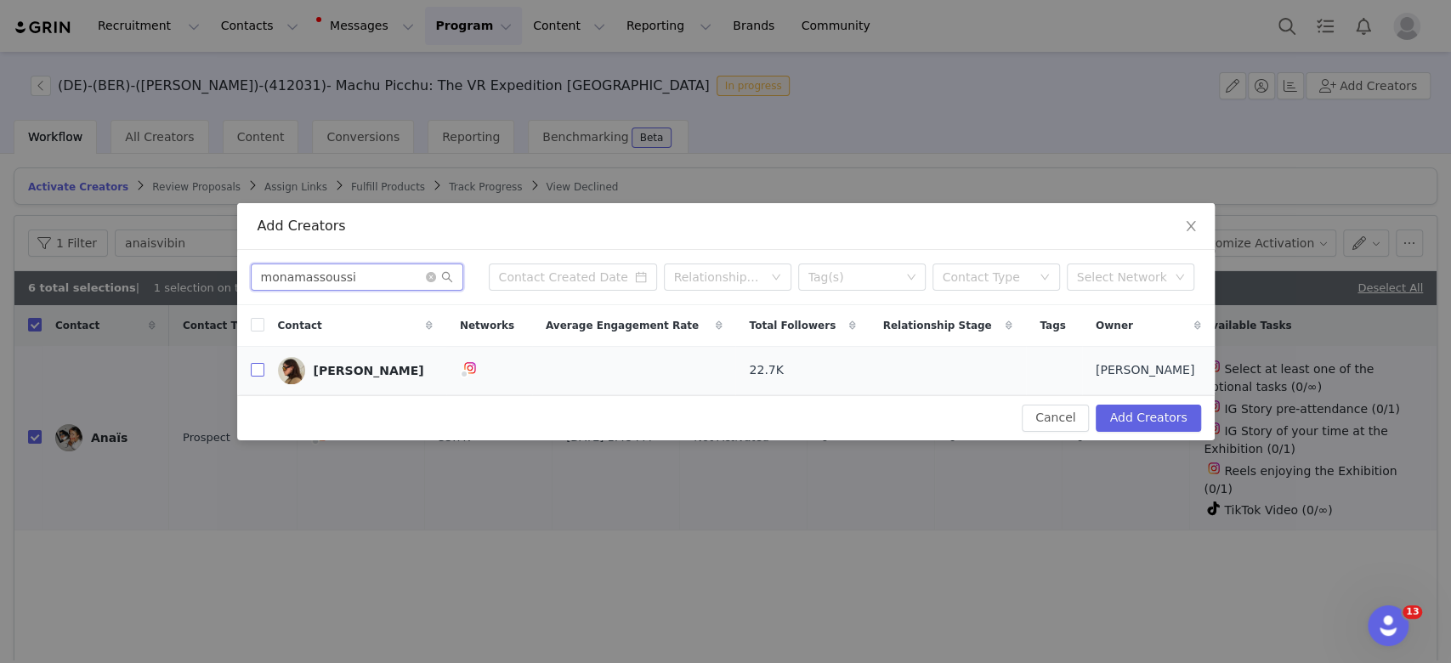
type input "monamassoussi"
click at [258, 372] on input "checkbox" at bounding box center [258, 370] width 14 height 14
checkbox input "true"
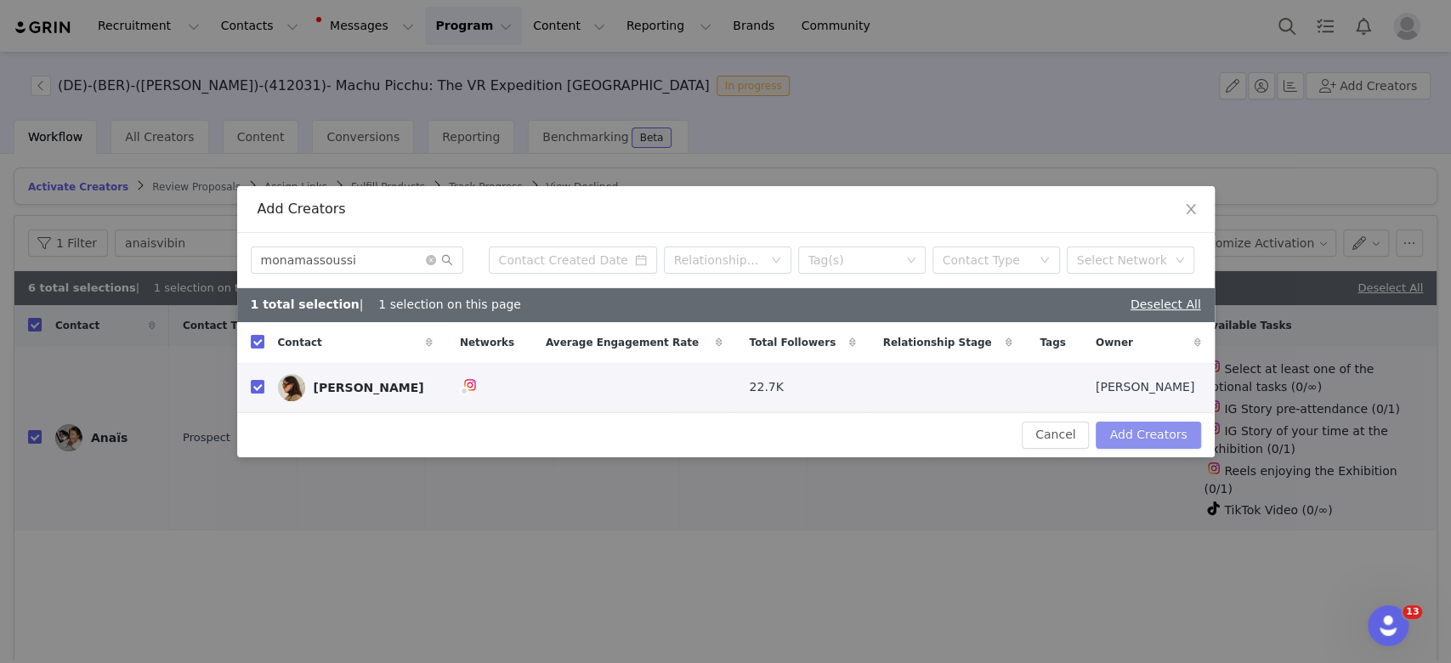
click at [1130, 428] on button "Add Creators" at bounding box center [1148, 435] width 105 height 27
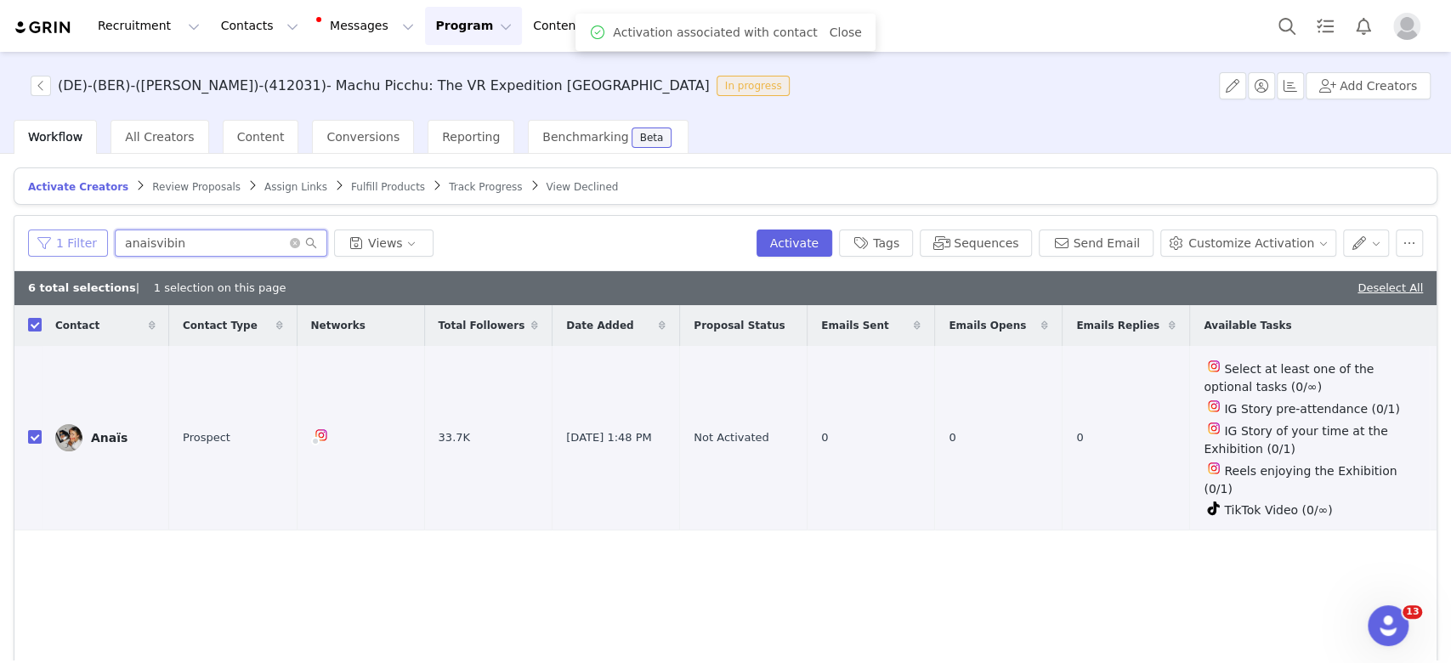
drag, startPoint x: 218, startPoint y: 236, endPoint x: 81, endPoint y: 237, distance: 136.9
click at [81, 237] on div "1 Filter anaisvibin Views" at bounding box center [389, 243] width 722 height 27
paste input "monamassoussi"
type input "monamassoussi"
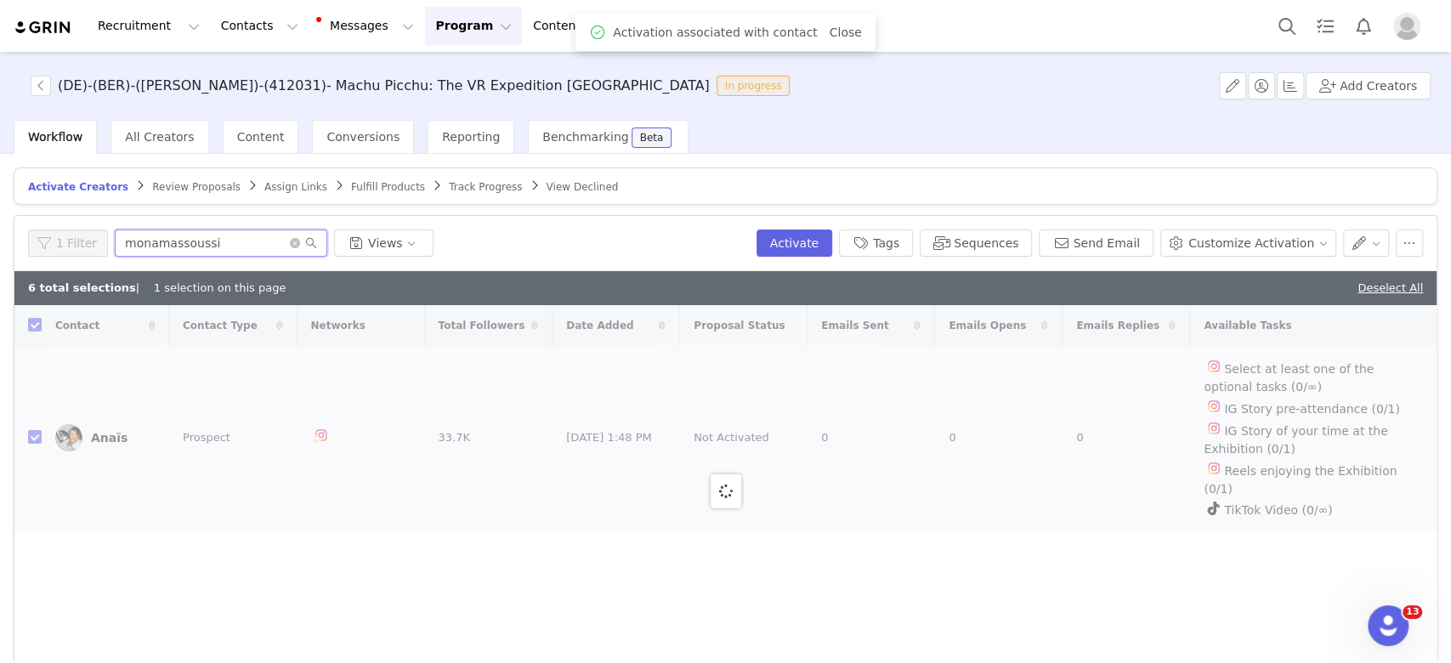
checkbox input "false"
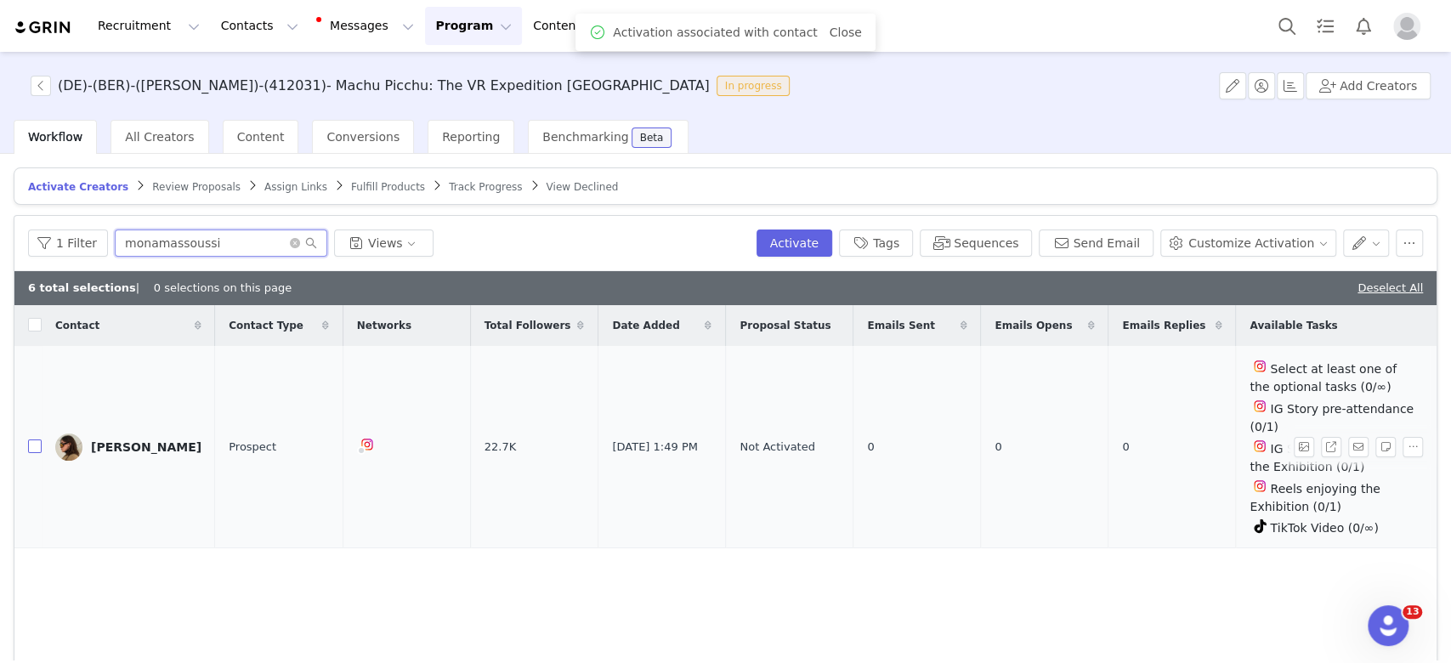
type input "monamassoussi"
click at [34, 440] on input "checkbox" at bounding box center [35, 447] width 14 height 14
checkbox input "true"
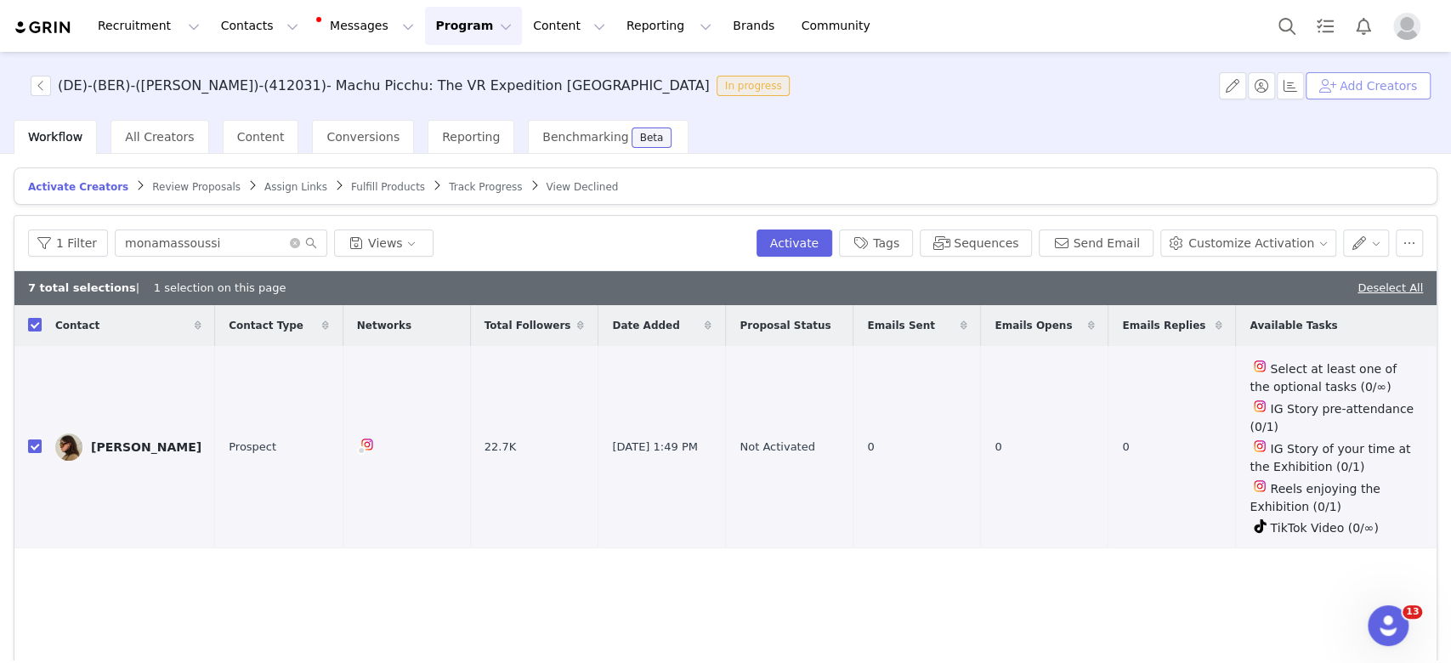
click at [1367, 87] on button "Add Creators" at bounding box center [1368, 85] width 125 height 27
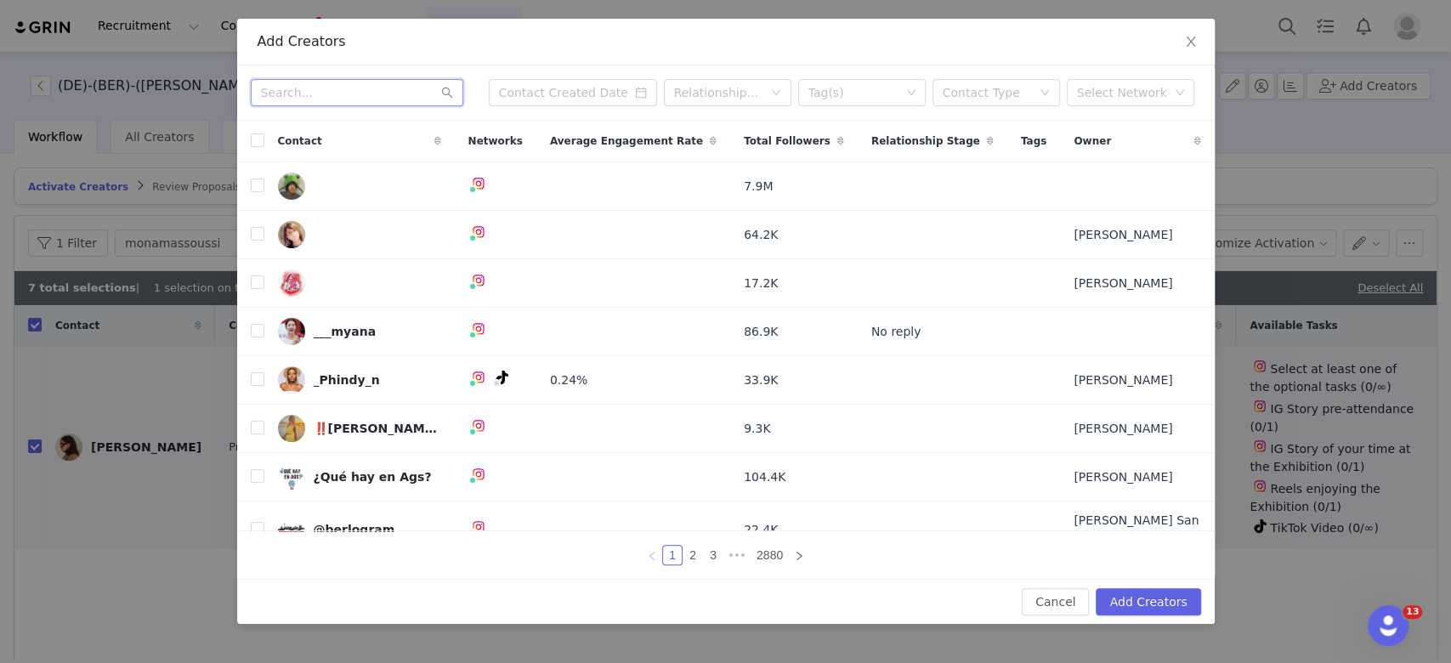
click at [293, 98] on input "text" at bounding box center [357, 92] width 213 height 27
paste input "inspoxelif"
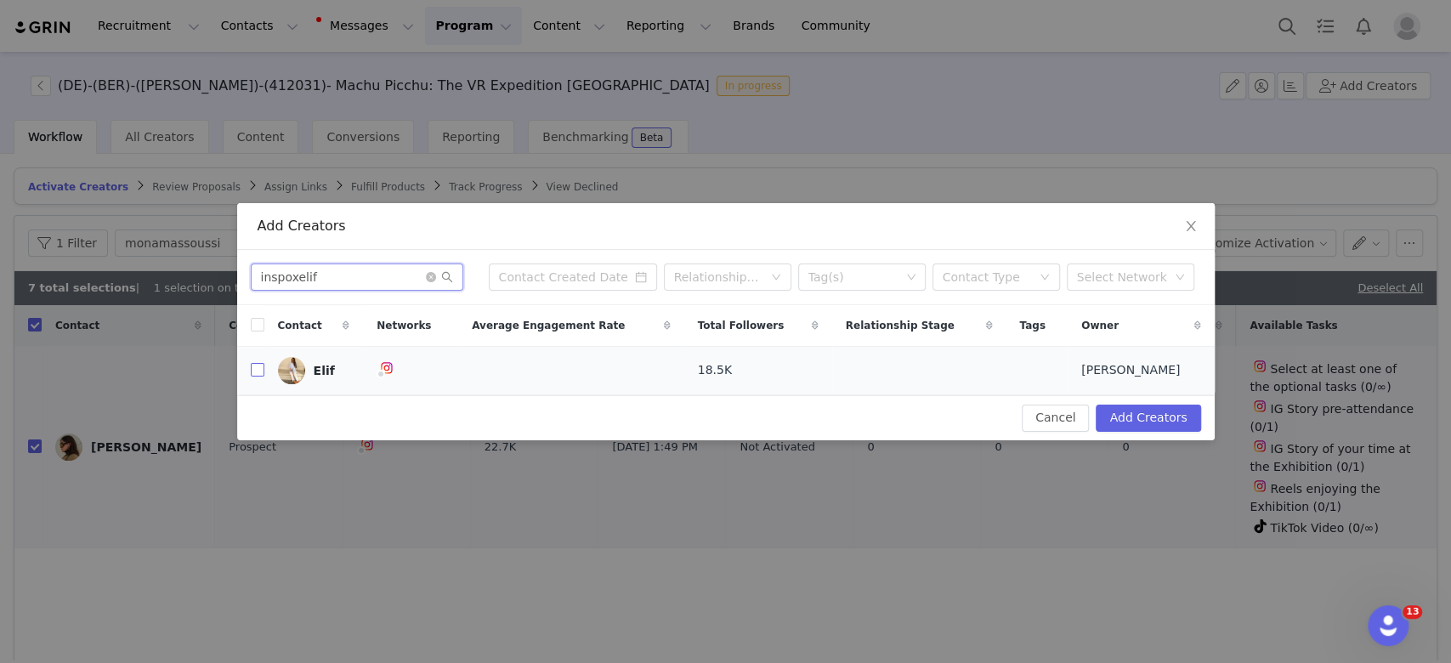
type input "inspoxelif"
click at [258, 371] on input "checkbox" at bounding box center [258, 370] width 14 height 14
checkbox input "true"
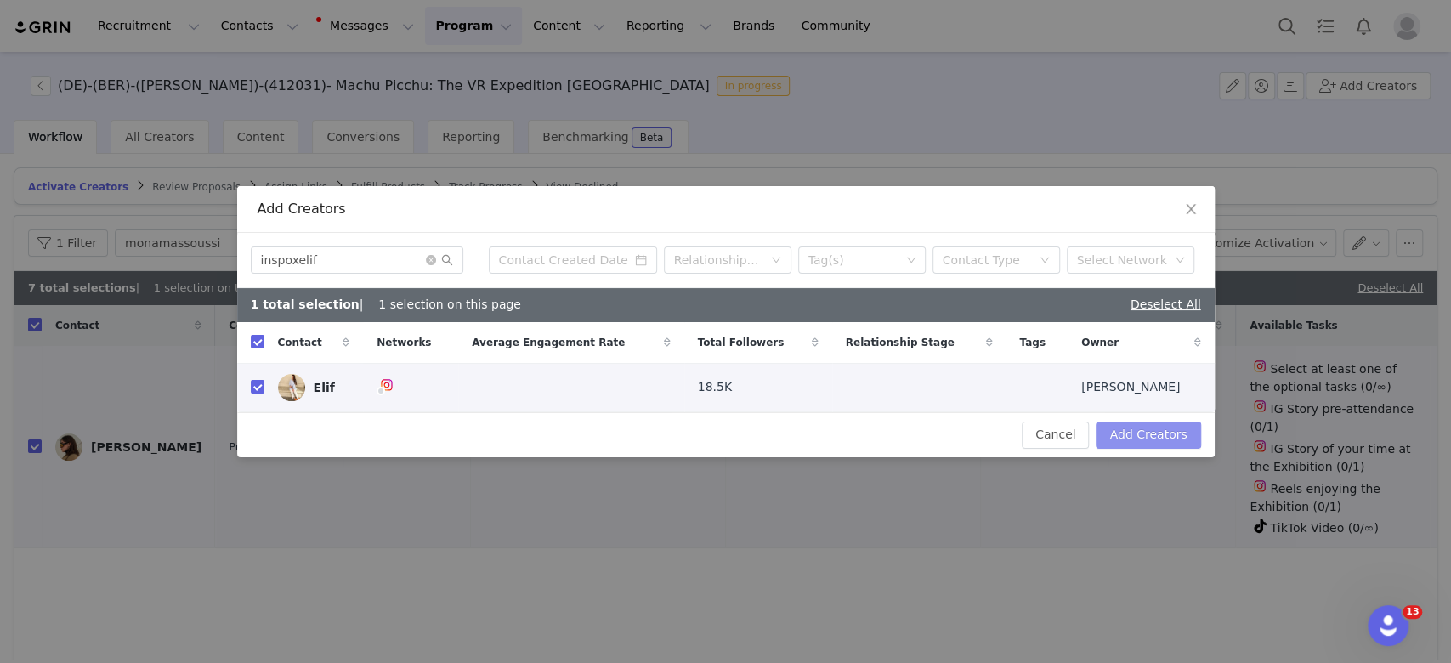
click at [1150, 423] on button "Add Creators" at bounding box center [1148, 435] width 105 height 27
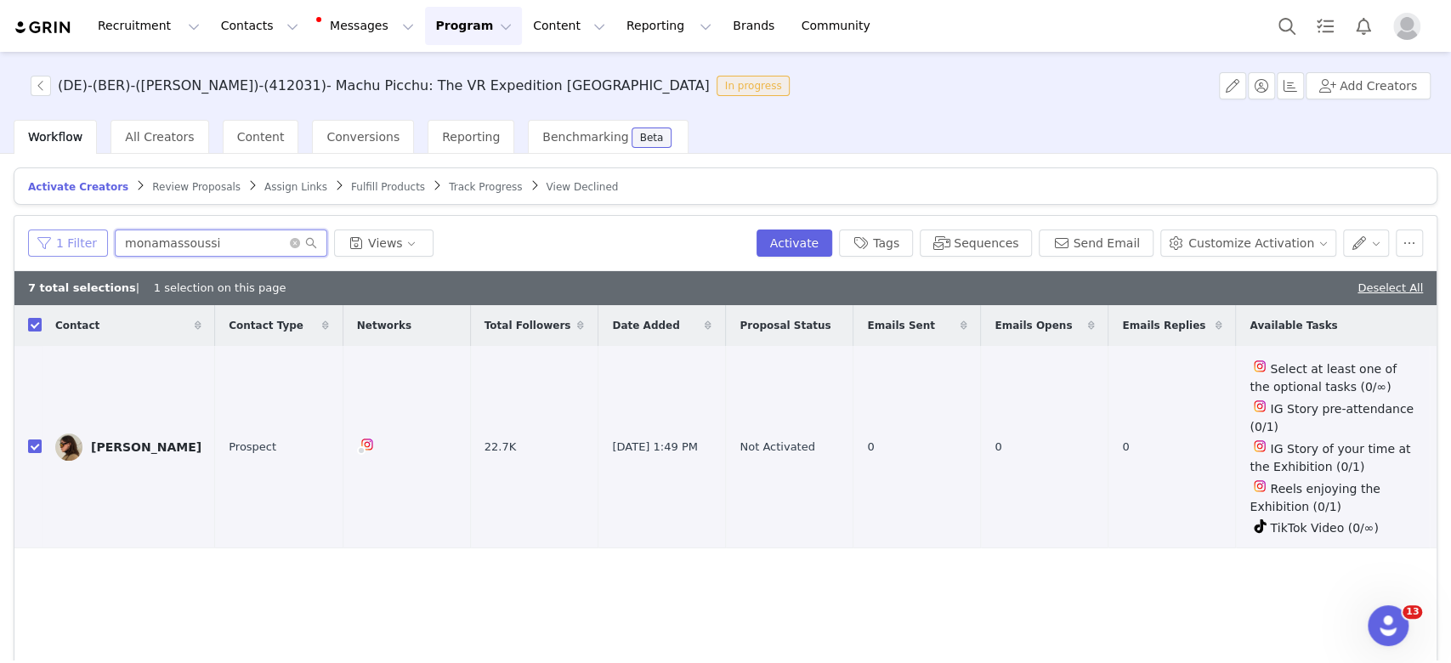
drag, startPoint x: 221, startPoint y: 234, endPoint x: 33, endPoint y: 230, distance: 187.9
click at [33, 230] on div "1 Filter monamassoussi Views" at bounding box center [389, 243] width 722 height 27
paste input "inspoxelif"
type input "inspoxelif"
checkbox input "false"
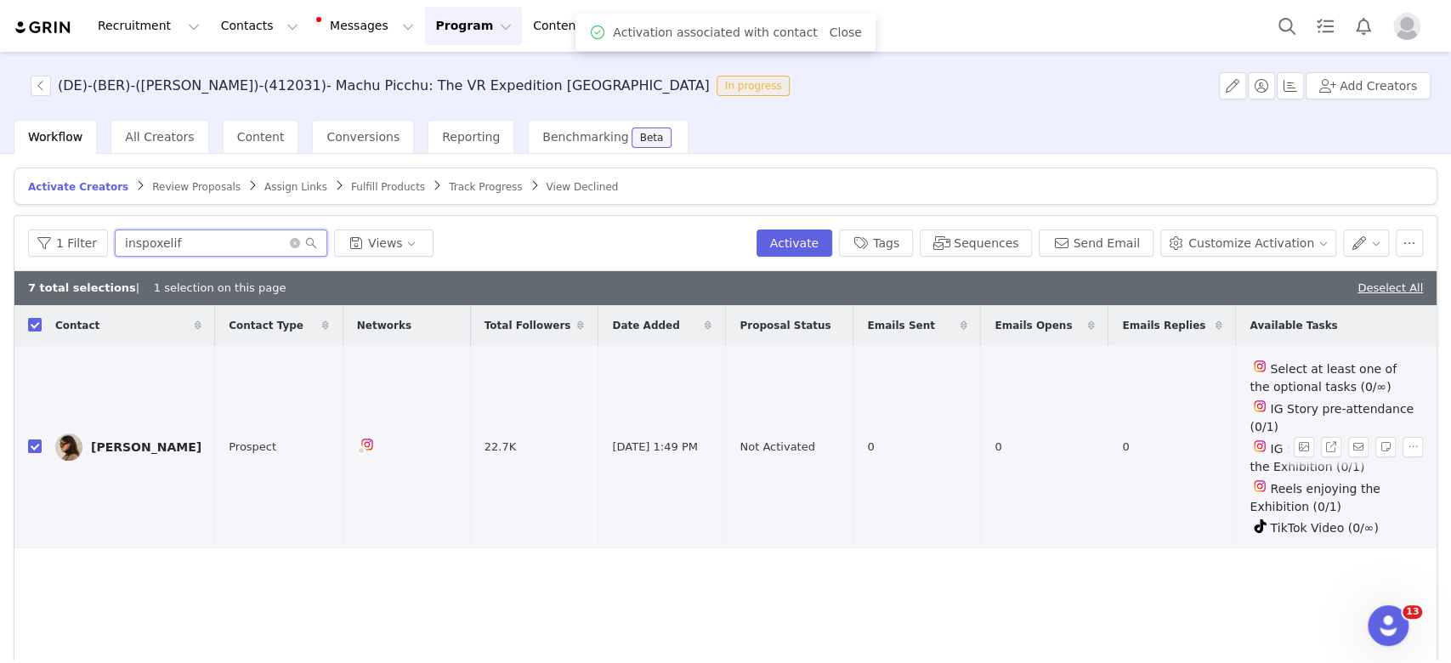
checkbox input "false"
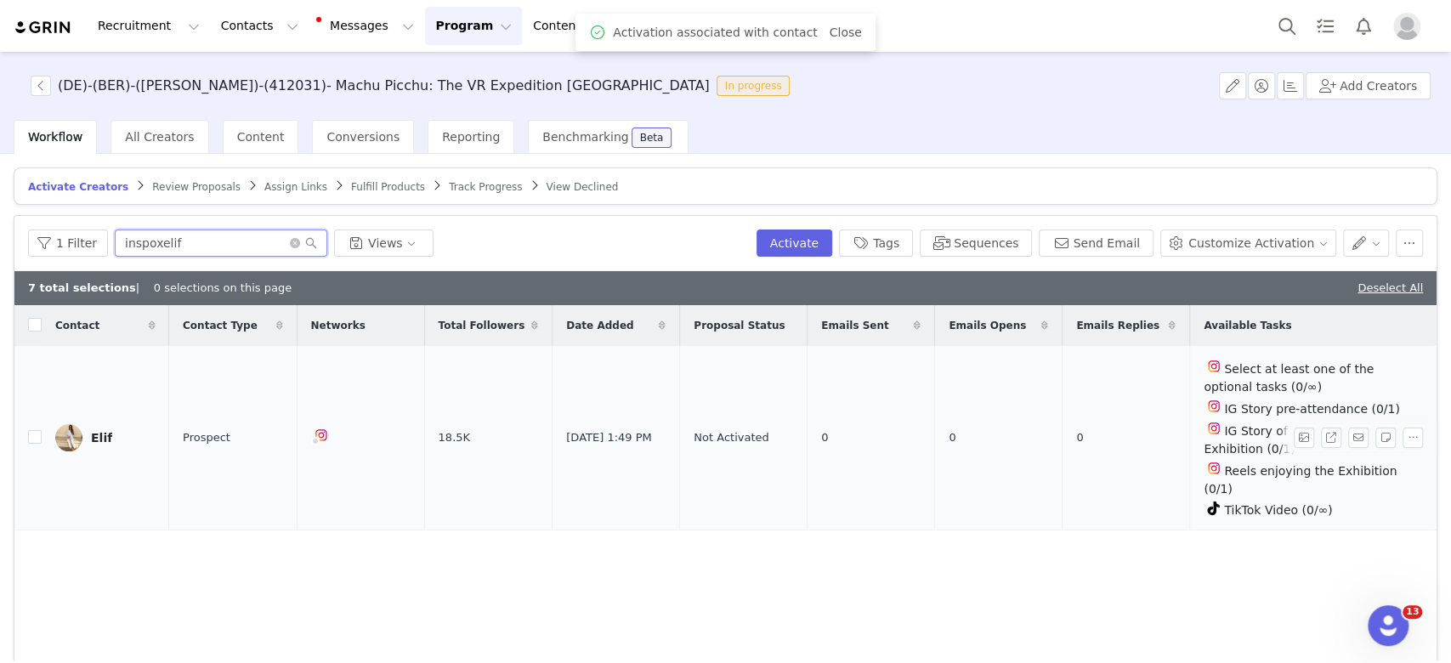
type input "inspoxelif"
click at [34, 446] on td at bounding box center [27, 438] width 27 height 185
click at [30, 430] on input "checkbox" at bounding box center [35, 437] width 14 height 14
checkbox input "true"
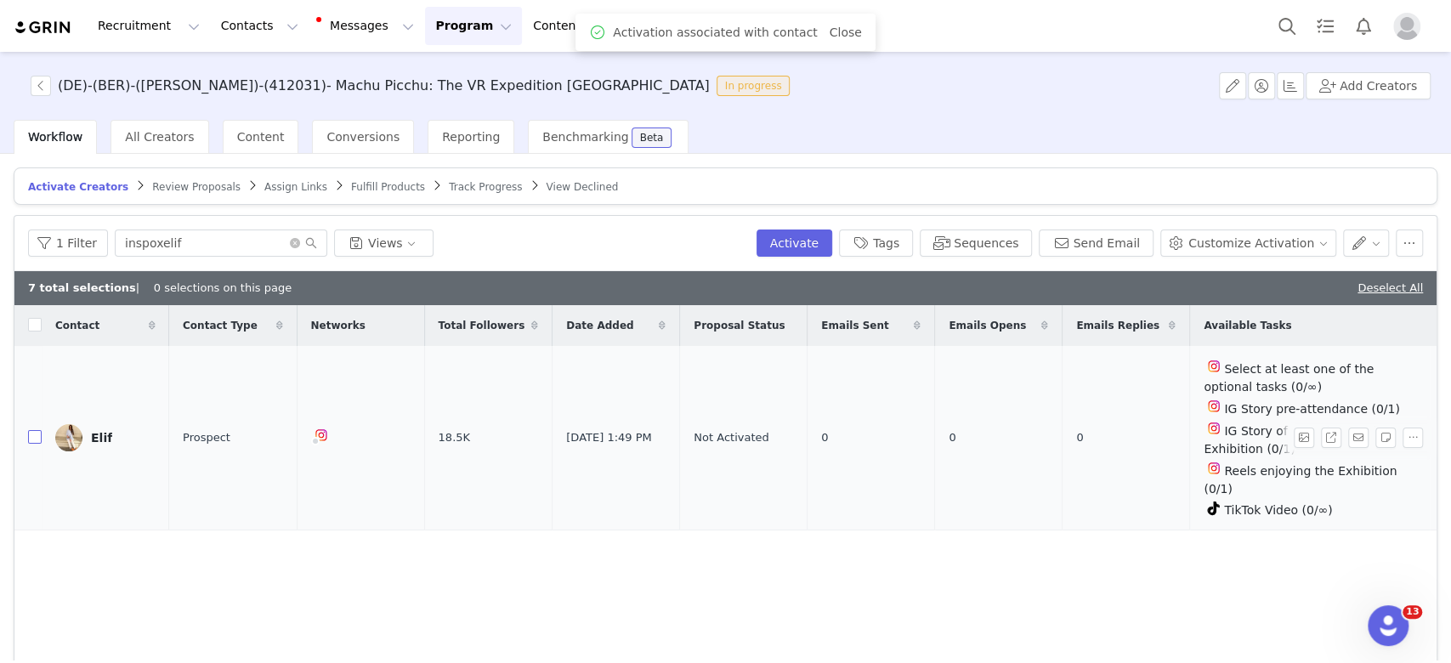
checkbox input "true"
click at [1364, 77] on button "Add Creators" at bounding box center [1368, 85] width 125 height 27
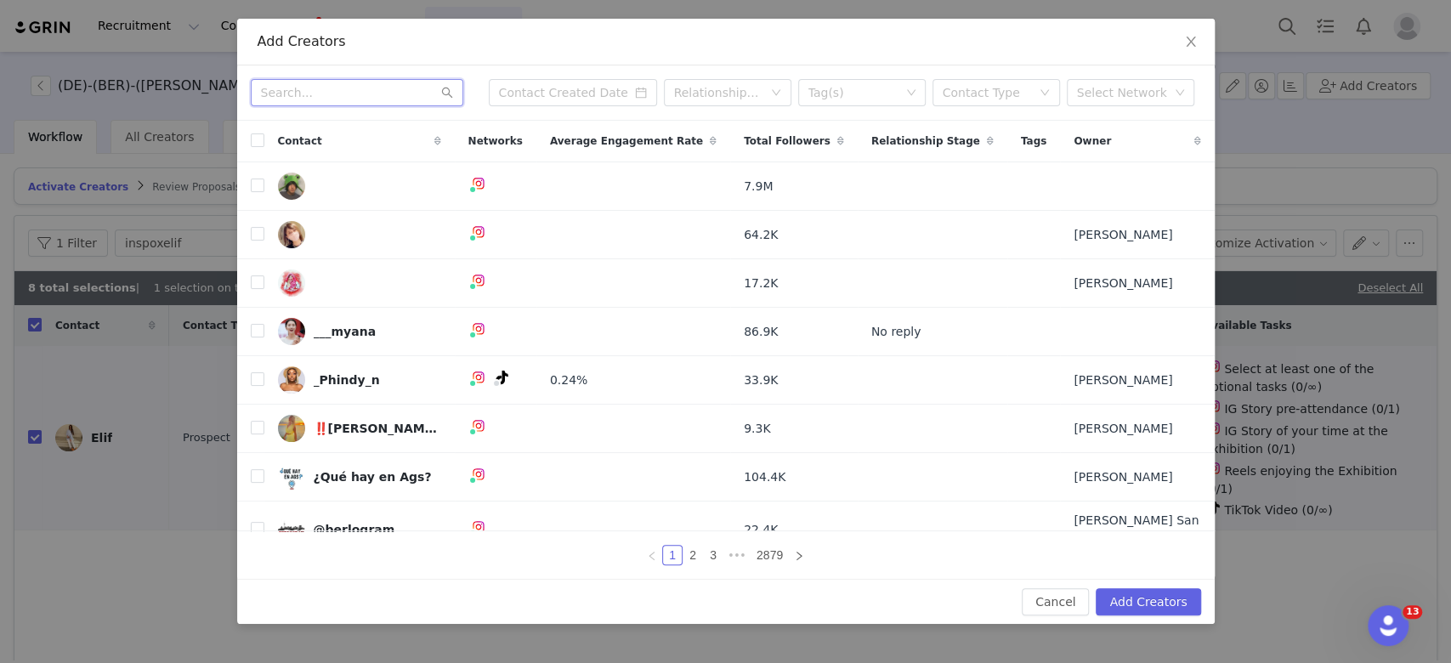
click at [317, 99] on input "text" at bounding box center [357, 92] width 213 height 27
paste input "[DOMAIN_NAME][GEOGRAPHIC_DATA]"
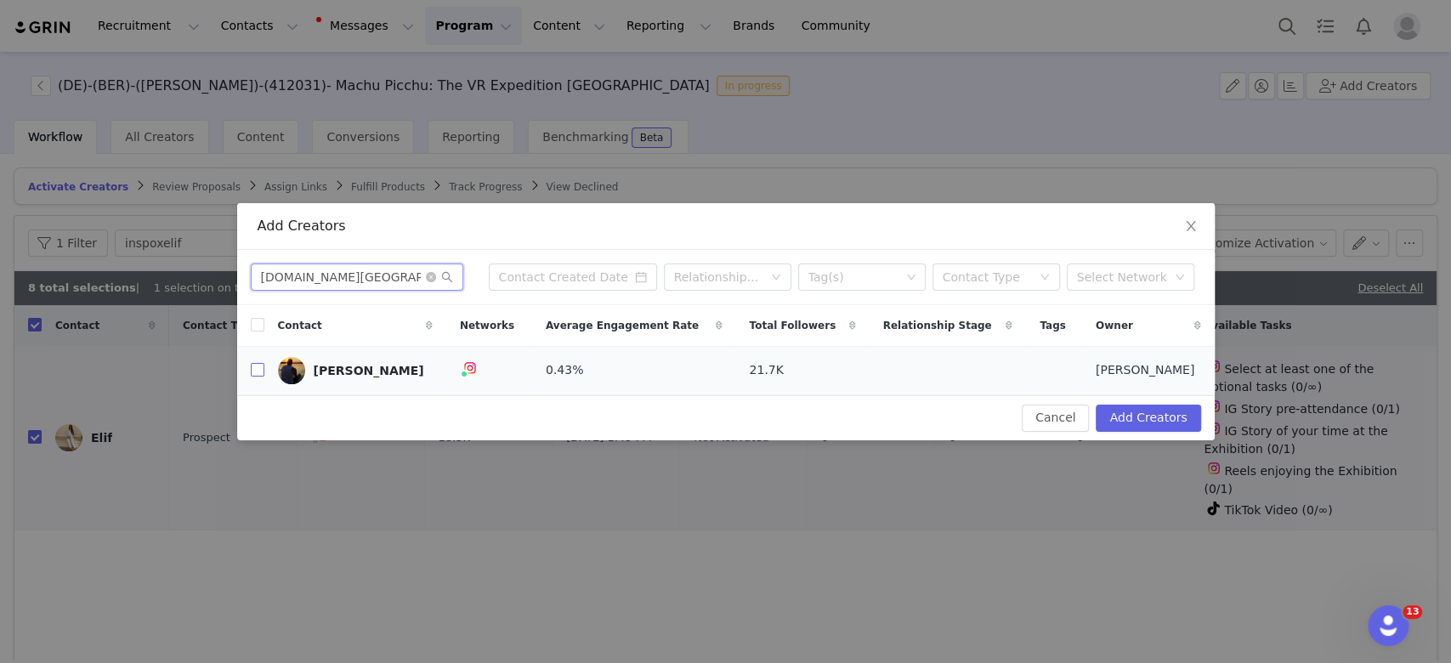
type input "[DOMAIN_NAME][GEOGRAPHIC_DATA]"
click at [254, 372] on input "checkbox" at bounding box center [258, 370] width 14 height 14
checkbox input "true"
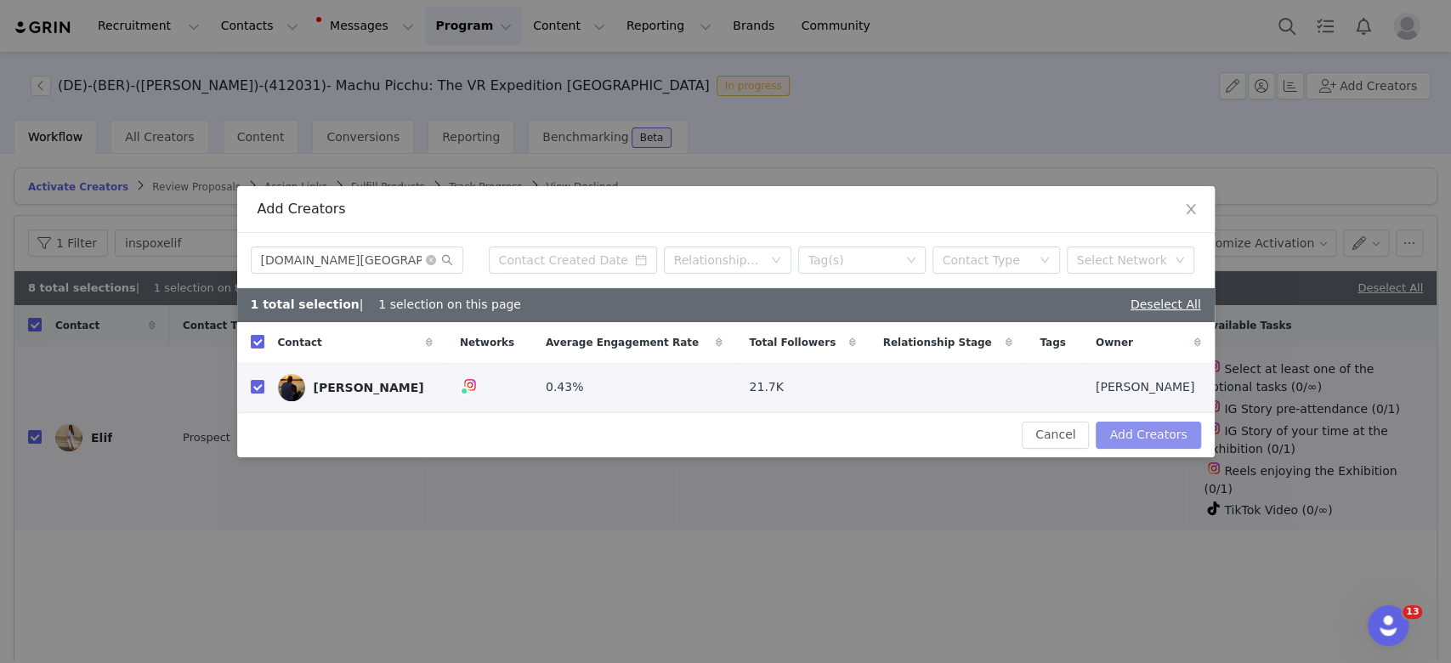
click at [1150, 428] on button "Add Creators" at bounding box center [1148, 435] width 105 height 27
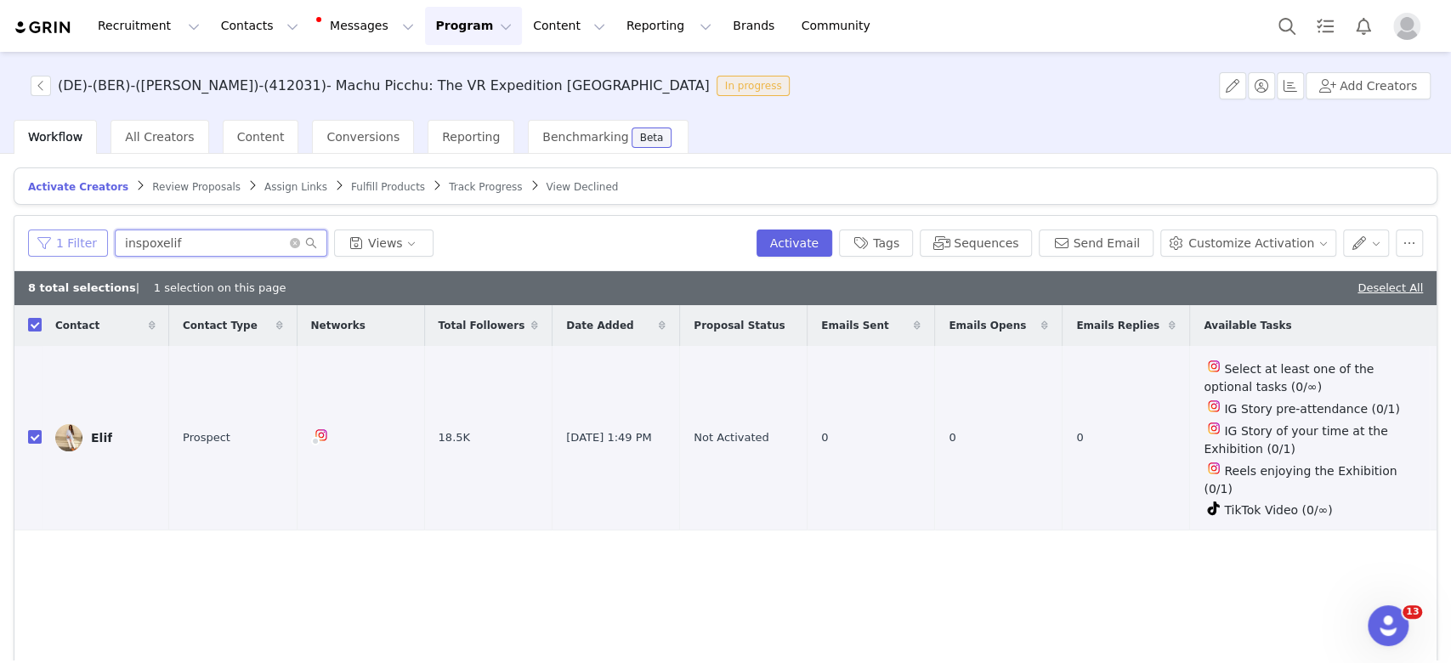
drag, startPoint x: 187, startPoint y: 238, endPoint x: 73, endPoint y: 235, distance: 114.0
click at [73, 235] on div "1 Filter inspoxelif Views" at bounding box center [389, 243] width 722 height 27
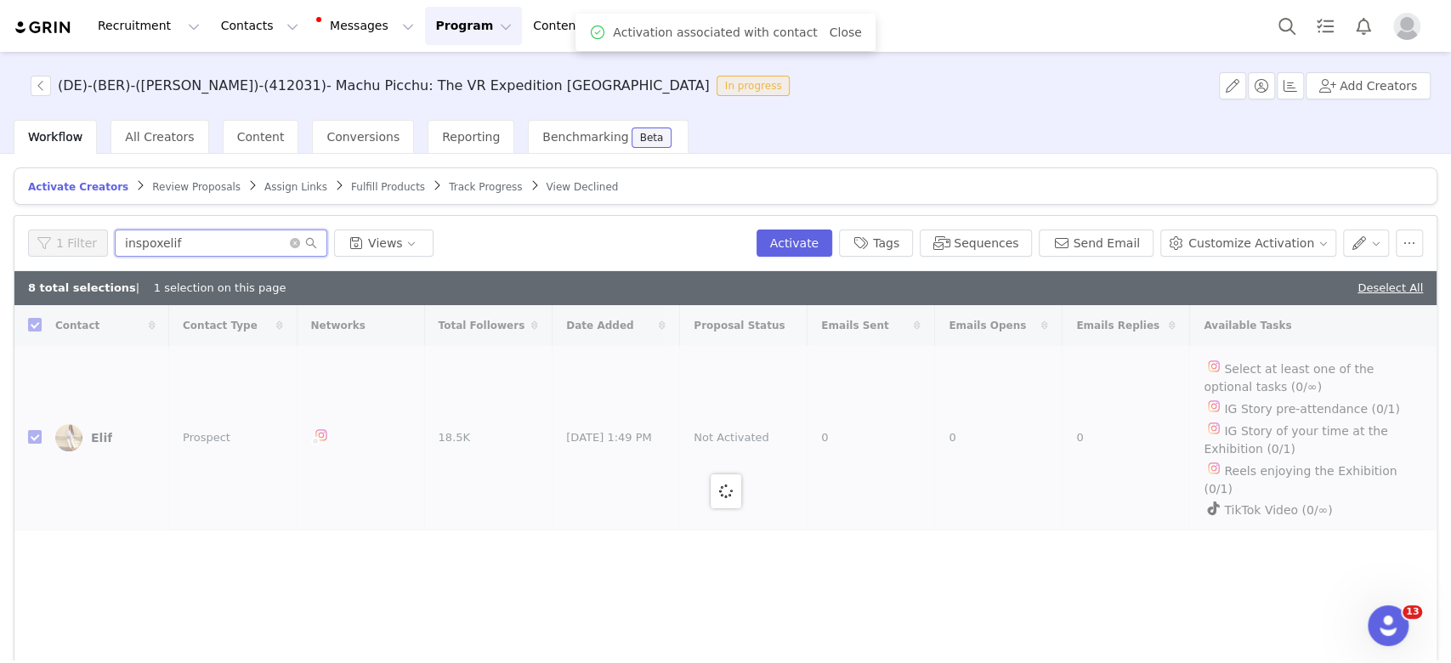
paste input "[DOMAIN_NAME][GEOGRAPHIC_DATA]"
type input "[DOMAIN_NAME][GEOGRAPHIC_DATA]"
checkbox input "false"
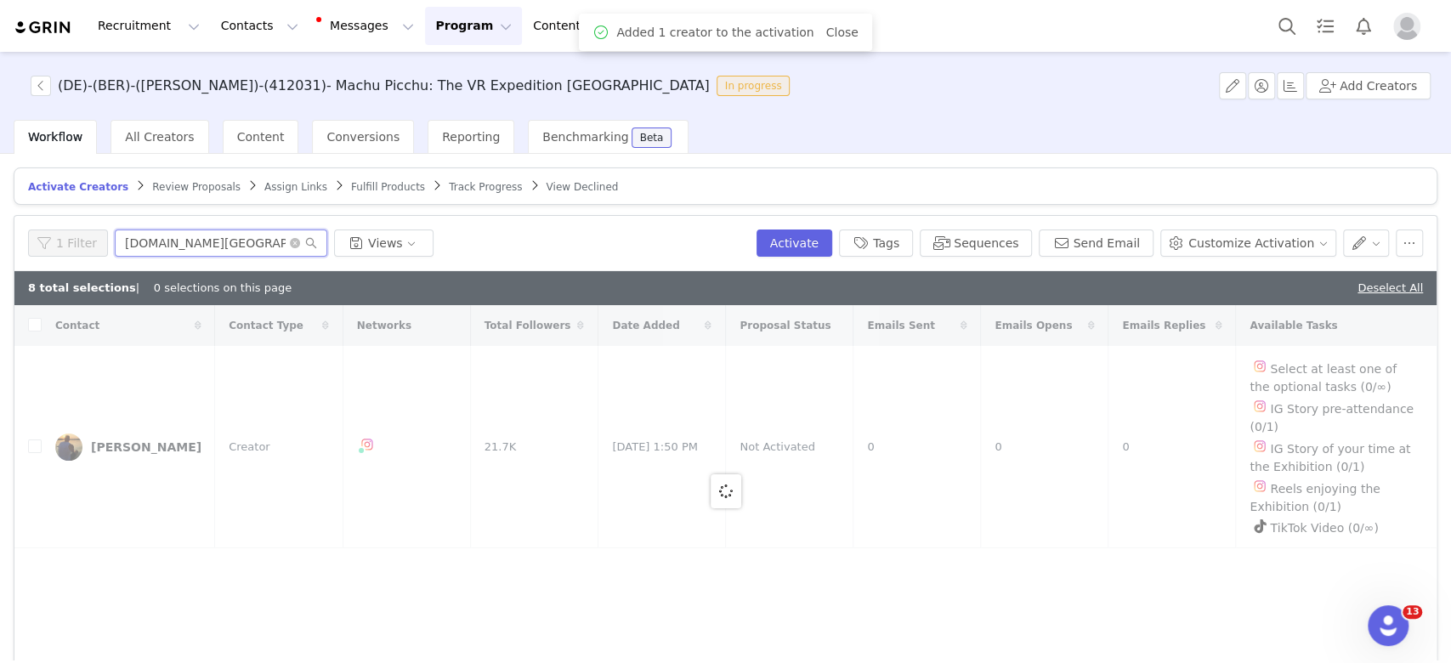
type input "[DOMAIN_NAME][GEOGRAPHIC_DATA]"
click at [33, 433] on div at bounding box center [725, 491] width 1423 height 372
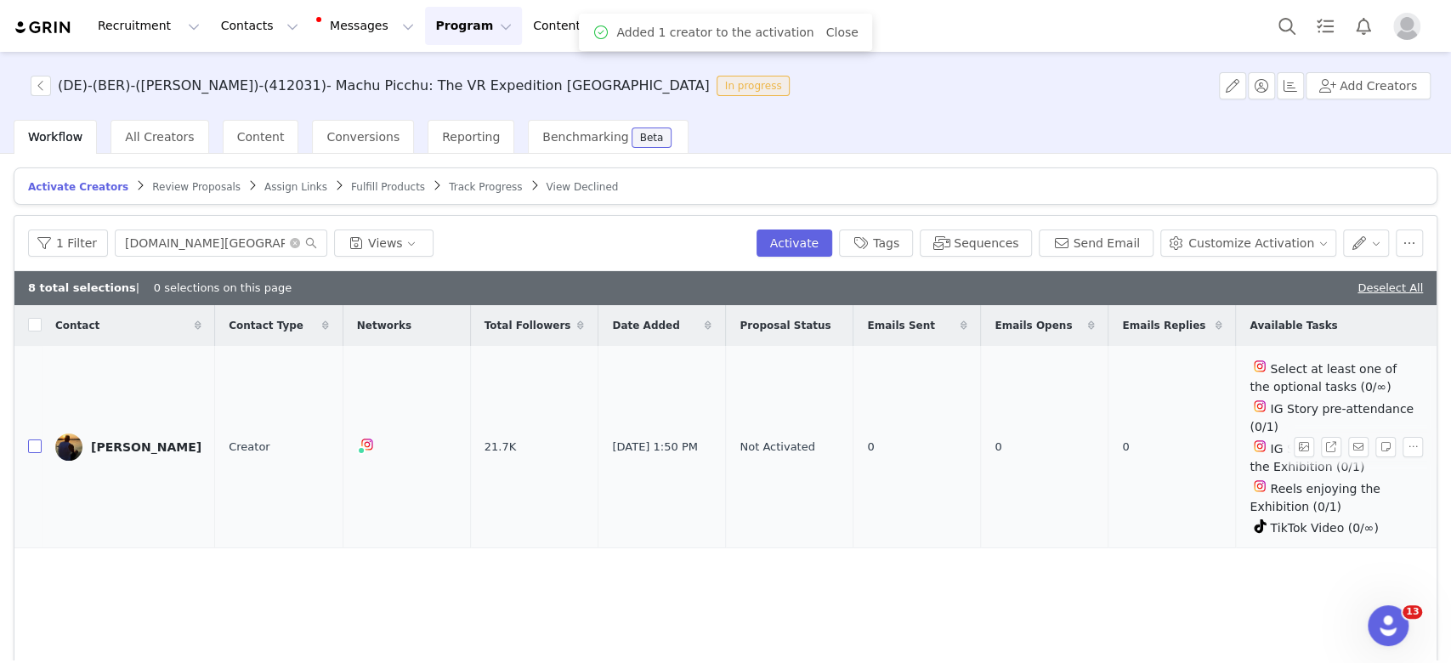
click at [33, 440] on input "checkbox" at bounding box center [35, 447] width 14 height 14
checkbox input "true"
click at [1381, 90] on button "Add Creators" at bounding box center [1368, 85] width 125 height 27
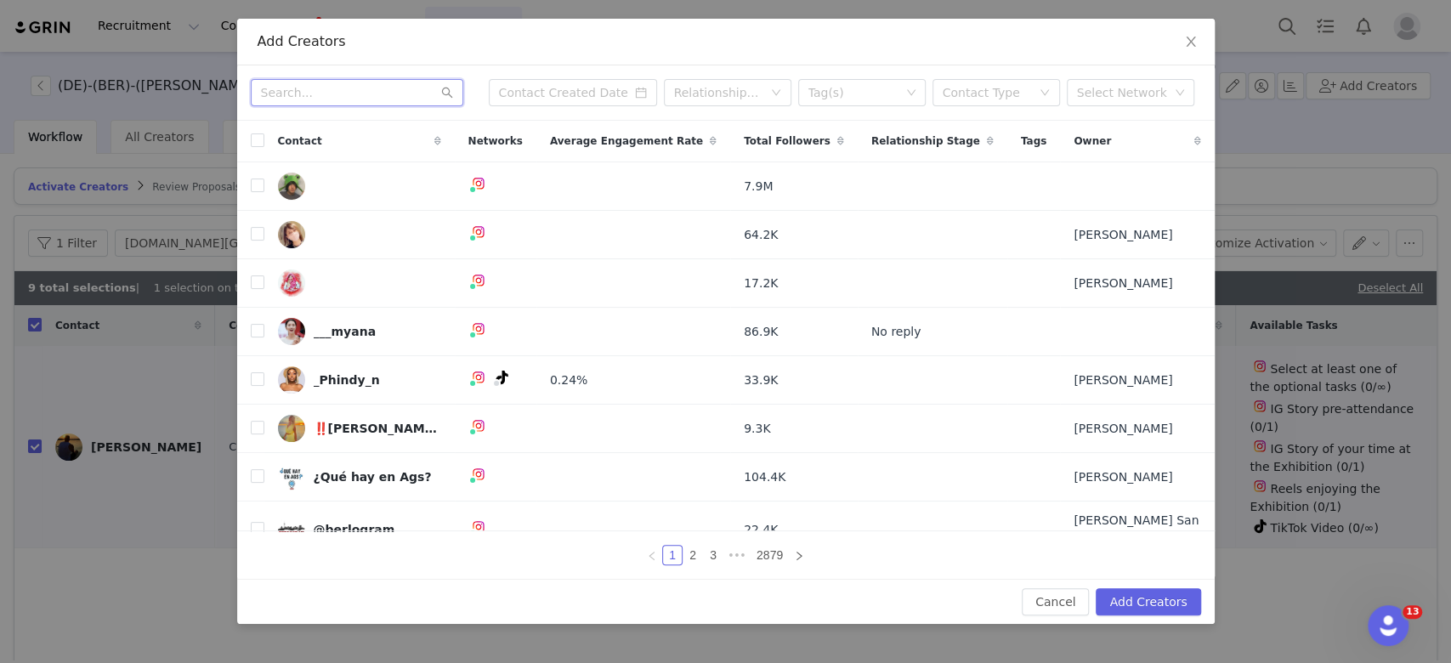
click at [300, 88] on input "text" at bounding box center [357, 92] width 213 height 27
paste input "baabyliza"
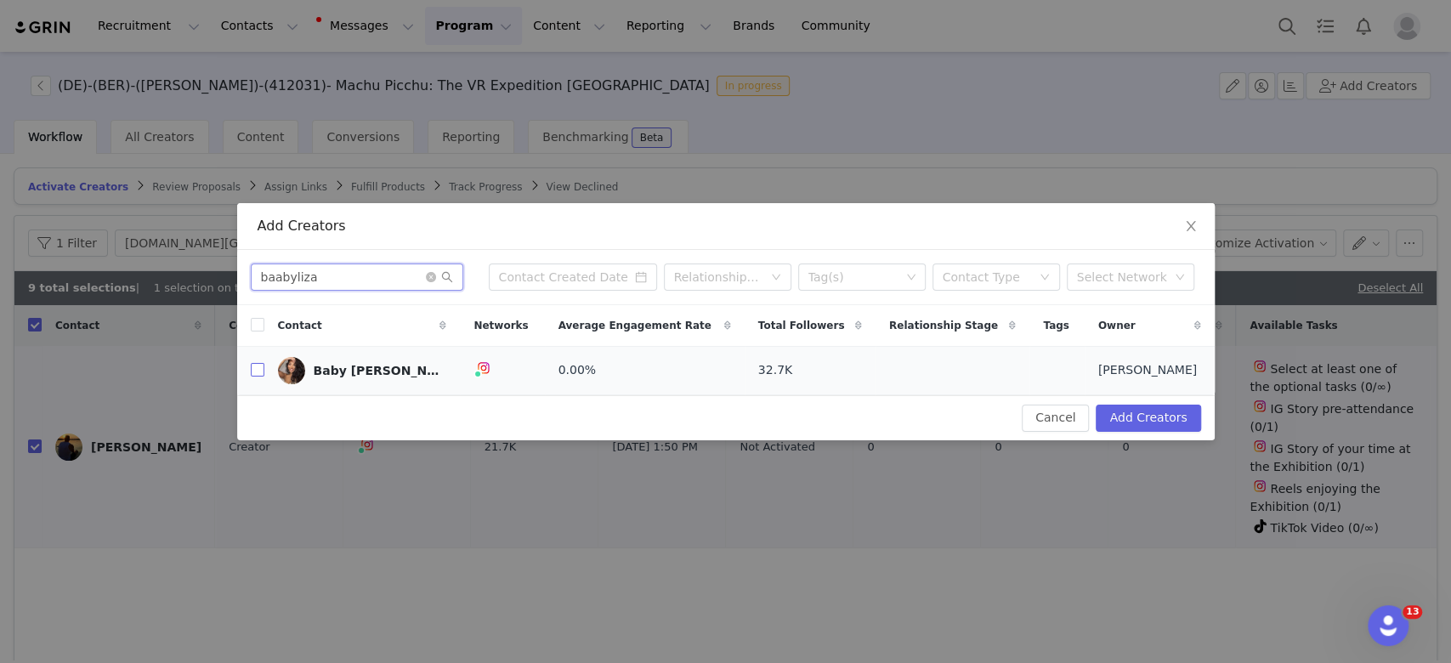
type input "baabyliza"
click at [257, 371] on input "checkbox" at bounding box center [258, 370] width 14 height 14
checkbox input "true"
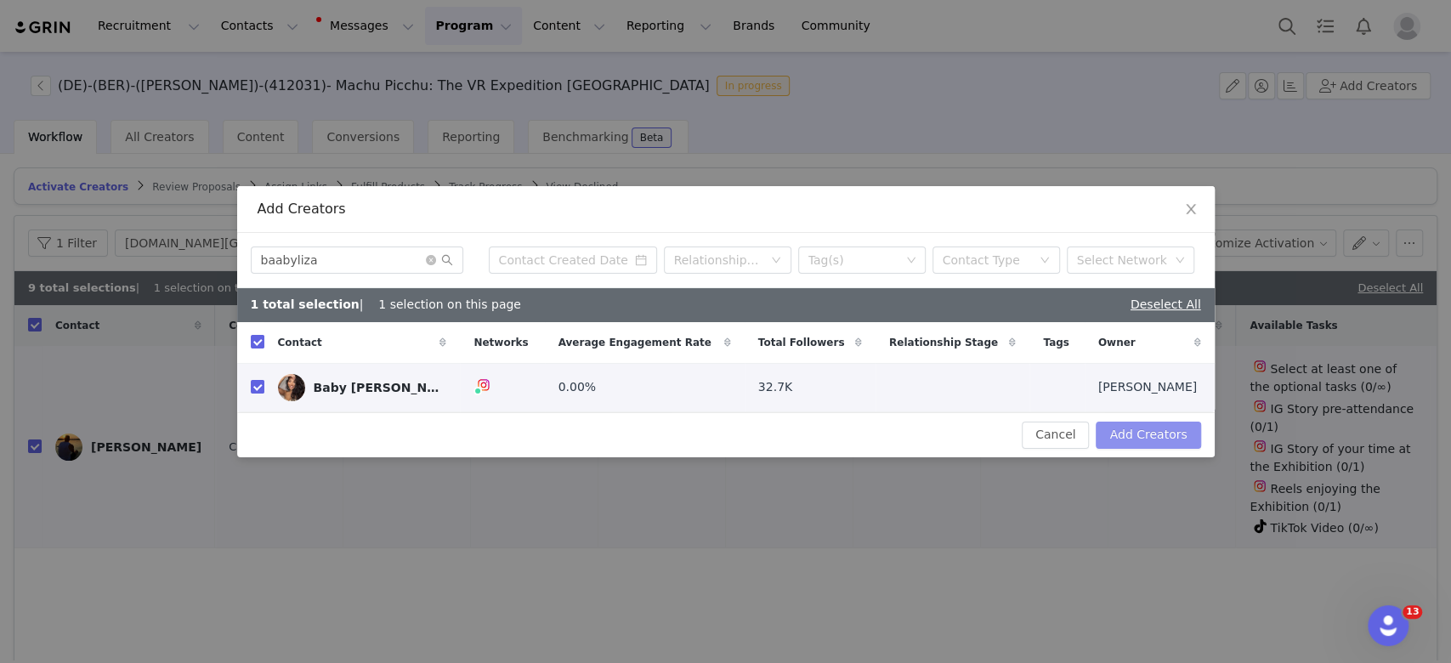
click at [1168, 429] on button "Add Creators" at bounding box center [1148, 435] width 105 height 27
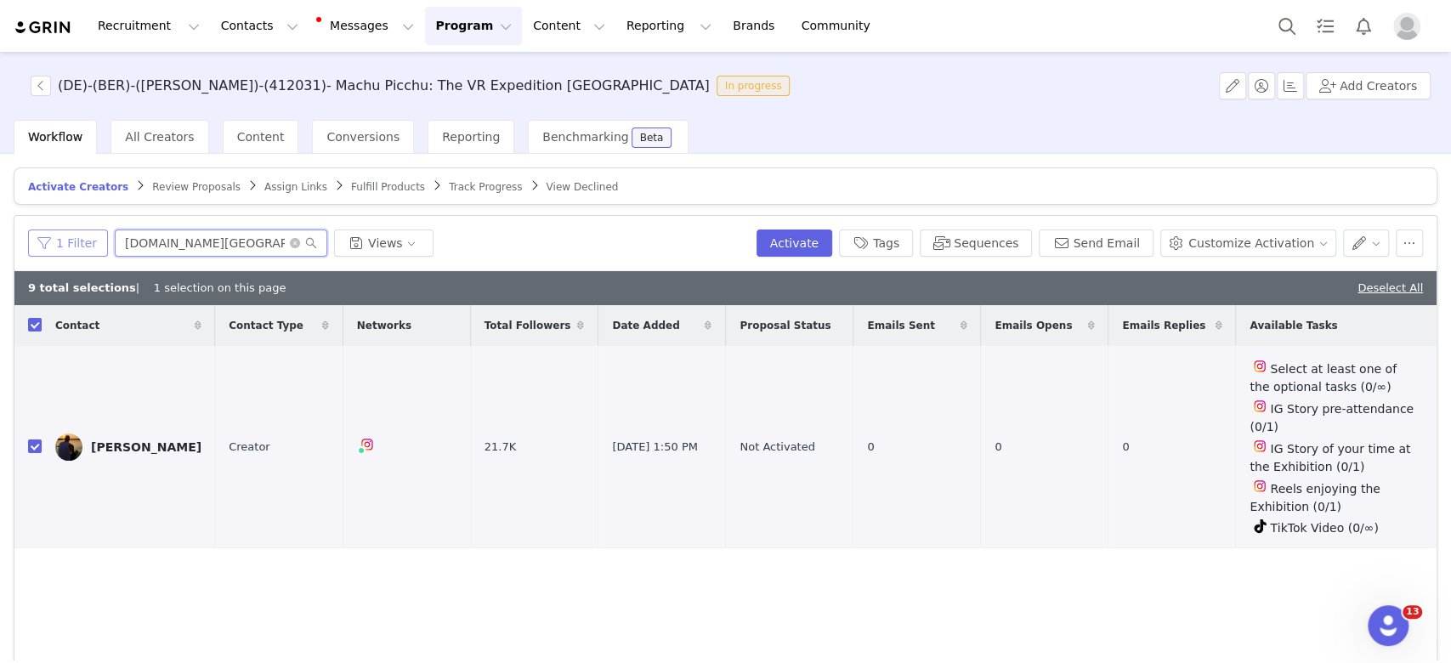
drag, startPoint x: 219, startPoint y: 241, endPoint x: 84, endPoint y: 228, distance: 135.9
click at [84, 230] on div "1 Filter [DOMAIN_NAME][GEOGRAPHIC_DATA]" at bounding box center [389, 243] width 722 height 27
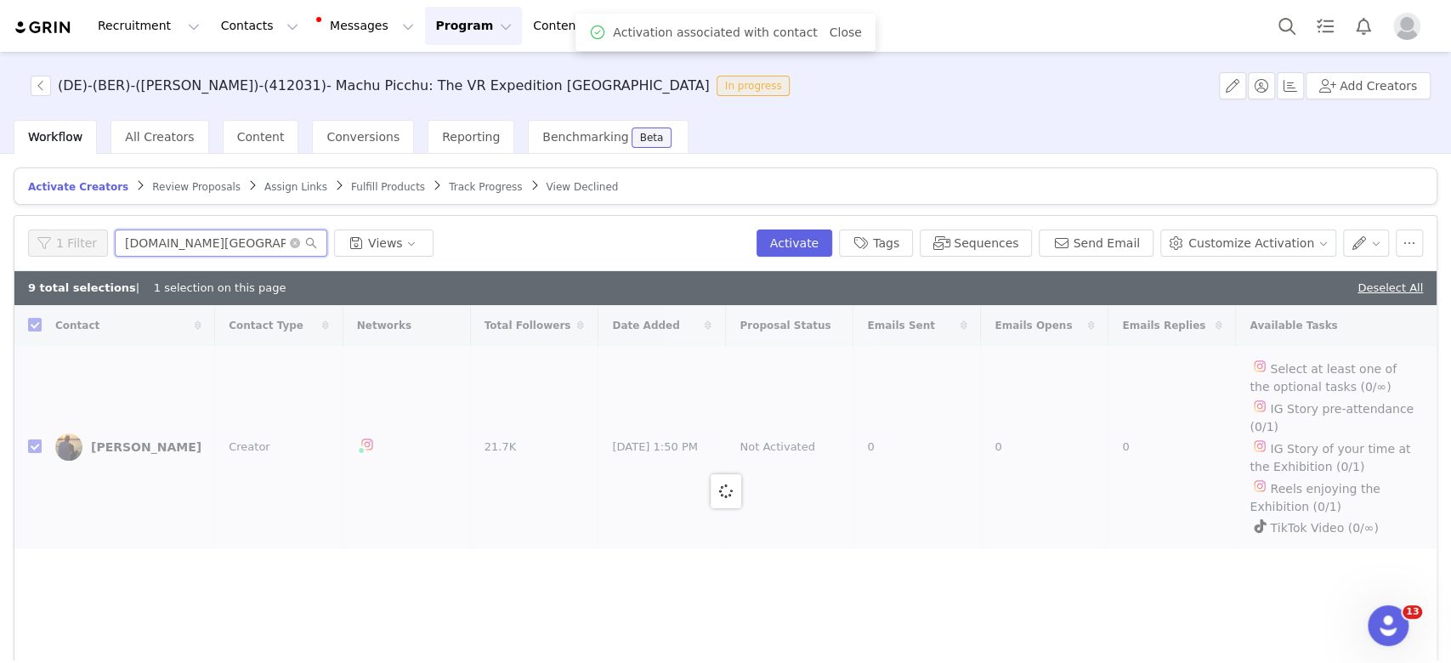
paste input "baabyliza"
type input "baabyliza"
checkbox input "false"
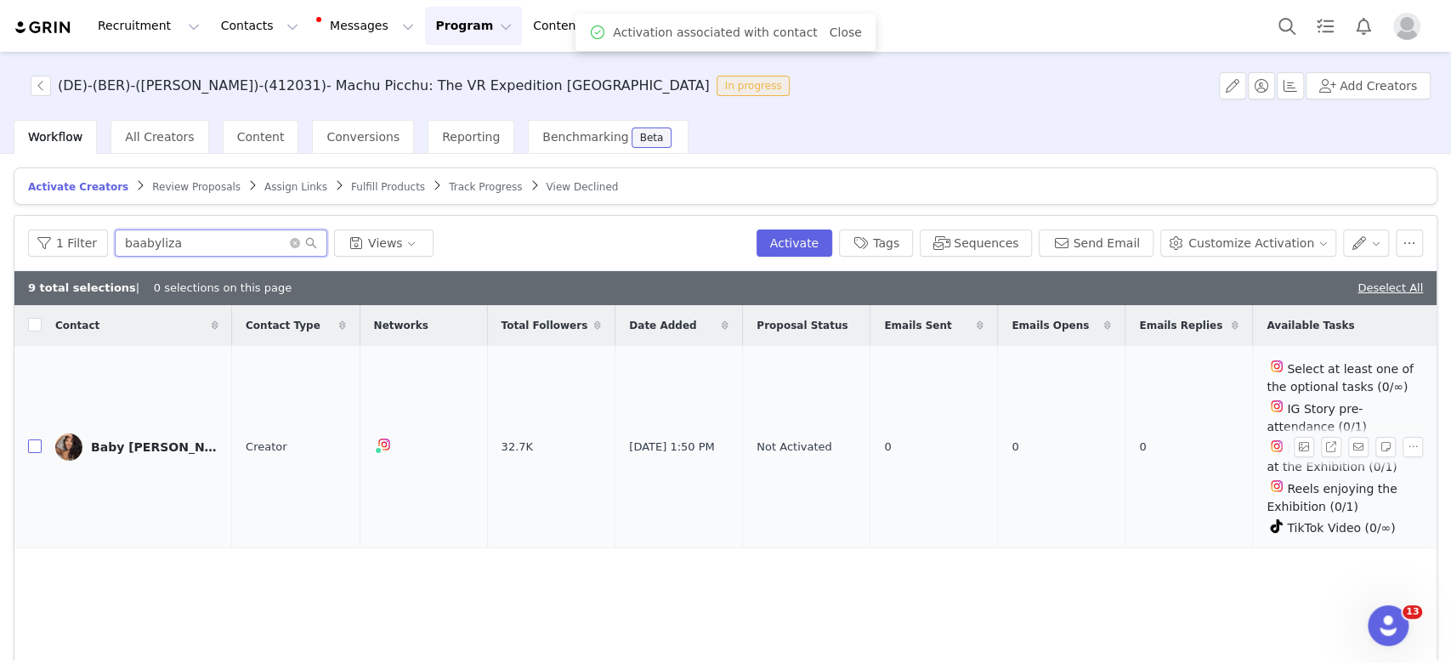
type input "baabyliza"
click at [28, 440] on input "checkbox" at bounding box center [35, 447] width 14 height 14
checkbox input "true"
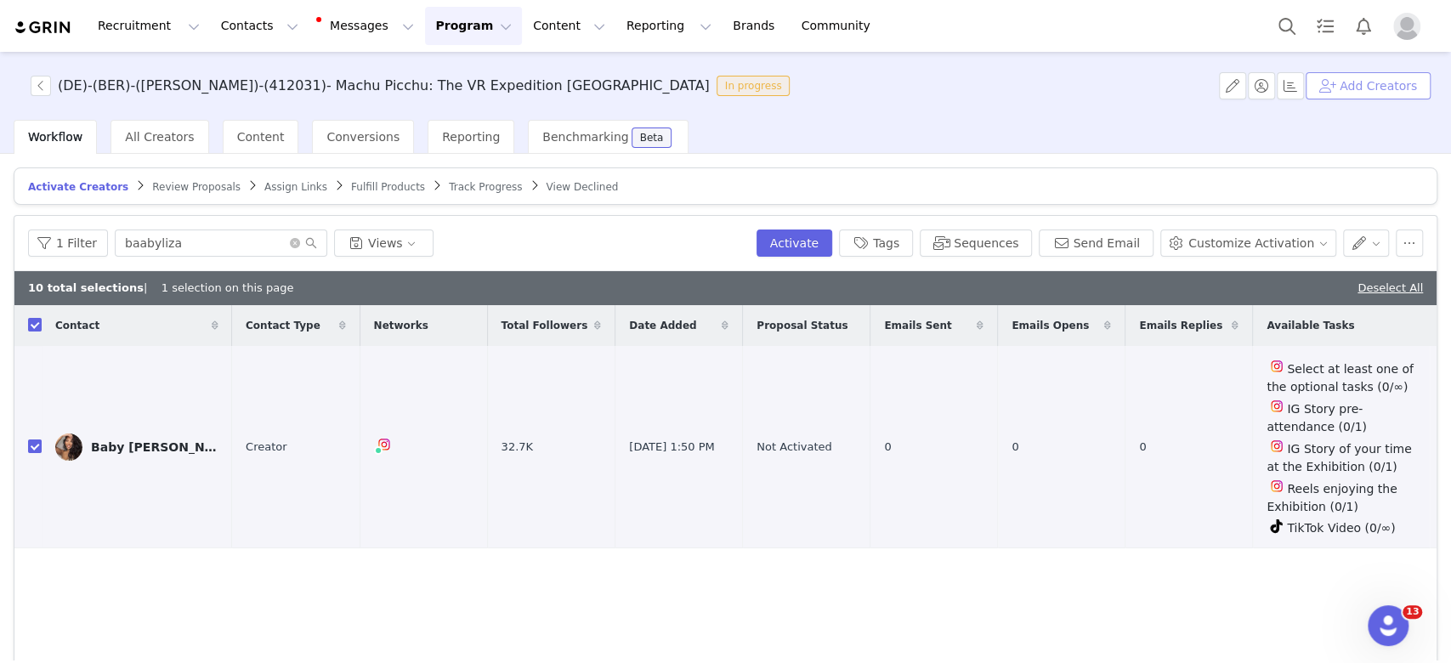
click at [1355, 96] on button "Add Creators" at bounding box center [1368, 85] width 125 height 27
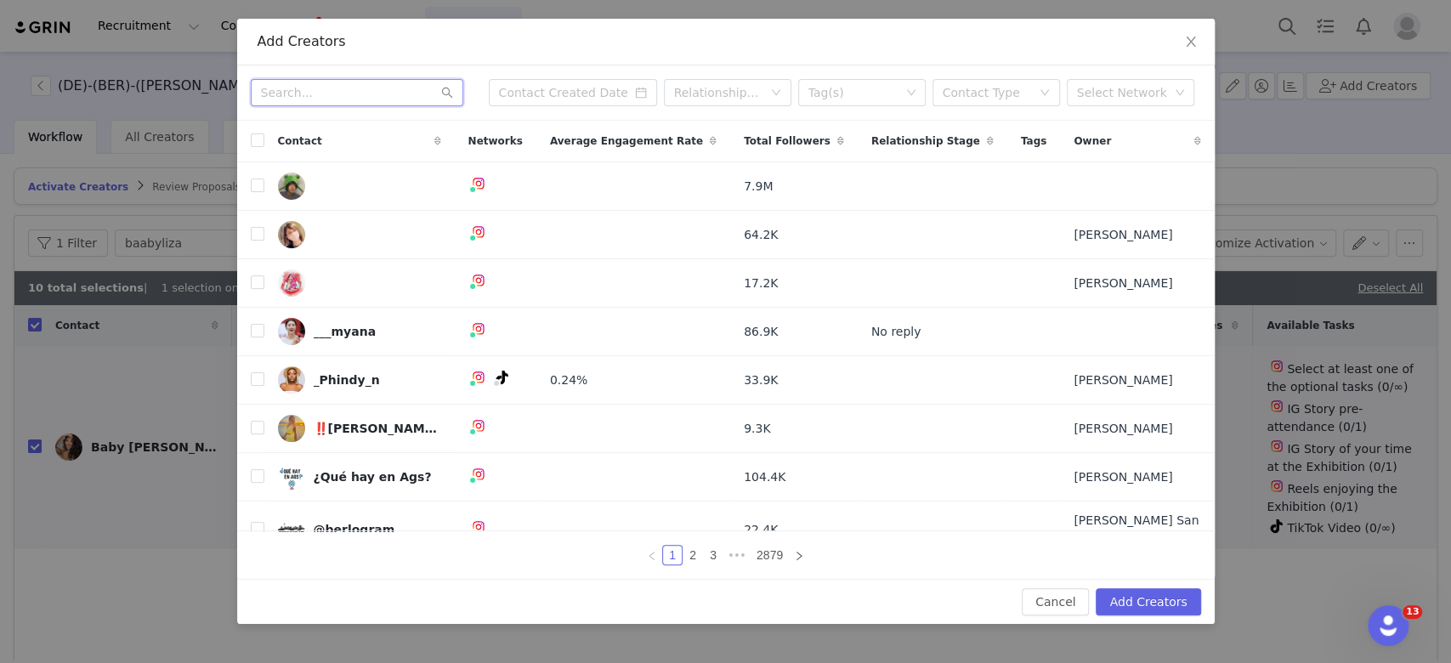
click at [304, 99] on input "text" at bounding box center [357, 92] width 213 height 27
paste input "anipnzr"
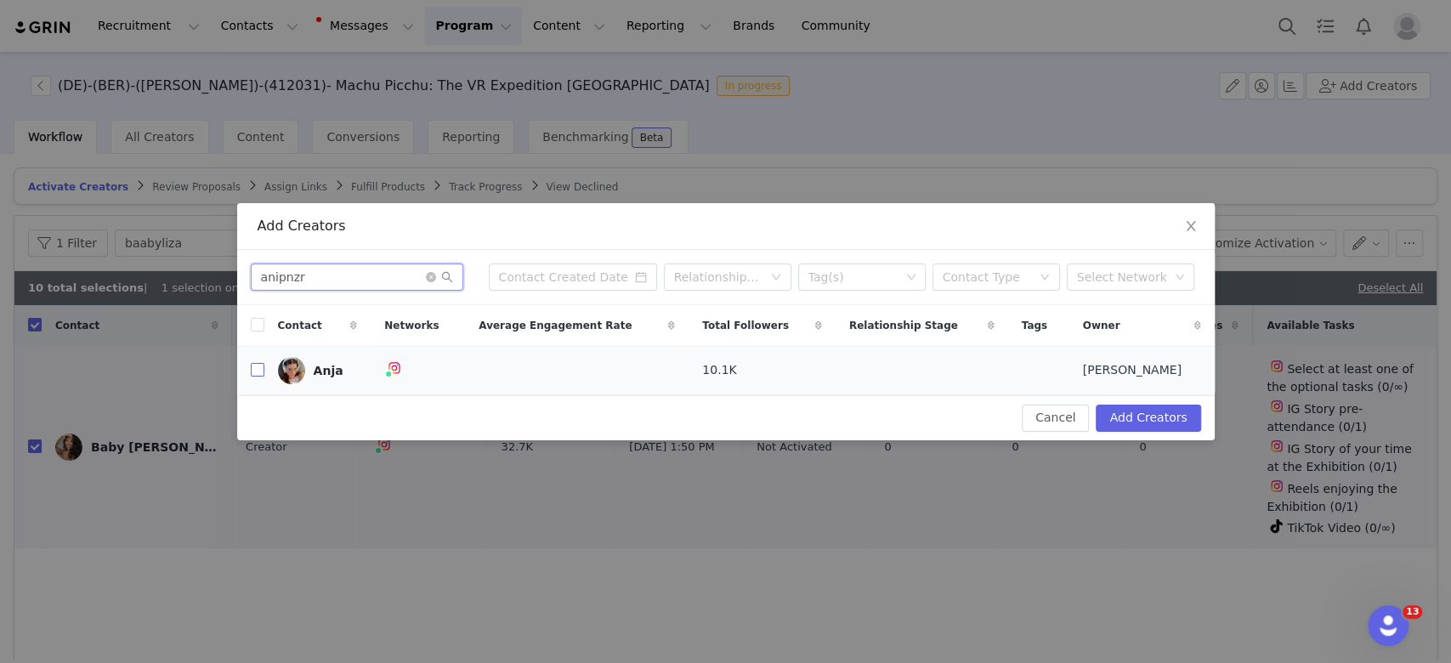
type input "anipnzr"
click at [258, 372] on input "checkbox" at bounding box center [258, 370] width 14 height 14
checkbox input "true"
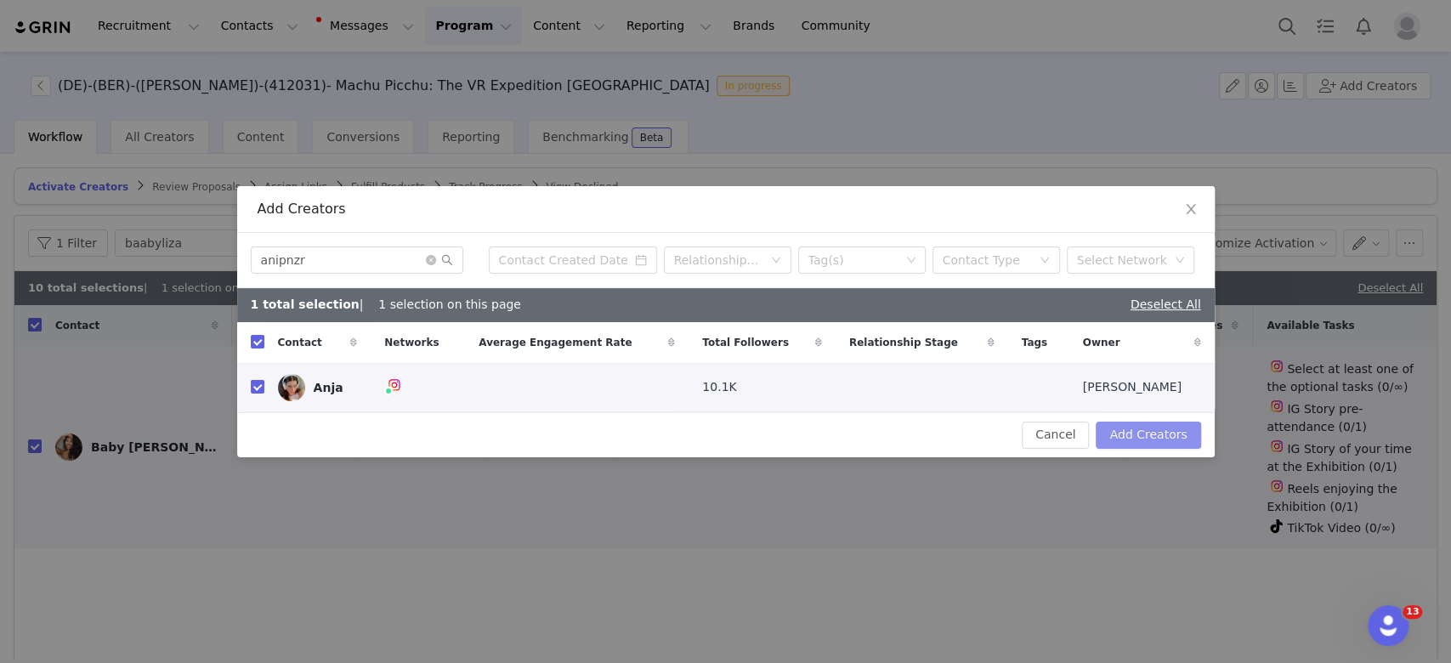
click at [1160, 426] on button "Add Creators" at bounding box center [1148, 435] width 105 height 27
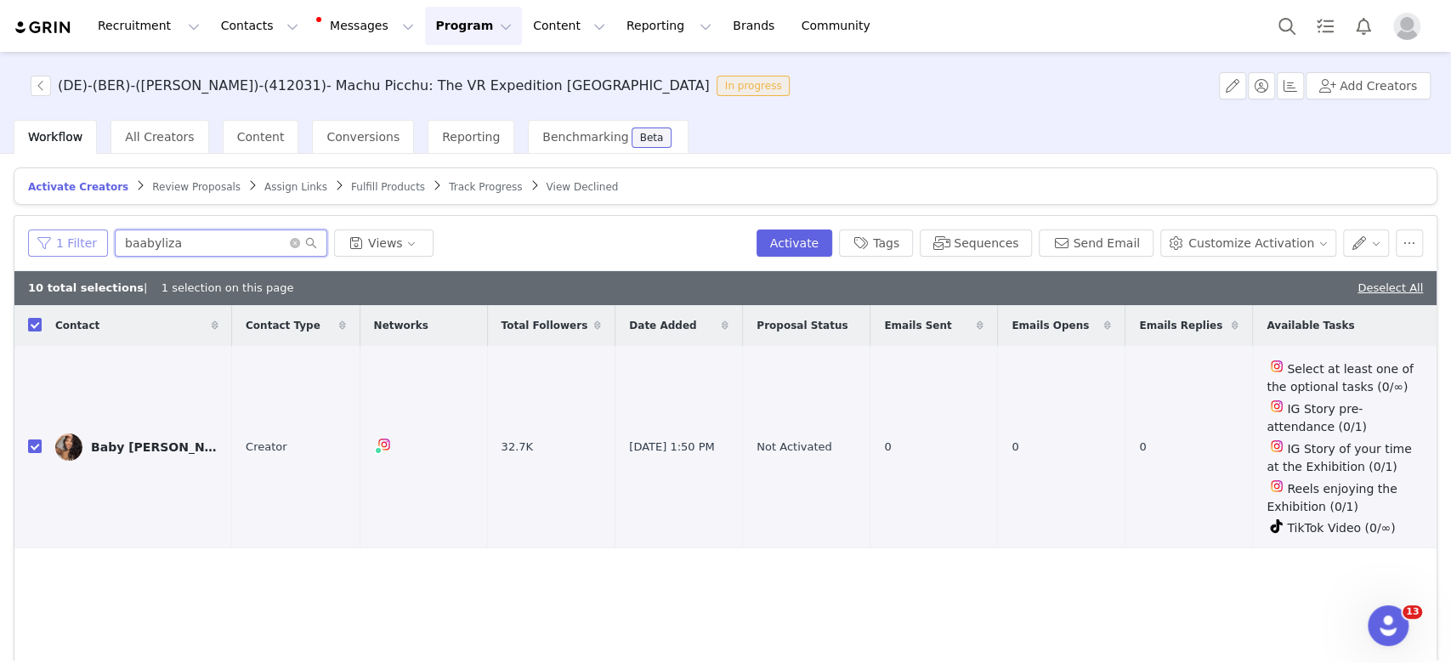
drag, startPoint x: 241, startPoint y: 235, endPoint x: 46, endPoint y: 234, distance: 194.7
click at [46, 234] on div "1 Filter baabyliza Views" at bounding box center [389, 243] width 722 height 27
paste input "anipnzr"
type input "anipnzr"
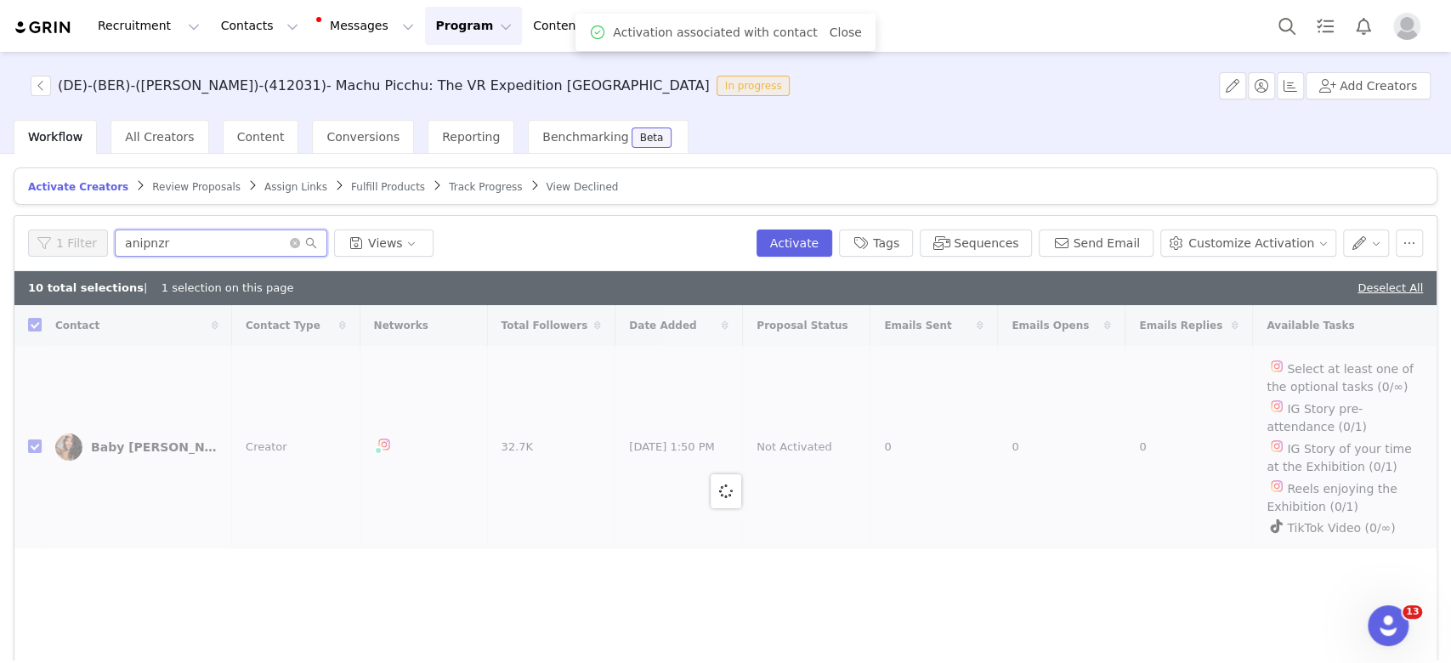
checkbox input "false"
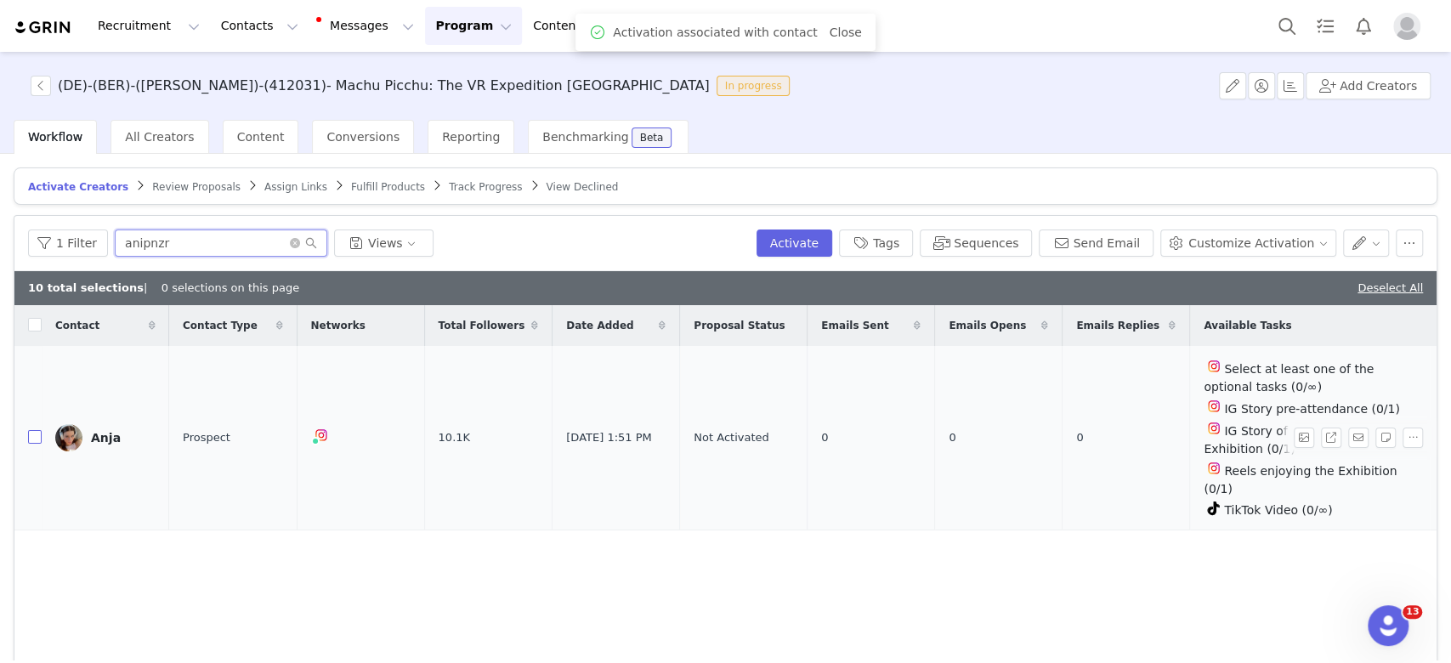
type input "anipnzr"
click at [37, 434] on input "checkbox" at bounding box center [35, 437] width 14 height 14
checkbox input "true"
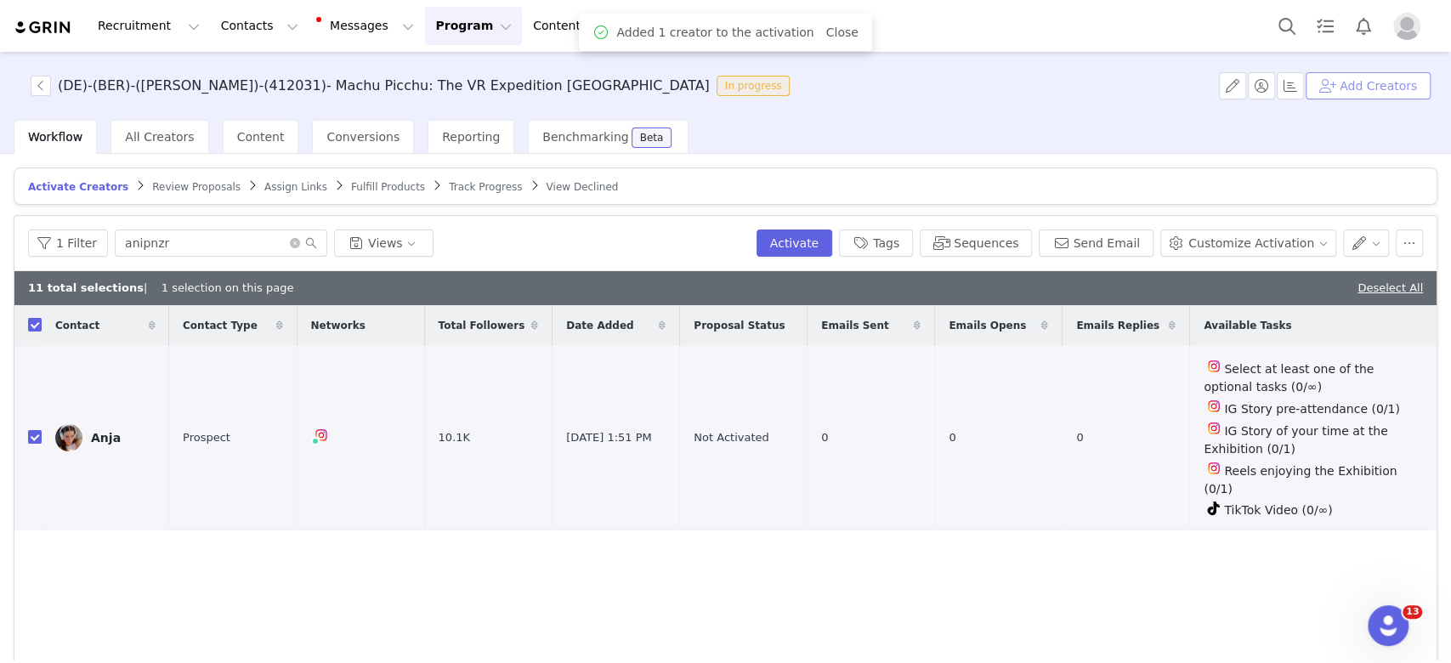
click at [1383, 86] on button "Add Creators" at bounding box center [1368, 85] width 125 height 27
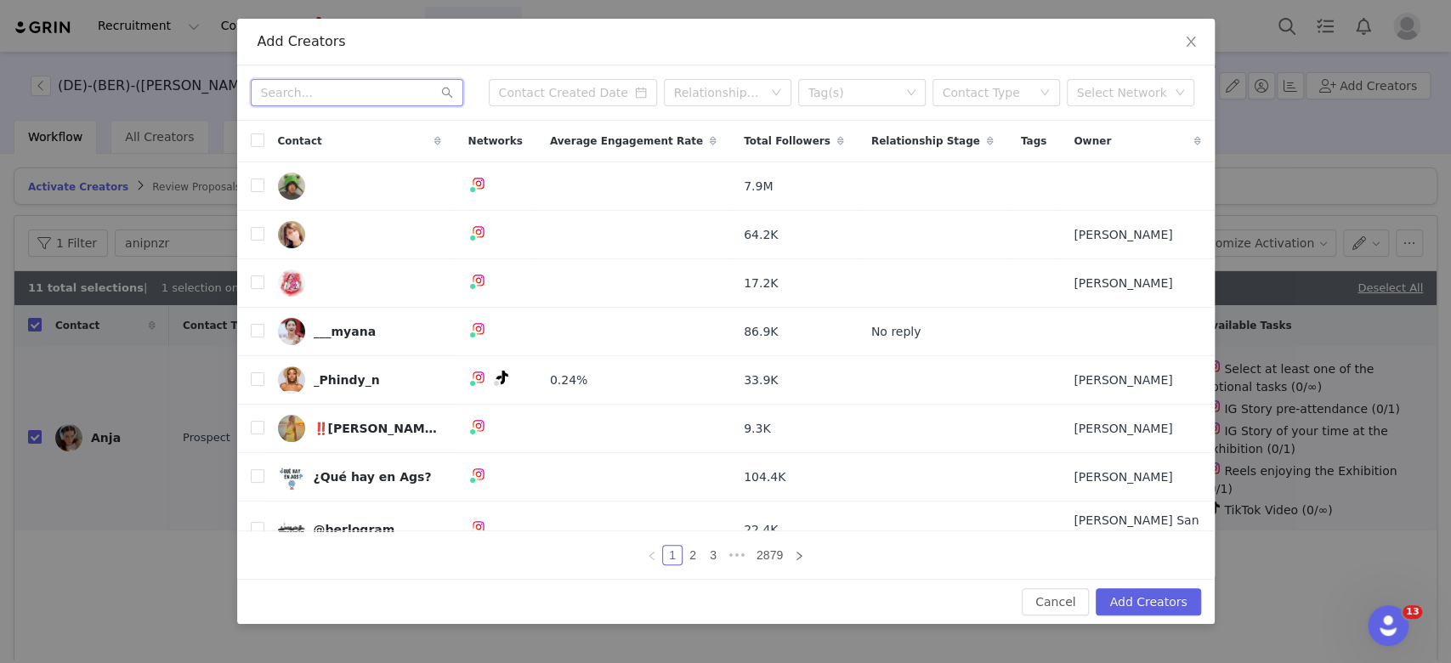
click at [304, 92] on input "text" at bounding box center [357, 92] width 213 height 27
paste input "berlinerschnipsel"
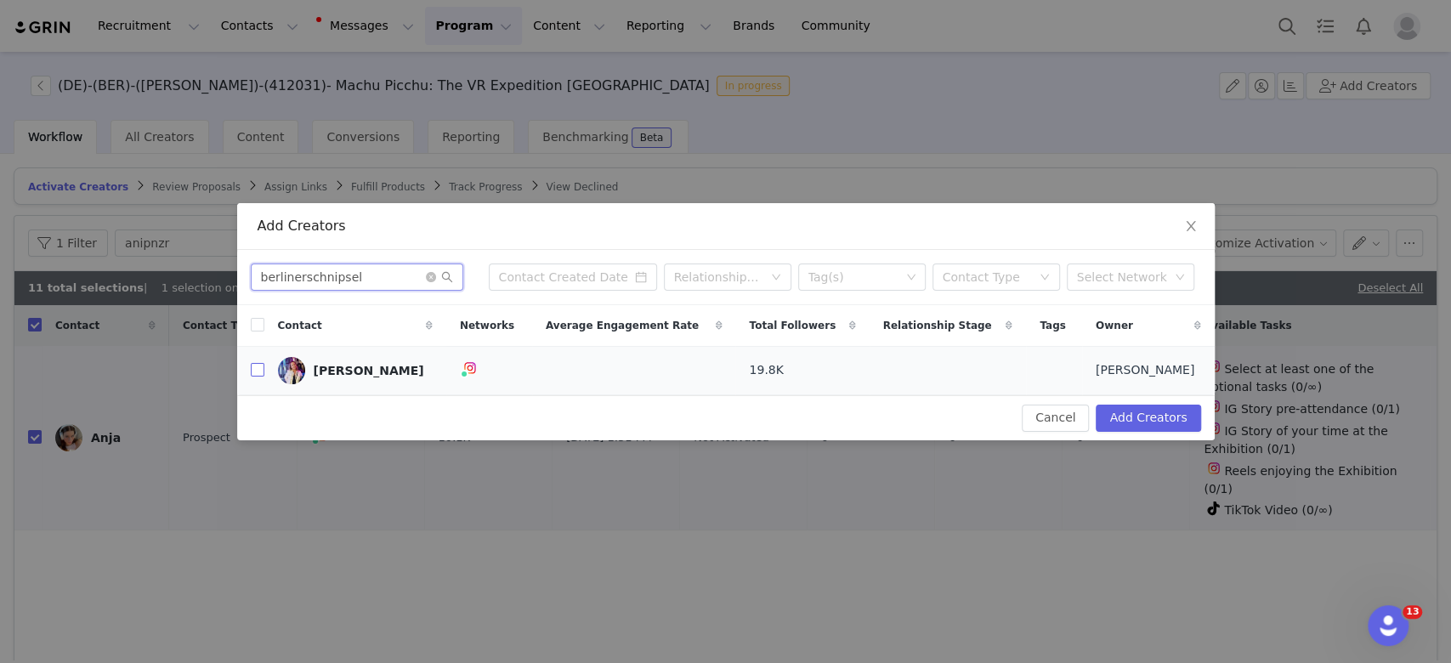
type input "berlinerschnipsel"
click at [255, 371] on input "checkbox" at bounding box center [258, 370] width 14 height 14
checkbox input "true"
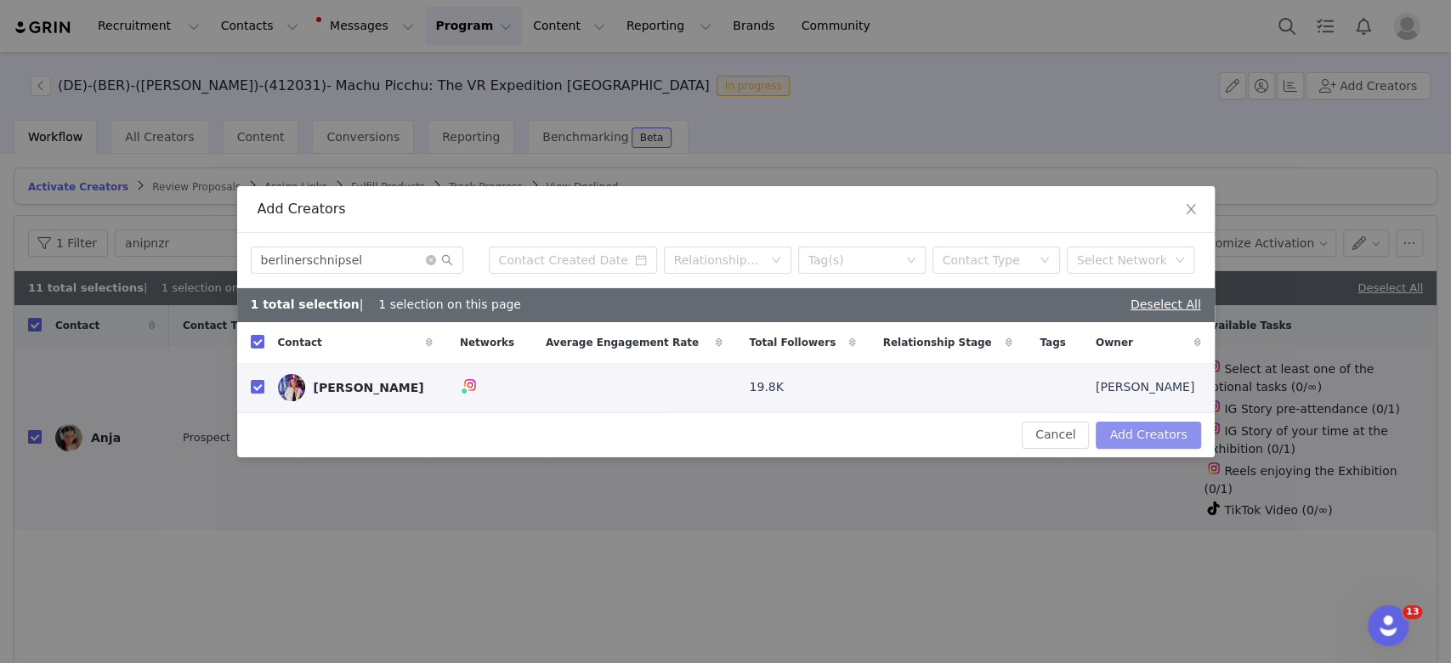
click at [1132, 435] on button "Add Creators" at bounding box center [1148, 435] width 105 height 27
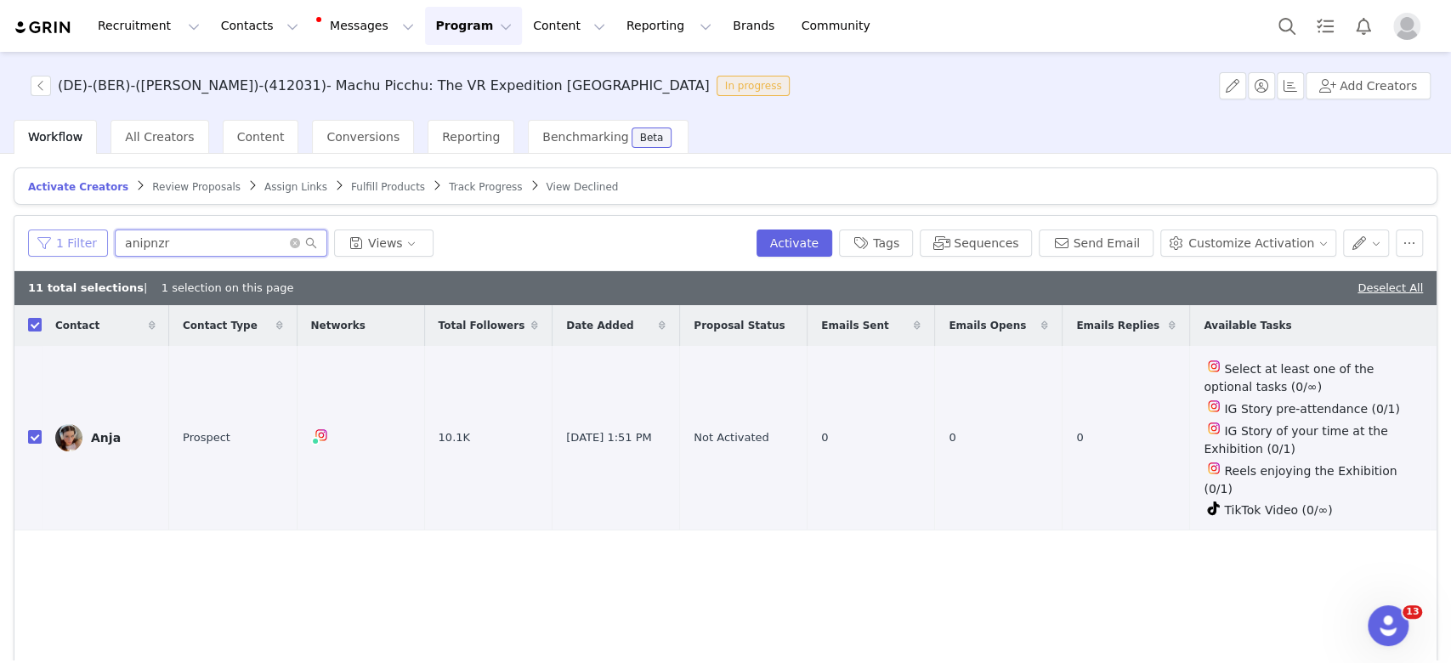
drag, startPoint x: 169, startPoint y: 236, endPoint x: 94, endPoint y: 230, distance: 75.8
click at [94, 230] on div "1 Filter anipnzr Views" at bounding box center [389, 243] width 722 height 27
paste input "berlinerschnipsel"
type input "berlinerschnipsel"
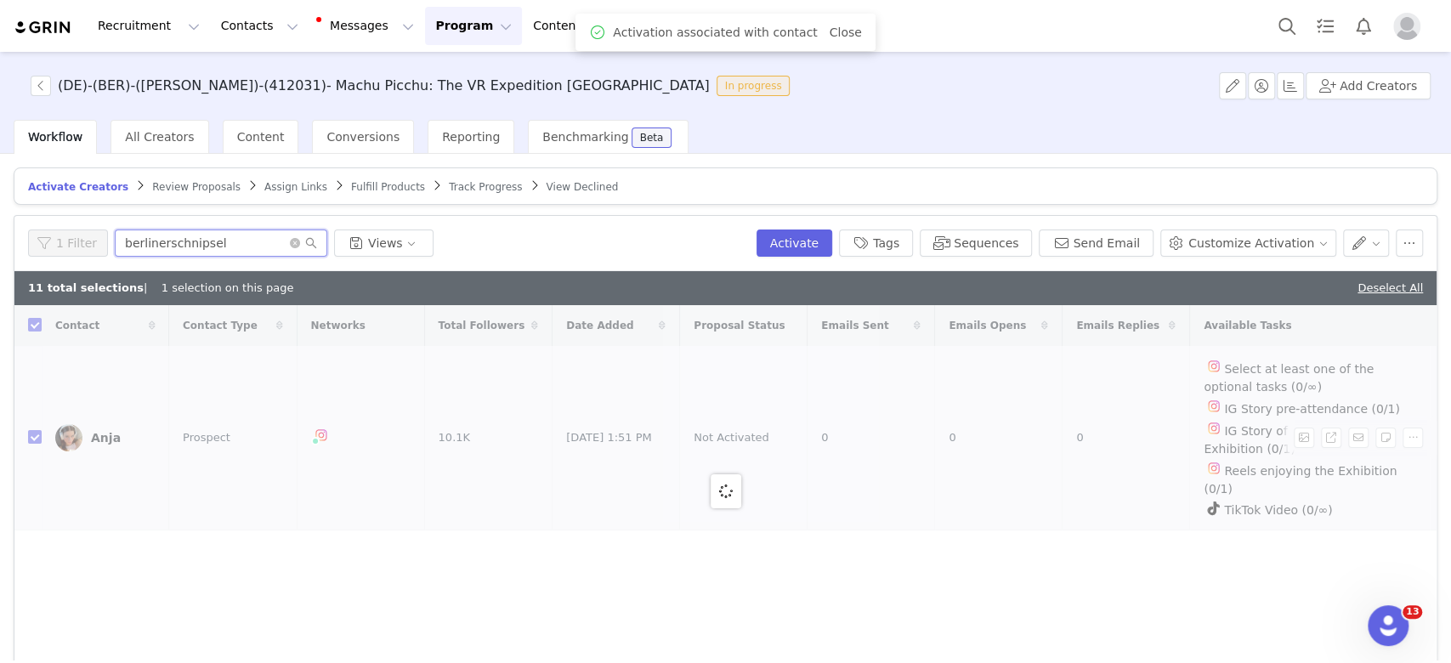
checkbox input "false"
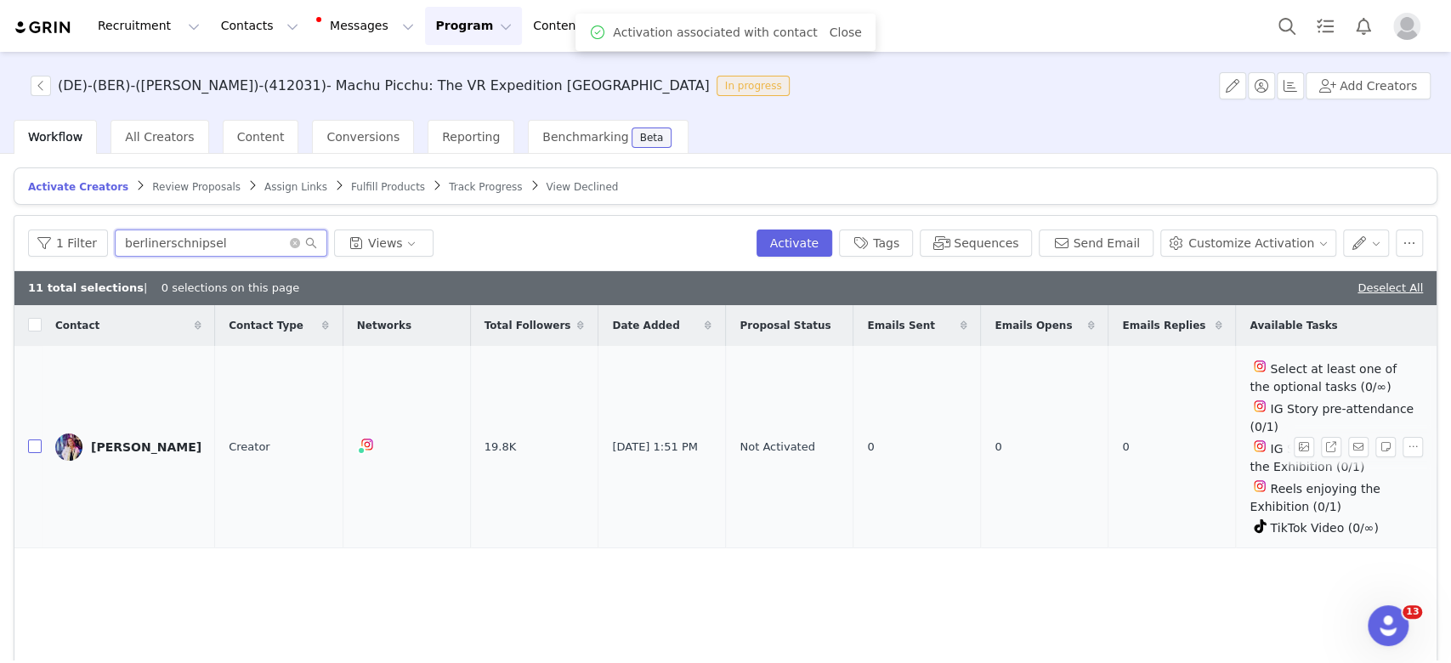
type input "berlinerschnipsel"
click at [34, 440] on input "checkbox" at bounding box center [35, 447] width 14 height 14
checkbox input "true"
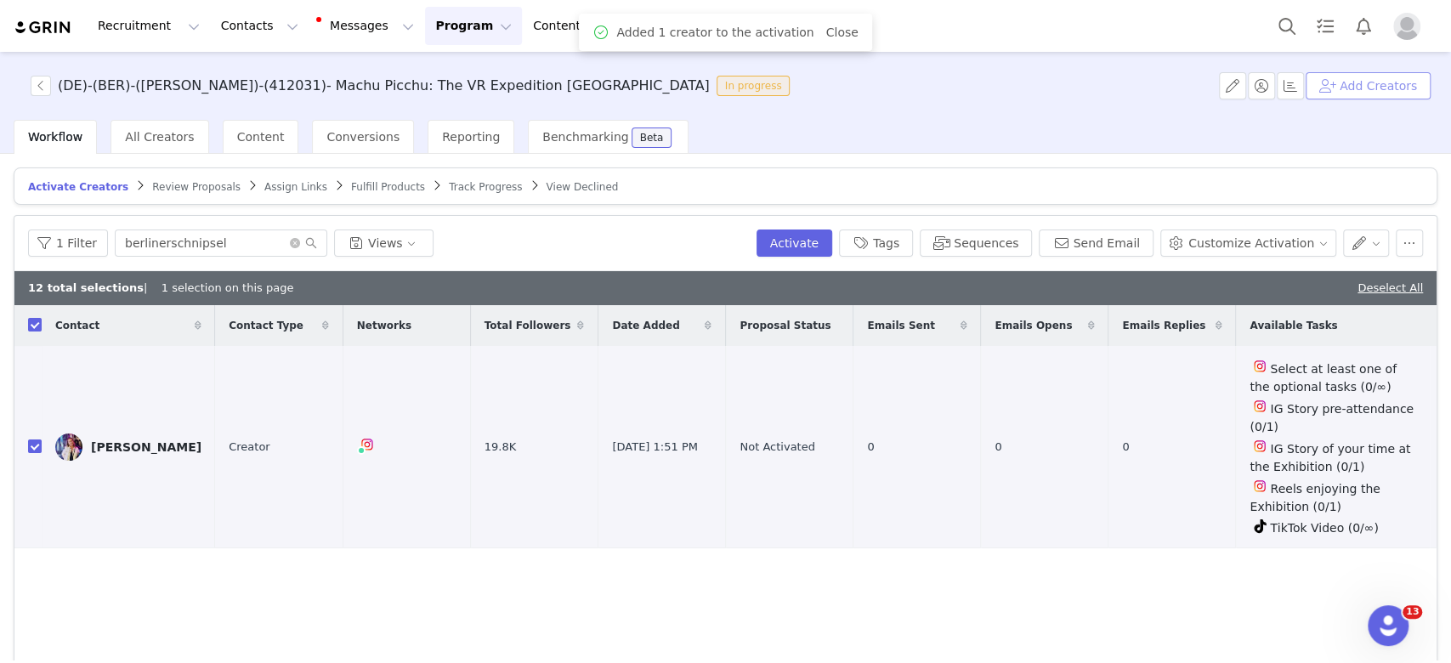
click at [1414, 87] on button "Add Creators" at bounding box center [1368, 85] width 125 height 27
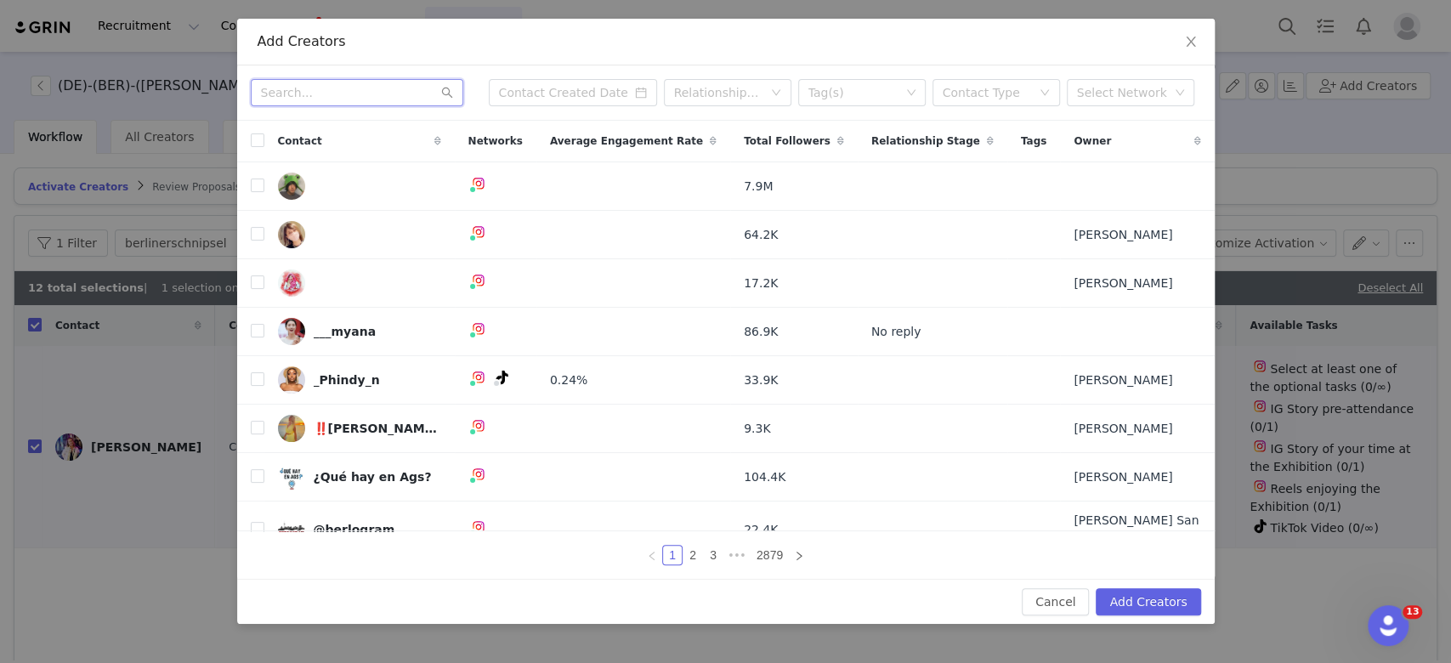
click at [318, 97] on input "text" at bounding box center [357, 92] width 213 height 27
paste input "linamaly"
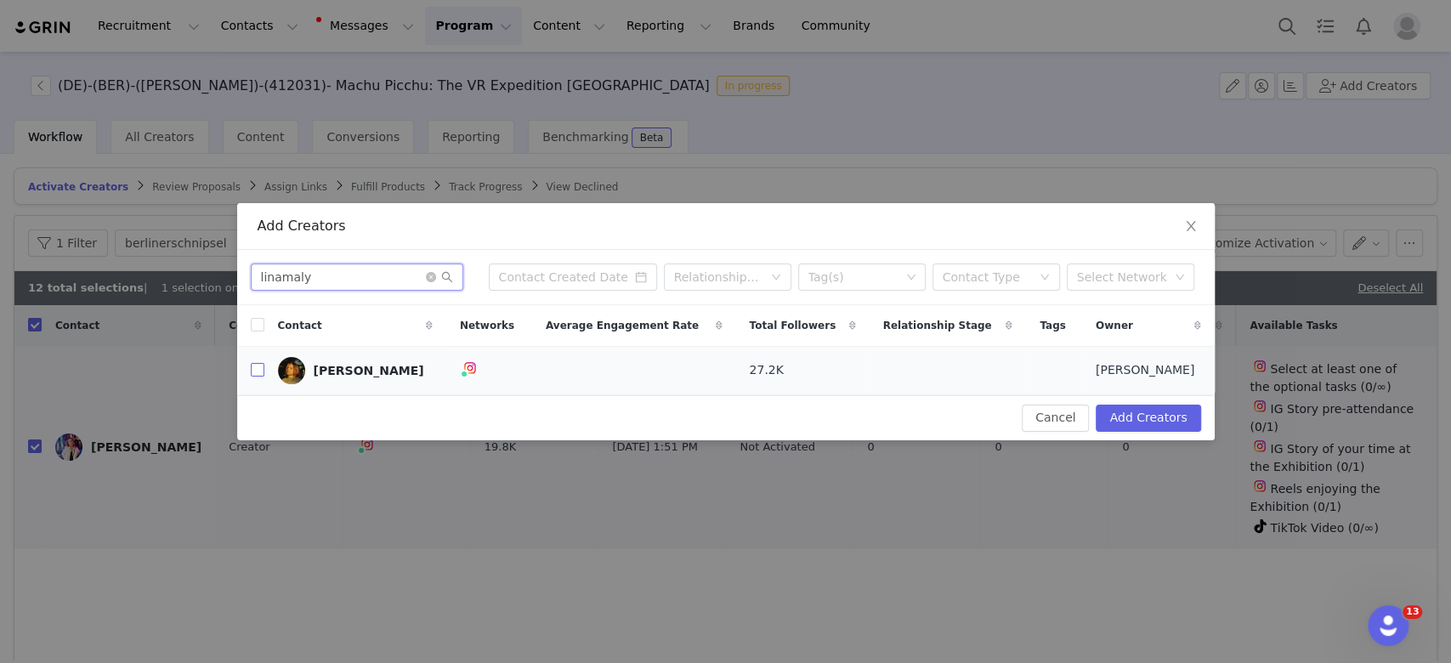
type input "linamaly"
click at [255, 371] on input "checkbox" at bounding box center [258, 370] width 14 height 14
checkbox input "true"
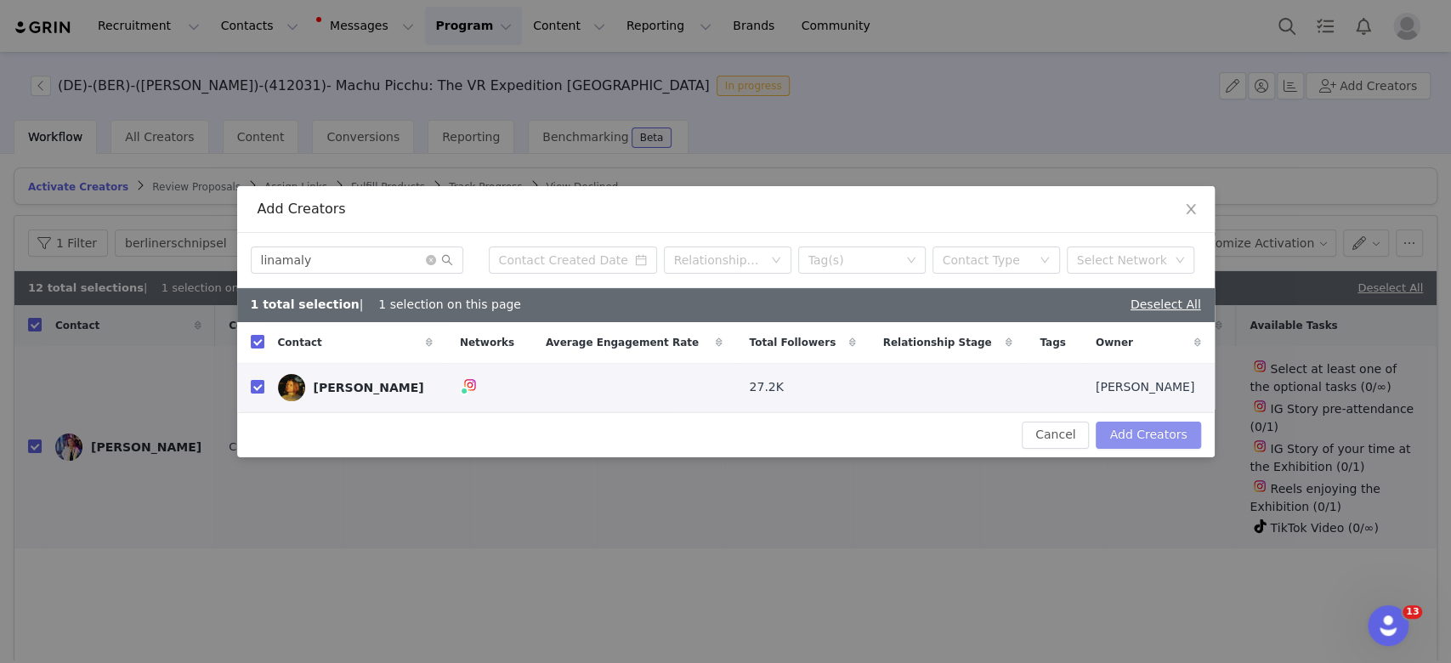
click at [1167, 438] on button "Add Creators" at bounding box center [1148, 435] width 105 height 27
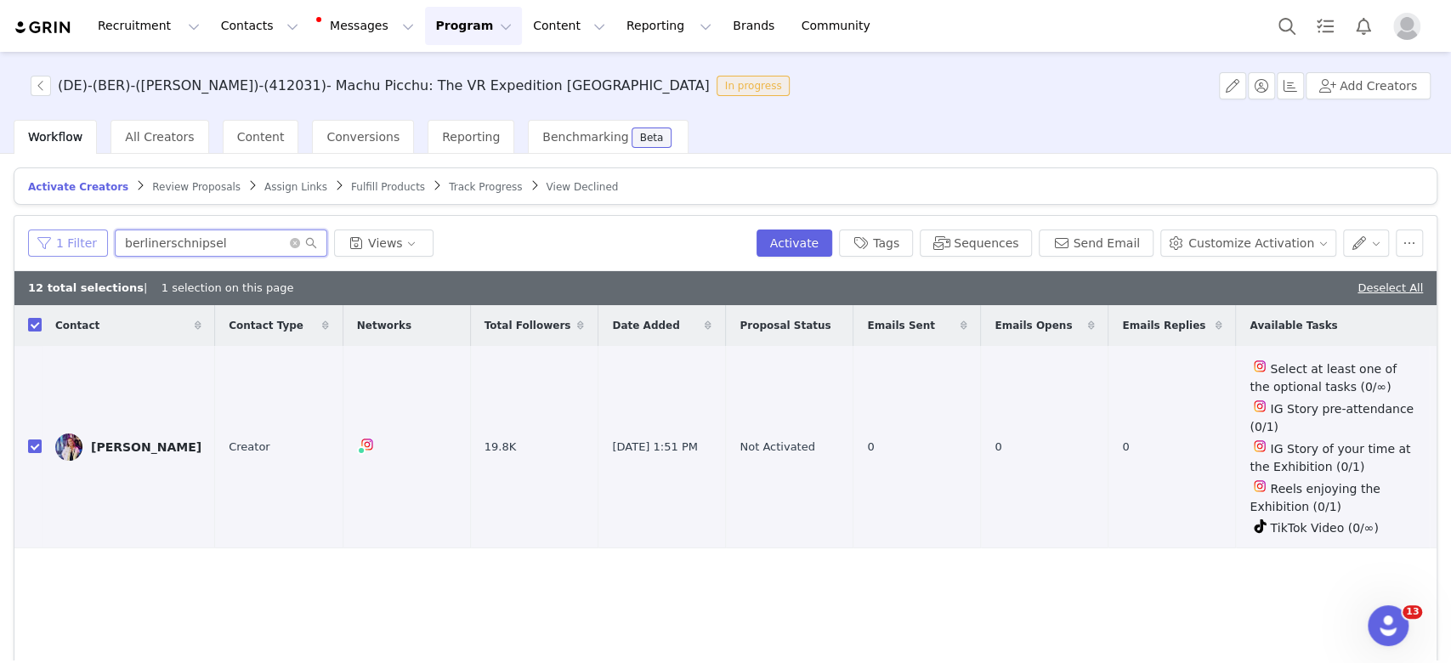
drag, startPoint x: 234, startPoint y: 240, endPoint x: 36, endPoint y: 245, distance: 198.2
click at [36, 245] on div "1 Filter berlinerschnipsel Views" at bounding box center [389, 243] width 722 height 27
paste input "linamaly"
type input "linamaly"
checkbox input "false"
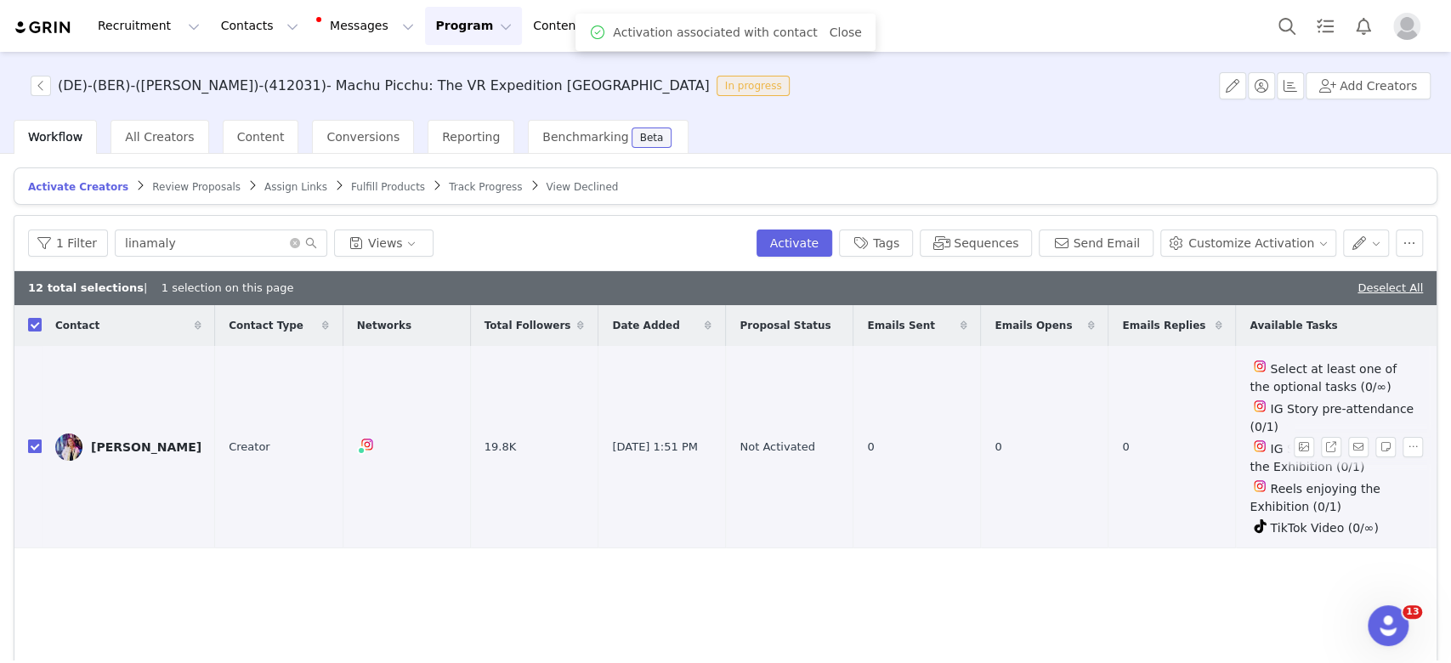
click at [31, 440] on input "checkbox" at bounding box center [35, 447] width 14 height 14
checkbox input "true"
click at [979, 237] on button "Sequences" at bounding box center [976, 243] width 112 height 27
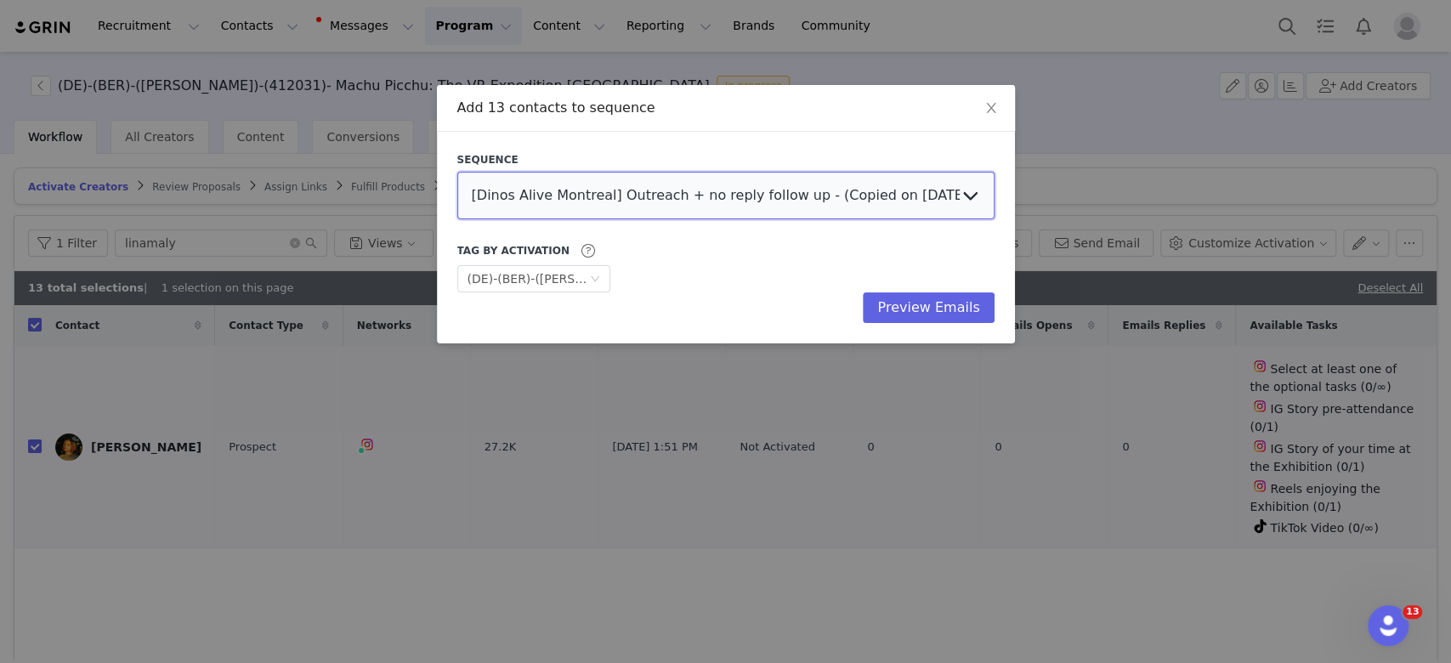
click at [592, 212] on select "[Dinos Alive [GEOGRAPHIC_DATA]] Outreach + no reply follow up - (Copied on [DAT…" at bounding box center [725, 196] width 537 height 48
select select "ec469817-7768-4404-a65e-5a7661757c03"
click at [457, 172] on select "[Dinos Alive [GEOGRAPHIC_DATA]] Outreach + no reply follow up - (Copied on [DAT…" at bounding box center [725, 196] width 537 height 48
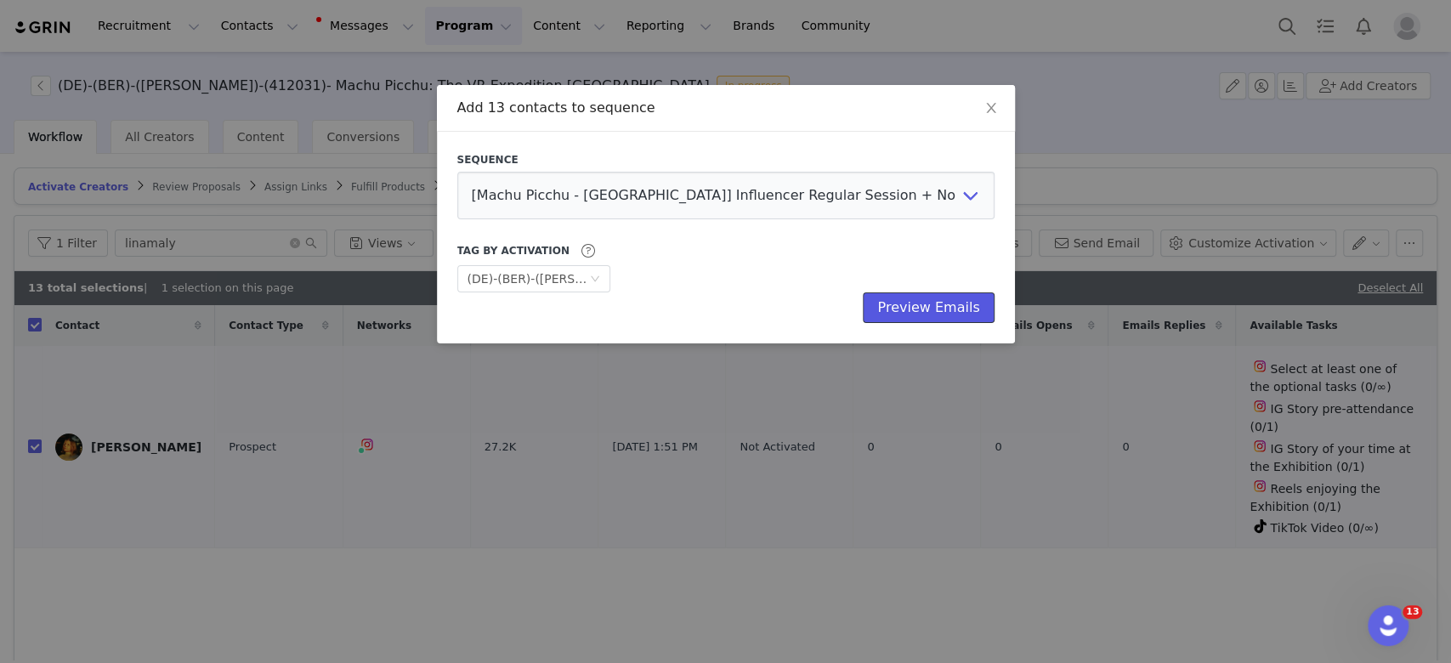
click at [901, 309] on button "Preview Emails" at bounding box center [928, 307] width 131 height 31
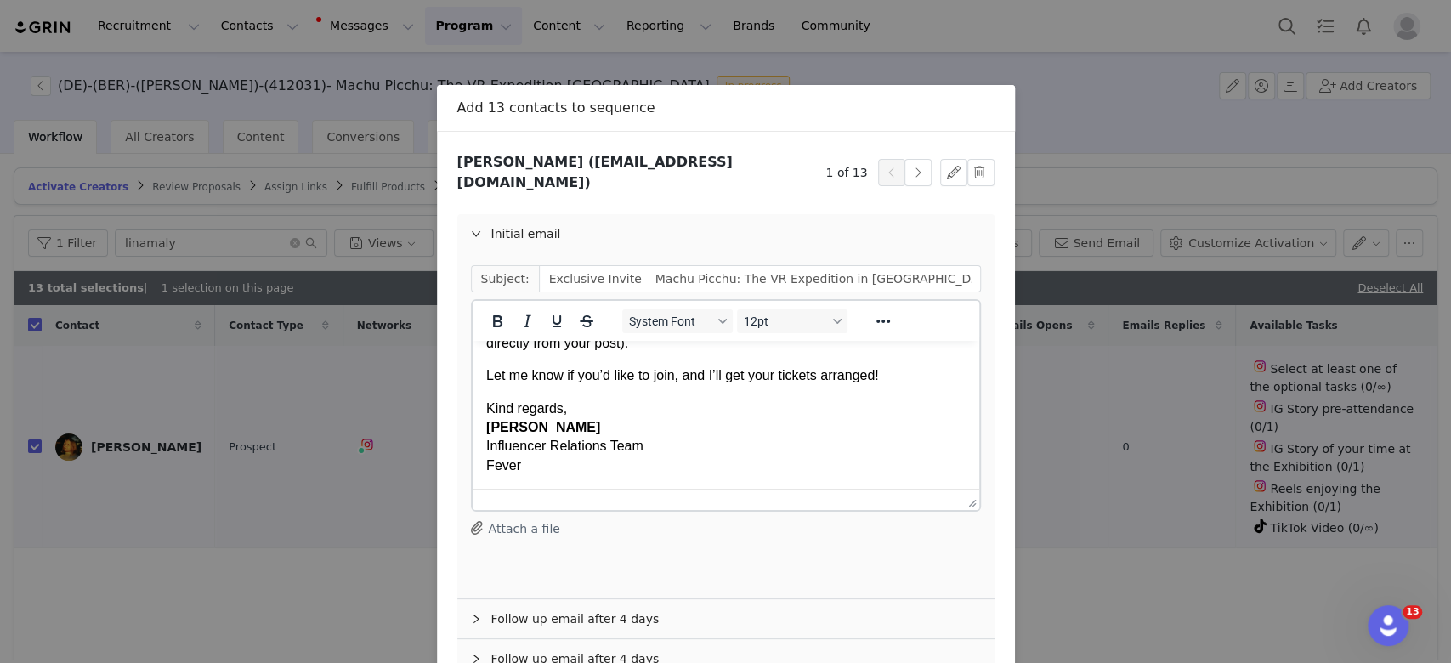
scroll to position [91, 0]
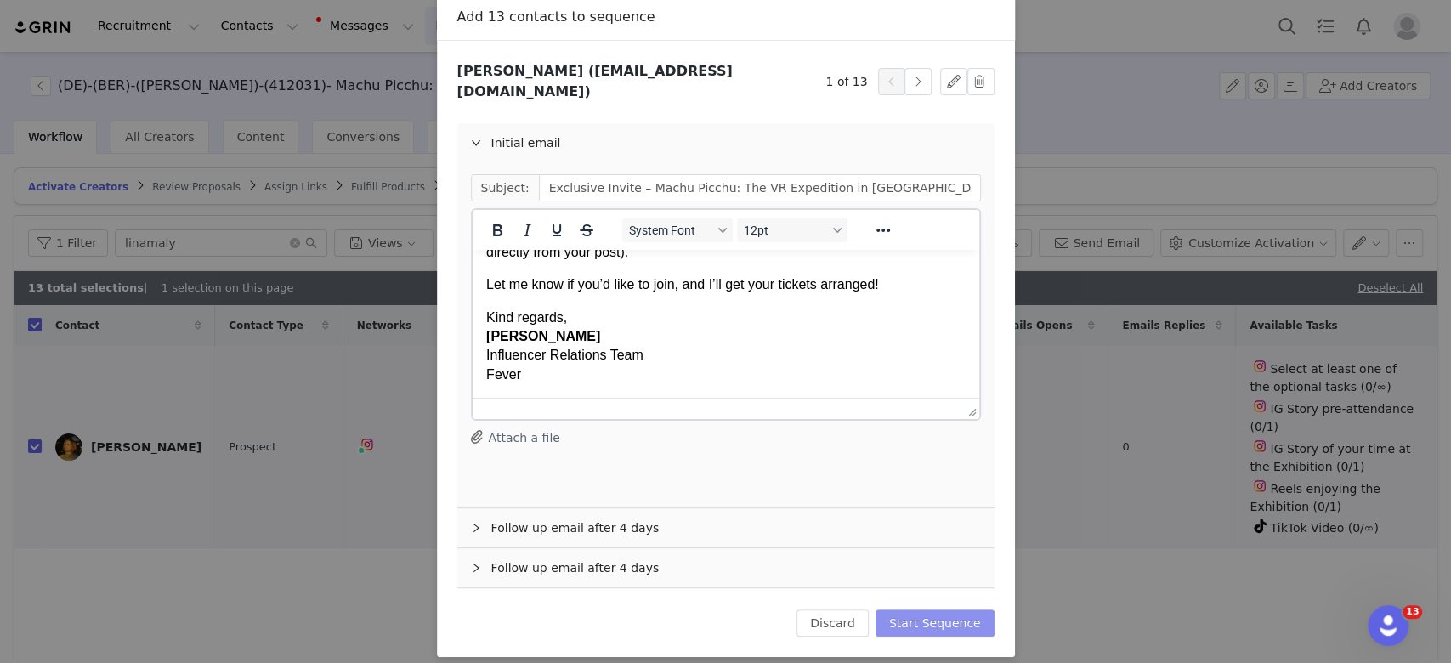
click at [900, 610] on button "Start Sequence" at bounding box center [935, 623] width 119 height 27
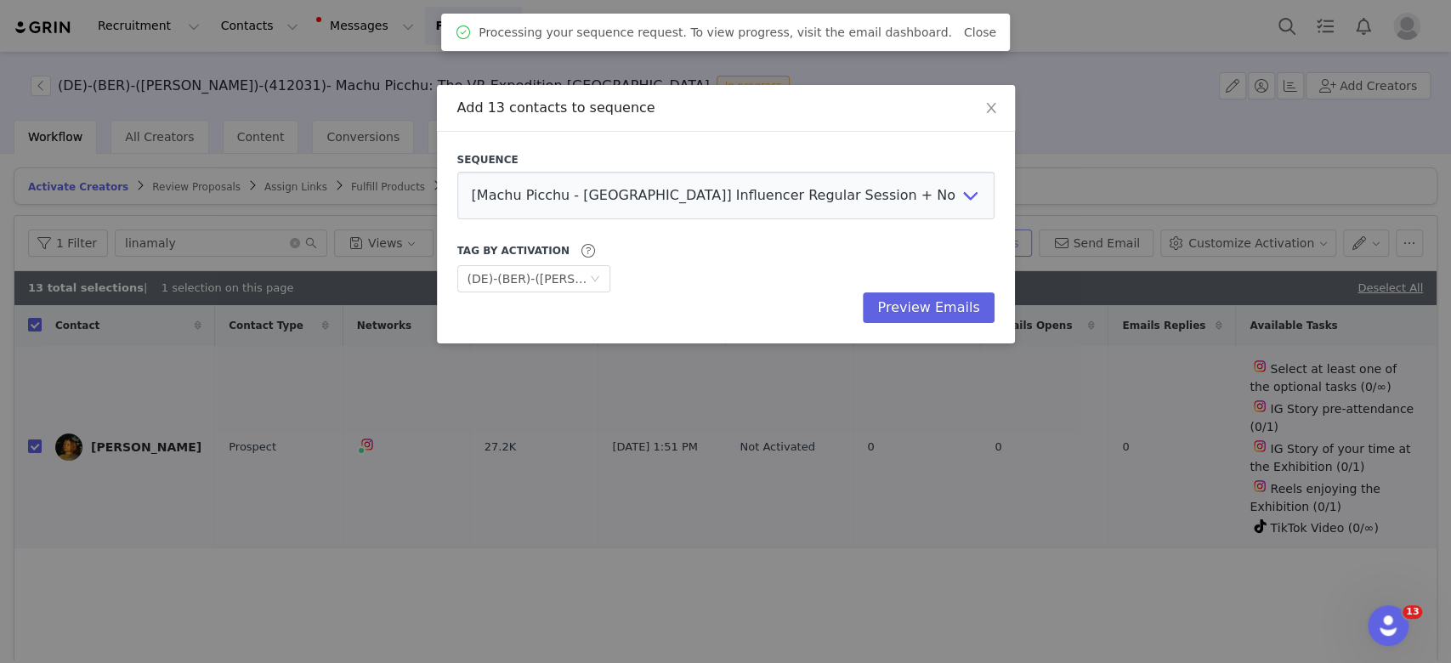
scroll to position [0, 0]
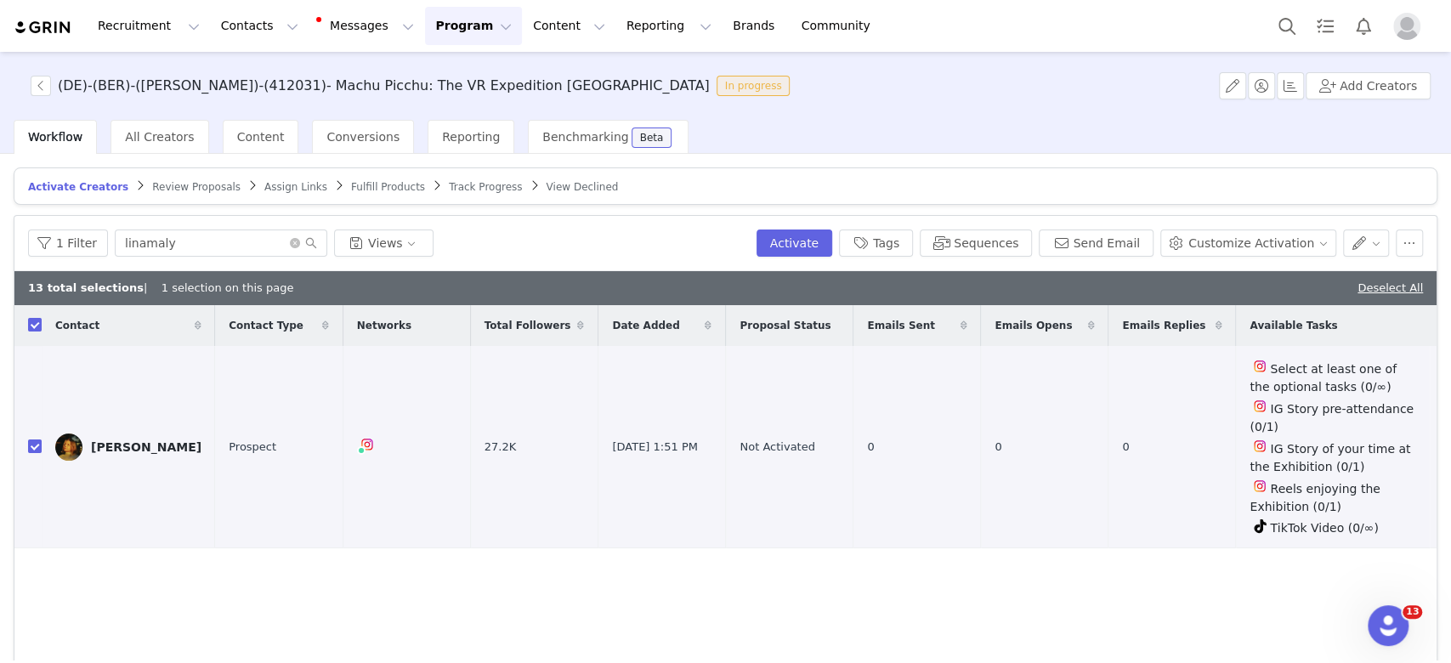
click at [425, 37] on button "Program Program" at bounding box center [473, 26] width 97 height 38
click at [430, 71] on p "Activations" at bounding box center [430, 75] width 65 height 18
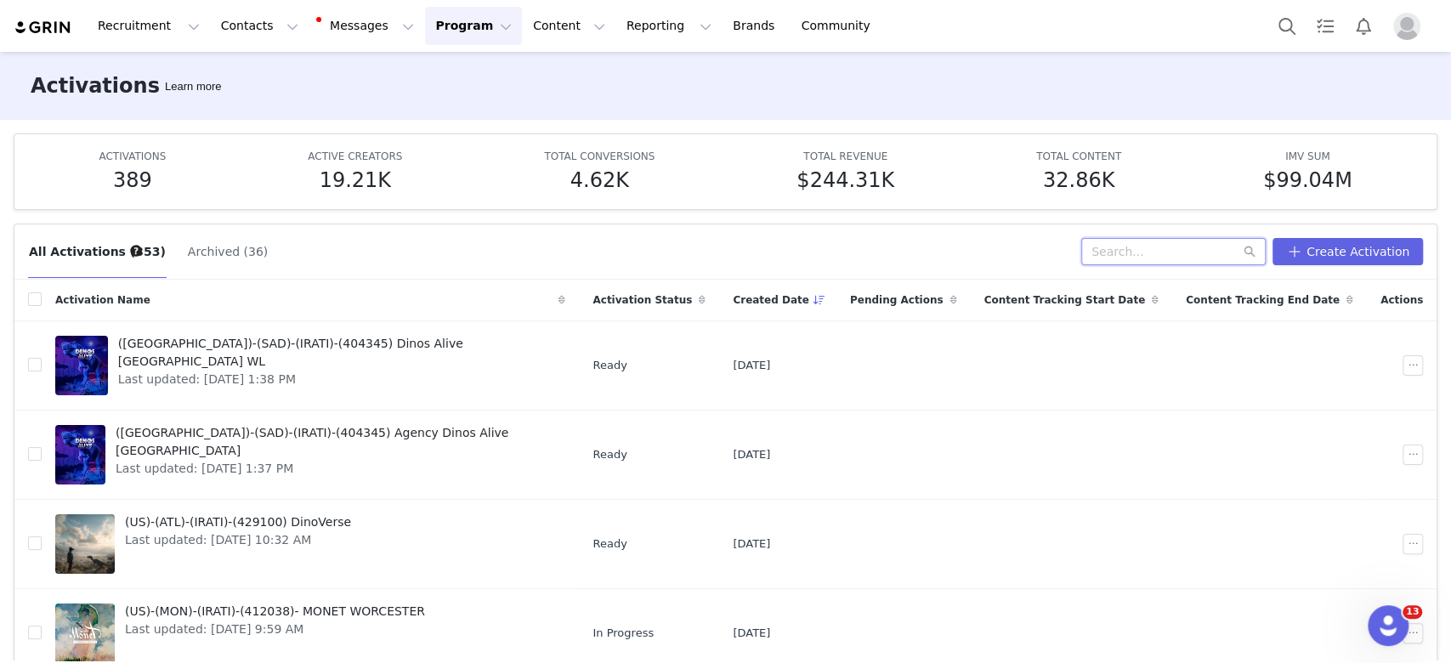
click at [1167, 246] on input "text" at bounding box center [1174, 251] width 185 height 27
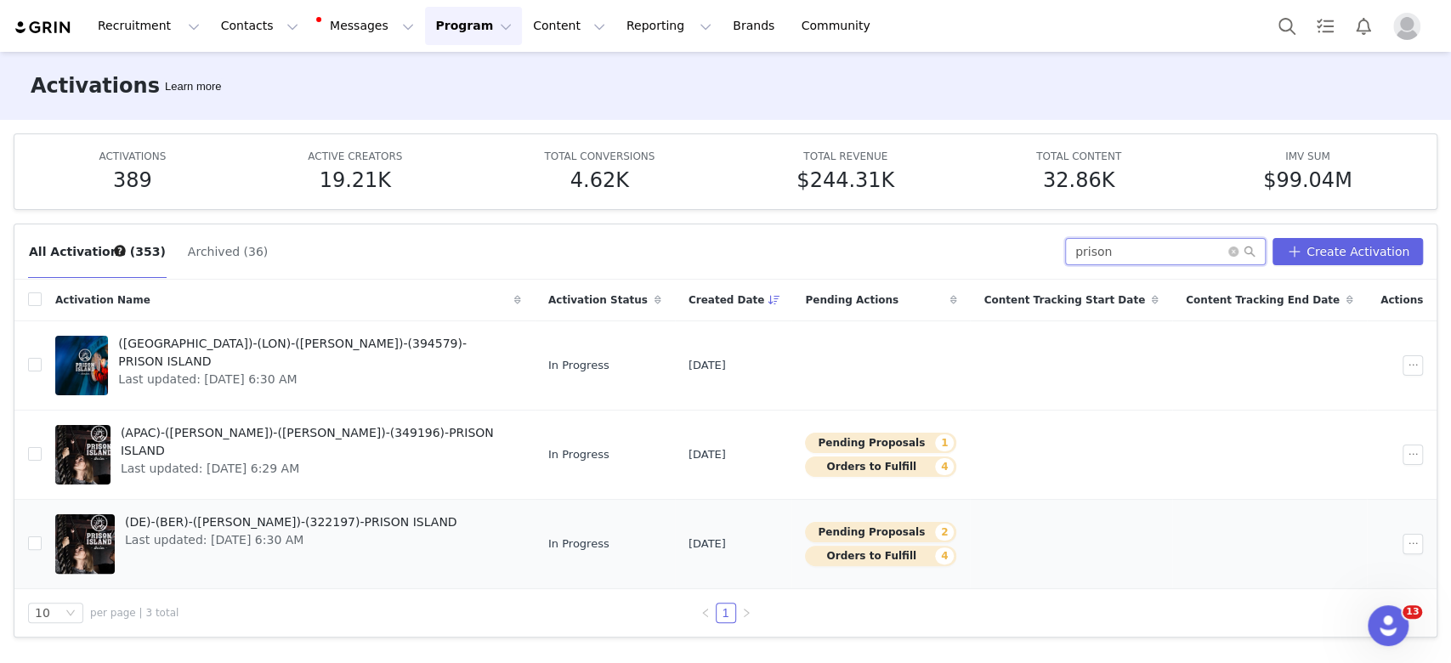
type input "prison"
click at [286, 548] on span "Last updated: [DATE] 6:30 AM" at bounding box center [291, 540] width 332 height 18
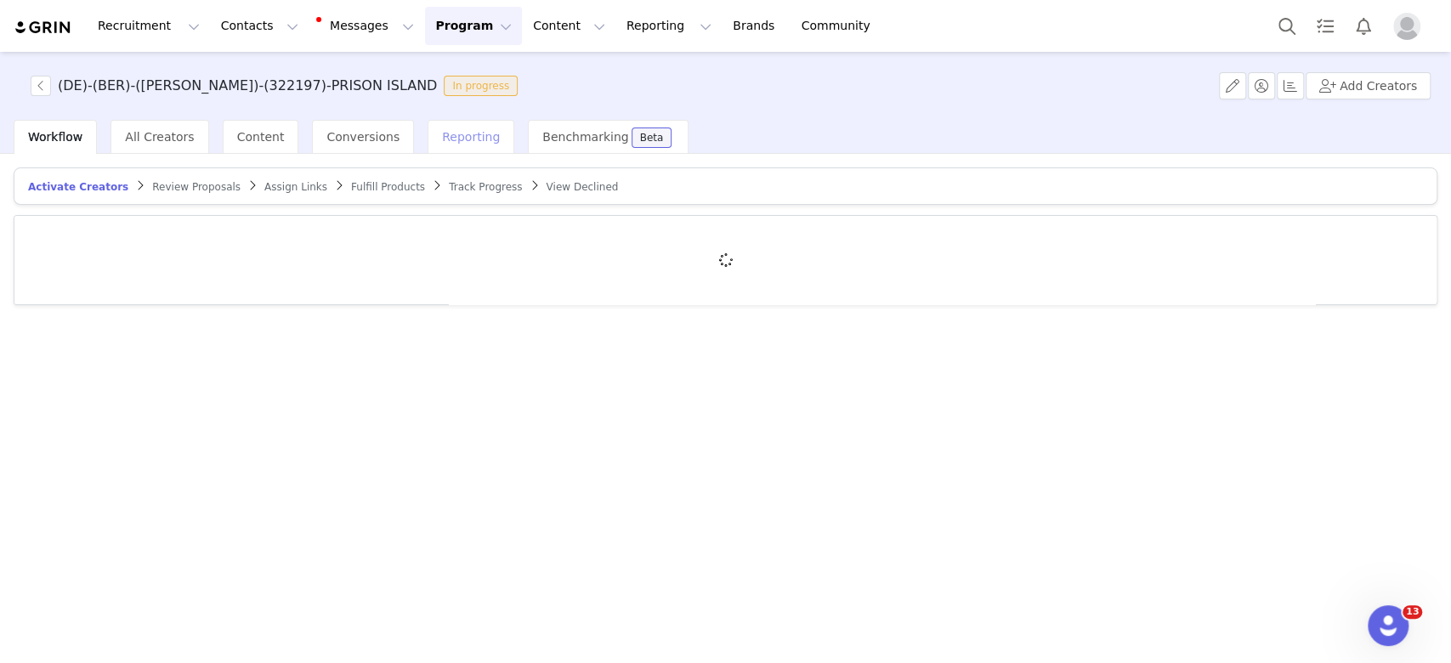
click at [442, 134] on span "Reporting" at bounding box center [471, 137] width 58 height 14
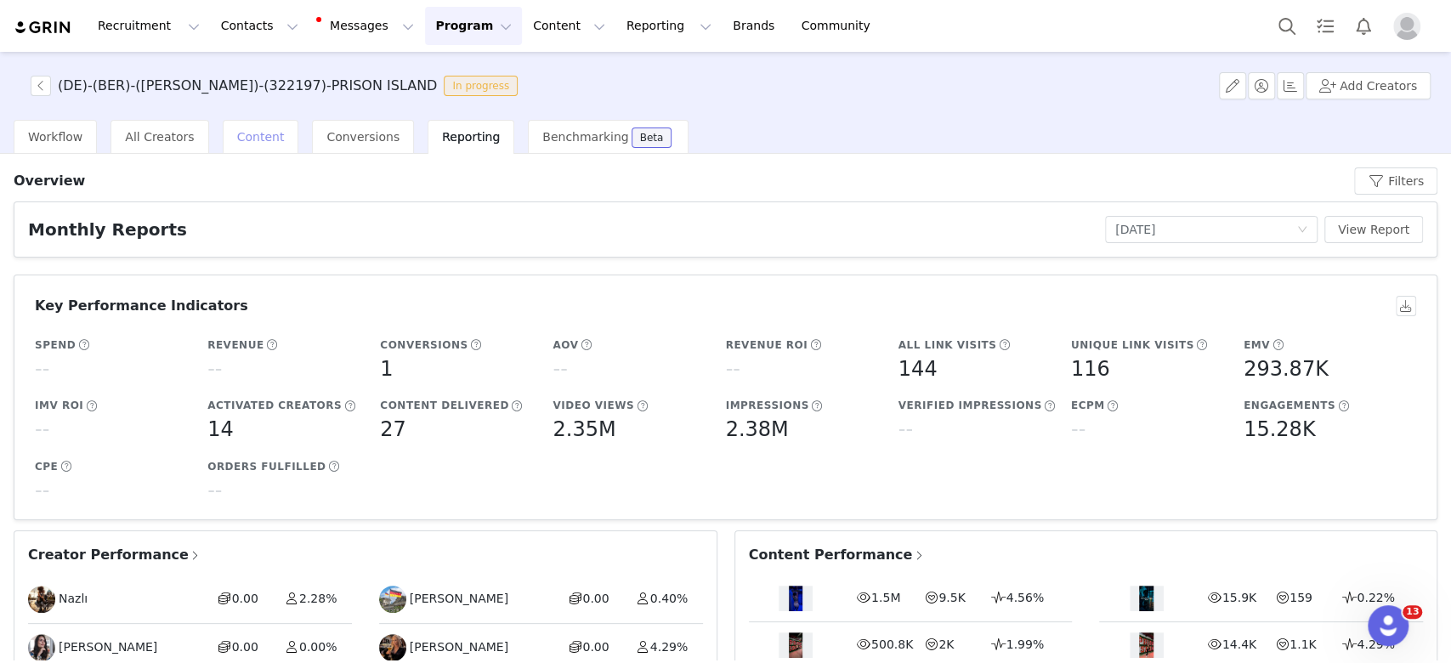
click at [240, 133] on span "Content" at bounding box center [261, 137] width 48 height 14
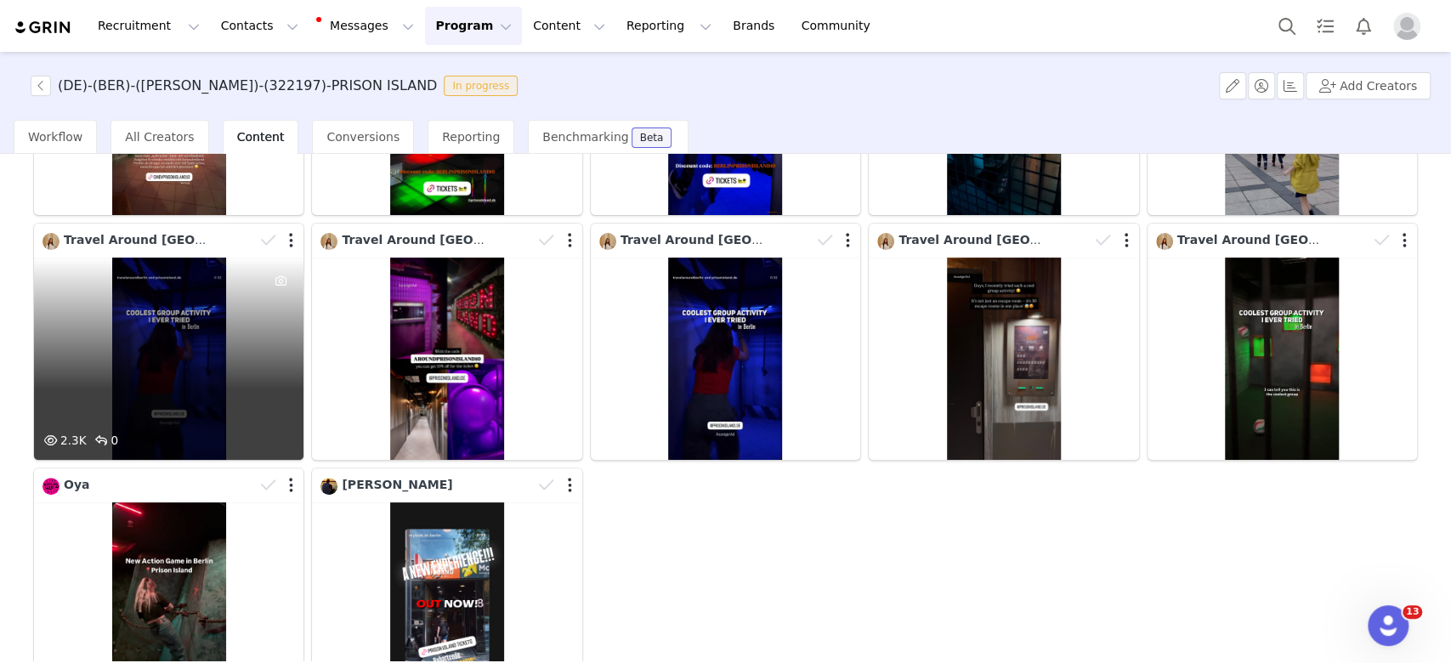
scroll to position [429, 0]
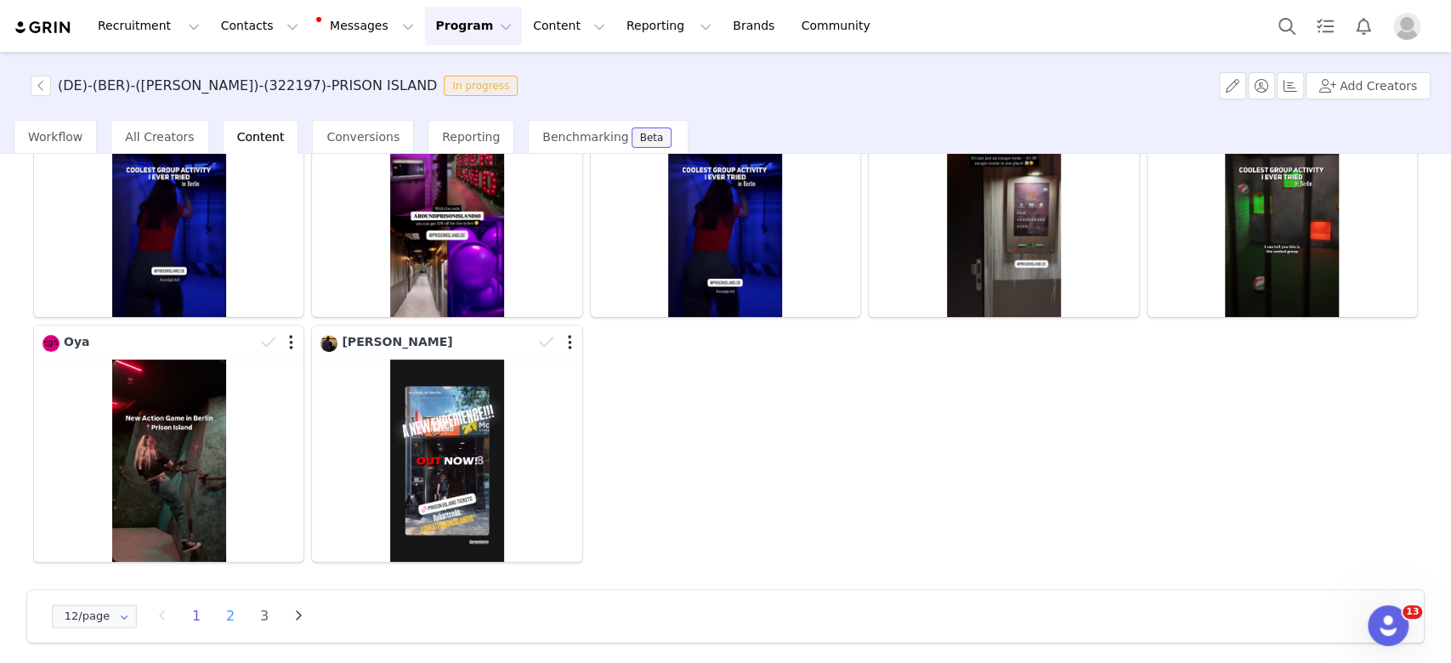
click at [234, 605] on li "2" at bounding box center [231, 617] width 26 height 24
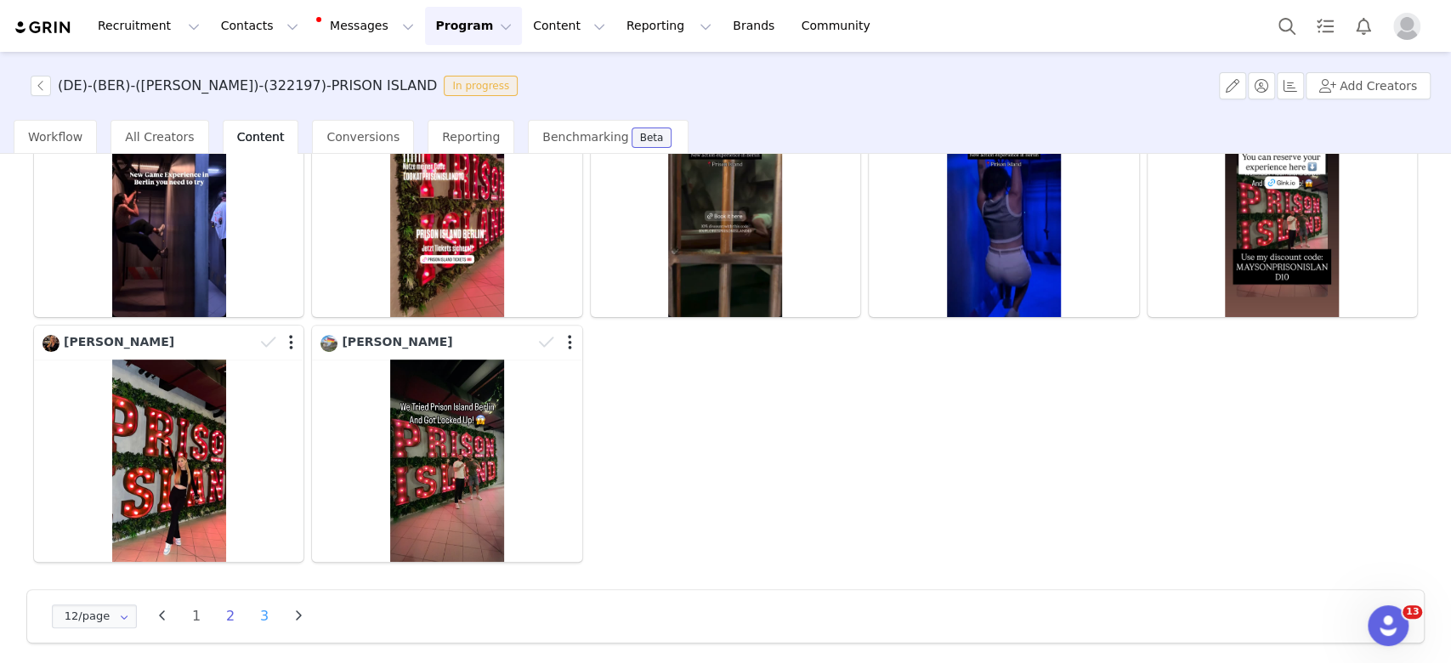
click at [256, 609] on li "3" at bounding box center [265, 617] width 26 height 24
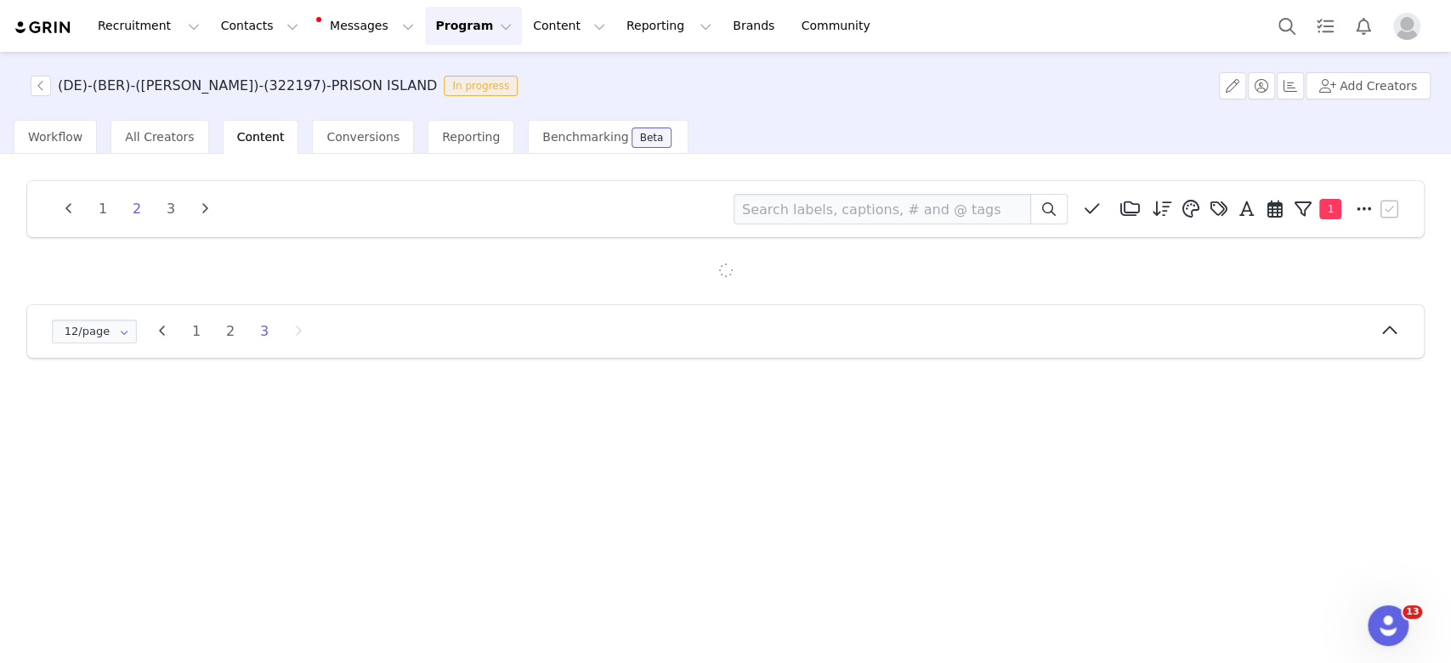
scroll to position [0, 0]
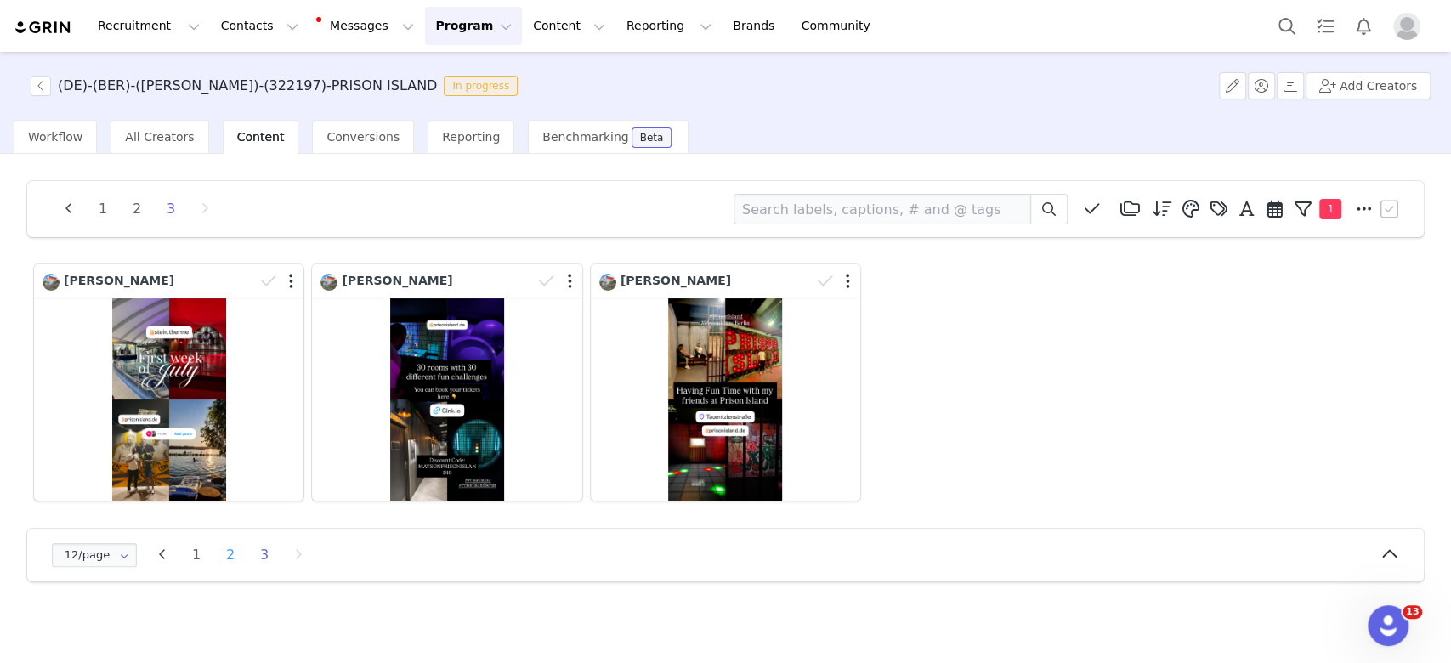
click at [225, 560] on li "2" at bounding box center [231, 555] width 26 height 24
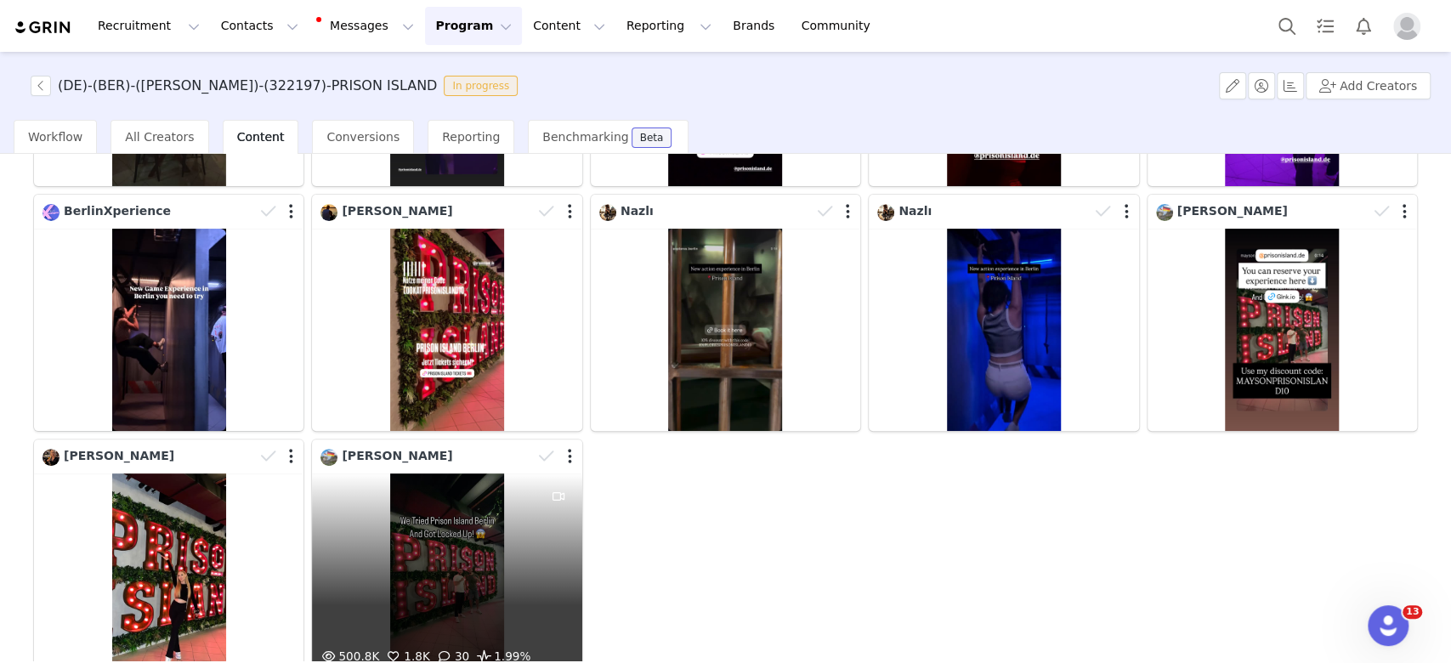
scroll to position [316, 0]
